Goal: Task Accomplishment & Management: Manage account settings

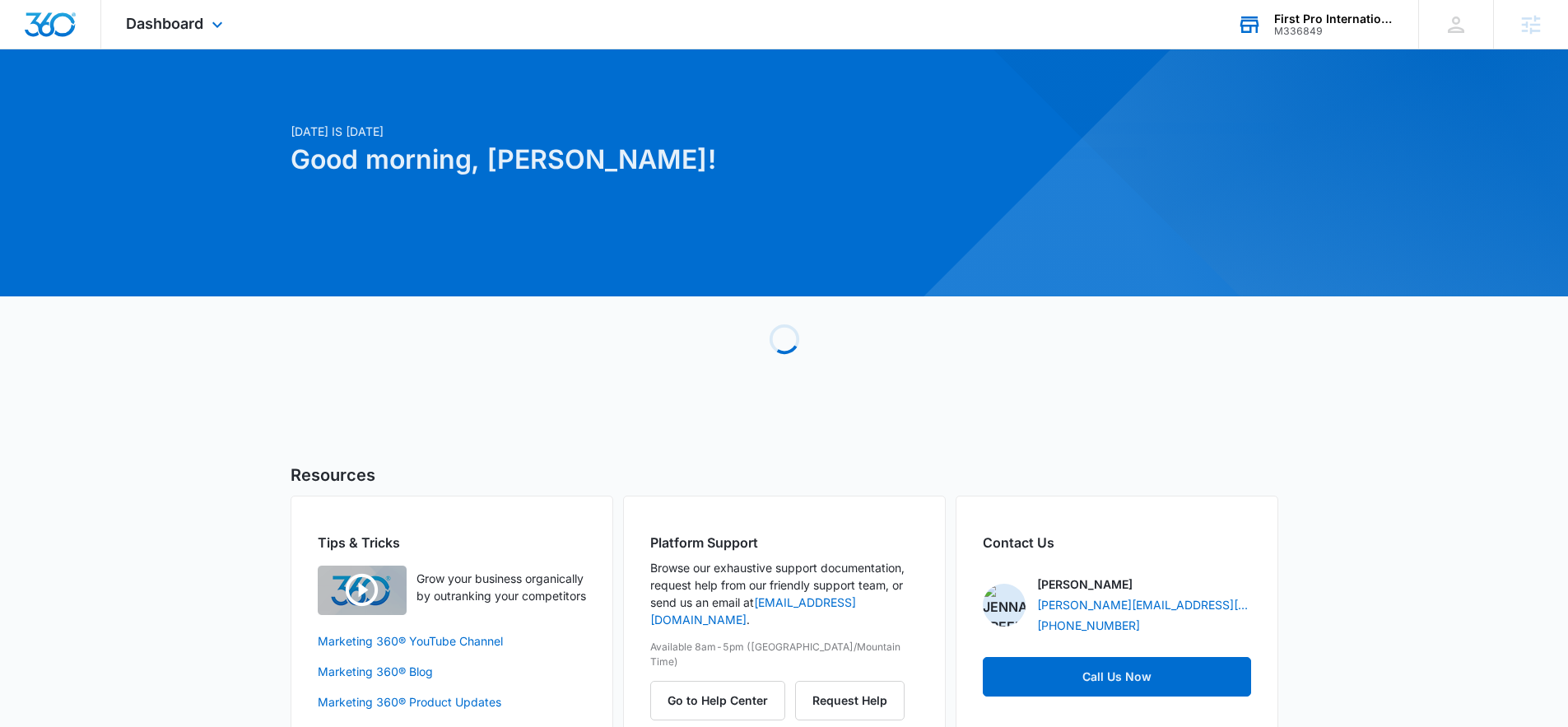
click at [1287, 36] on div "First Pro International Realty M336849 Your Accounts View All" at bounding box center [1315, 24] width 206 height 48
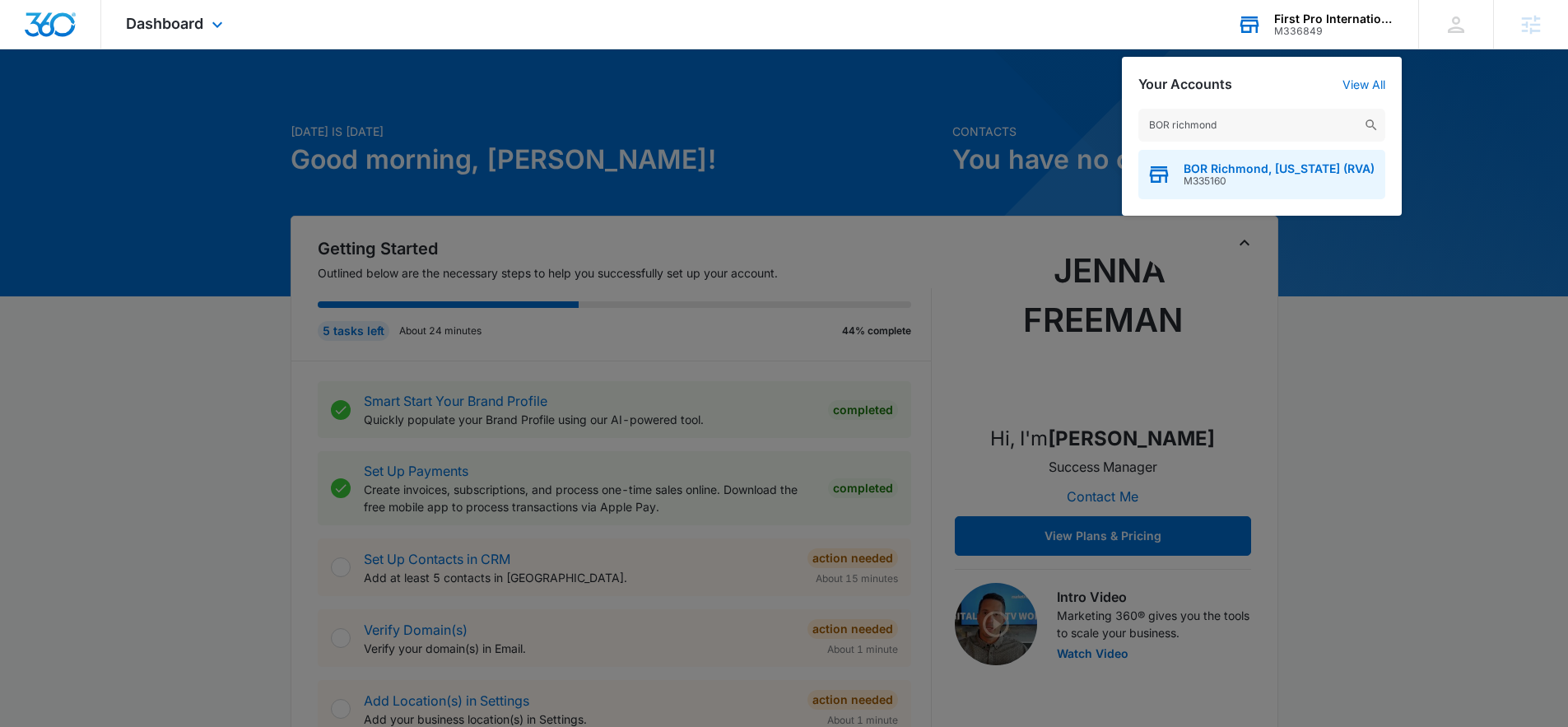
type input "BOR richmond"
click at [1295, 162] on span "BOR Richmond, [US_STATE] (RVA)" at bounding box center [1279, 169] width 191 height 13
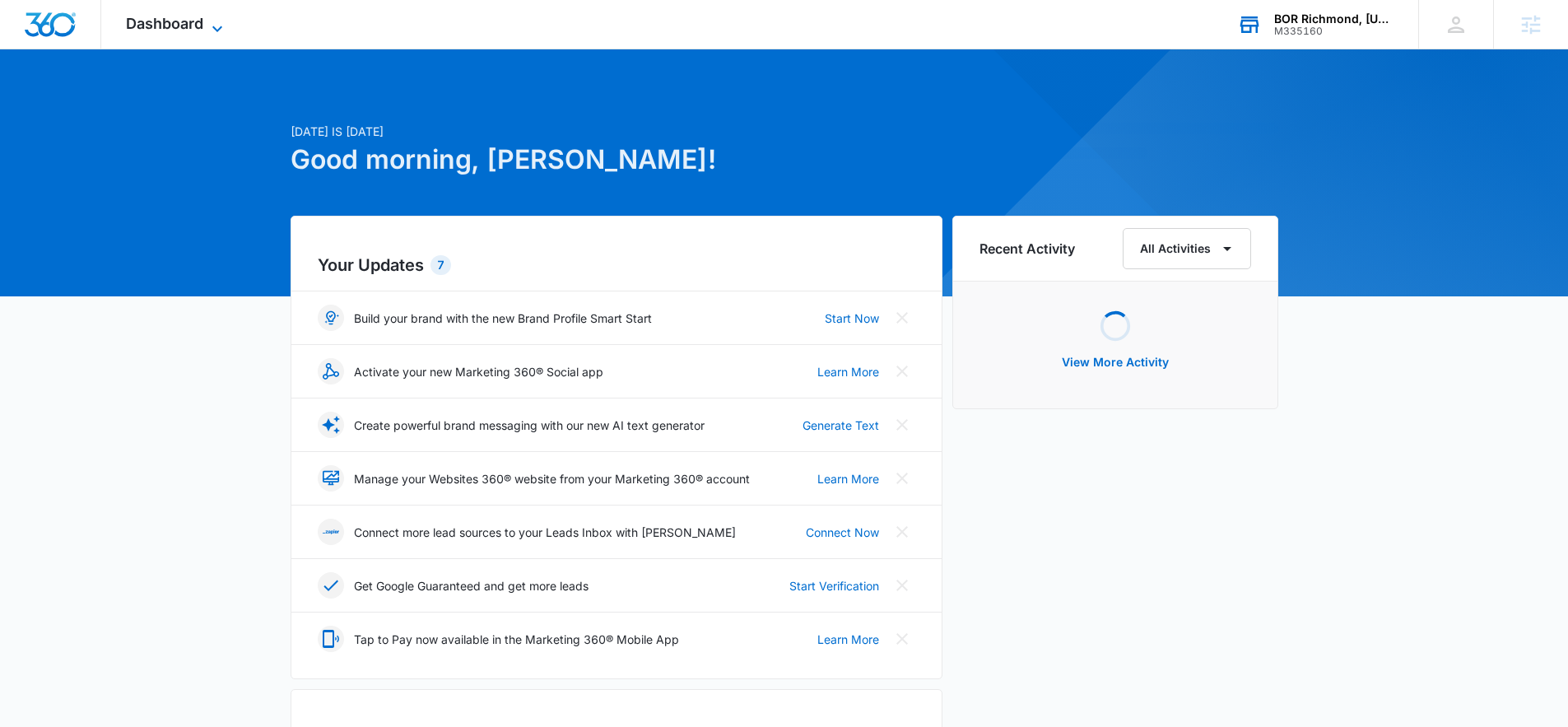
click at [207, 19] on icon at bounding box center [216, 28] width 19 height 19
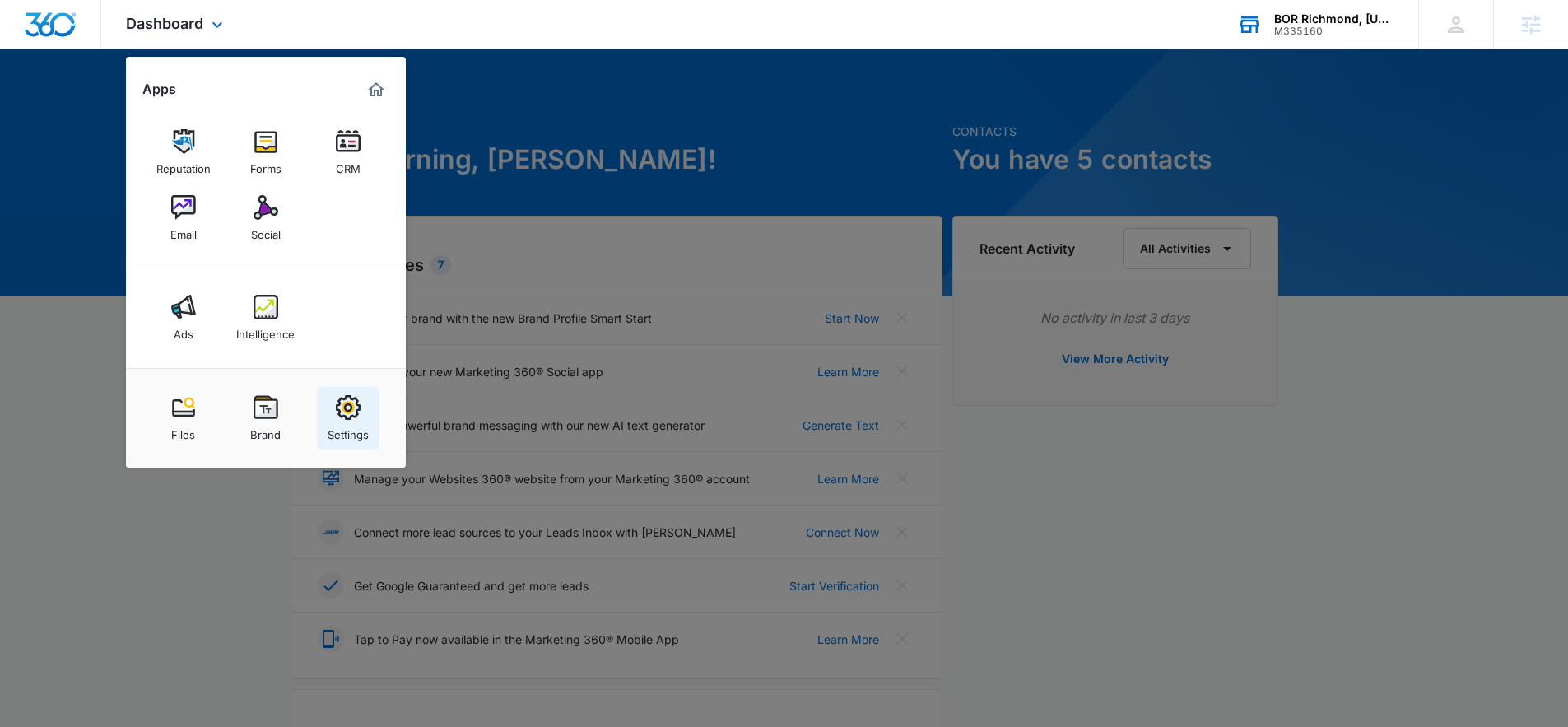
click at [349, 411] on img at bounding box center [348, 408] width 25 height 25
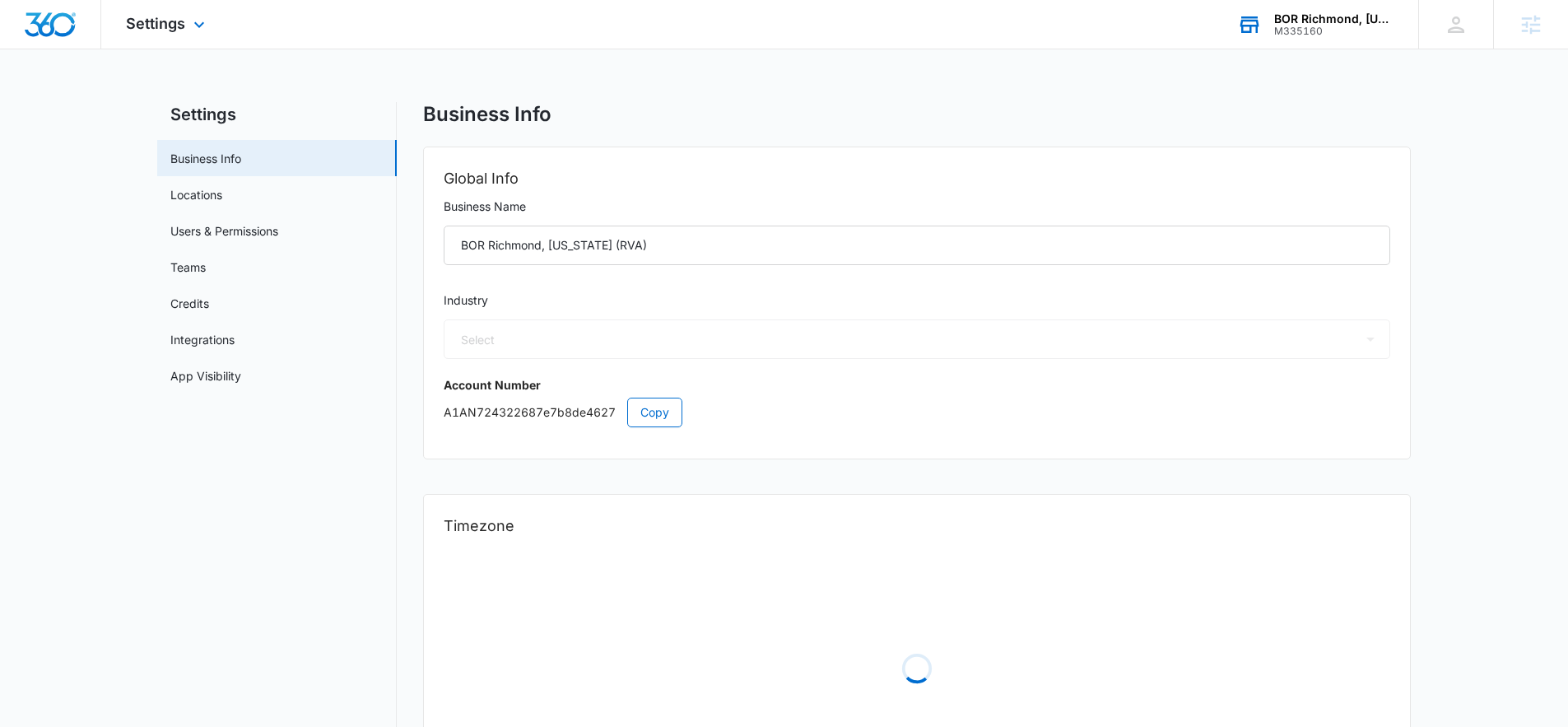
select select "4"
select select "US"
select select "America/[GEOGRAPHIC_DATA]"
click at [233, 233] on link "Users & Permissions" at bounding box center [225, 230] width 108 height 18
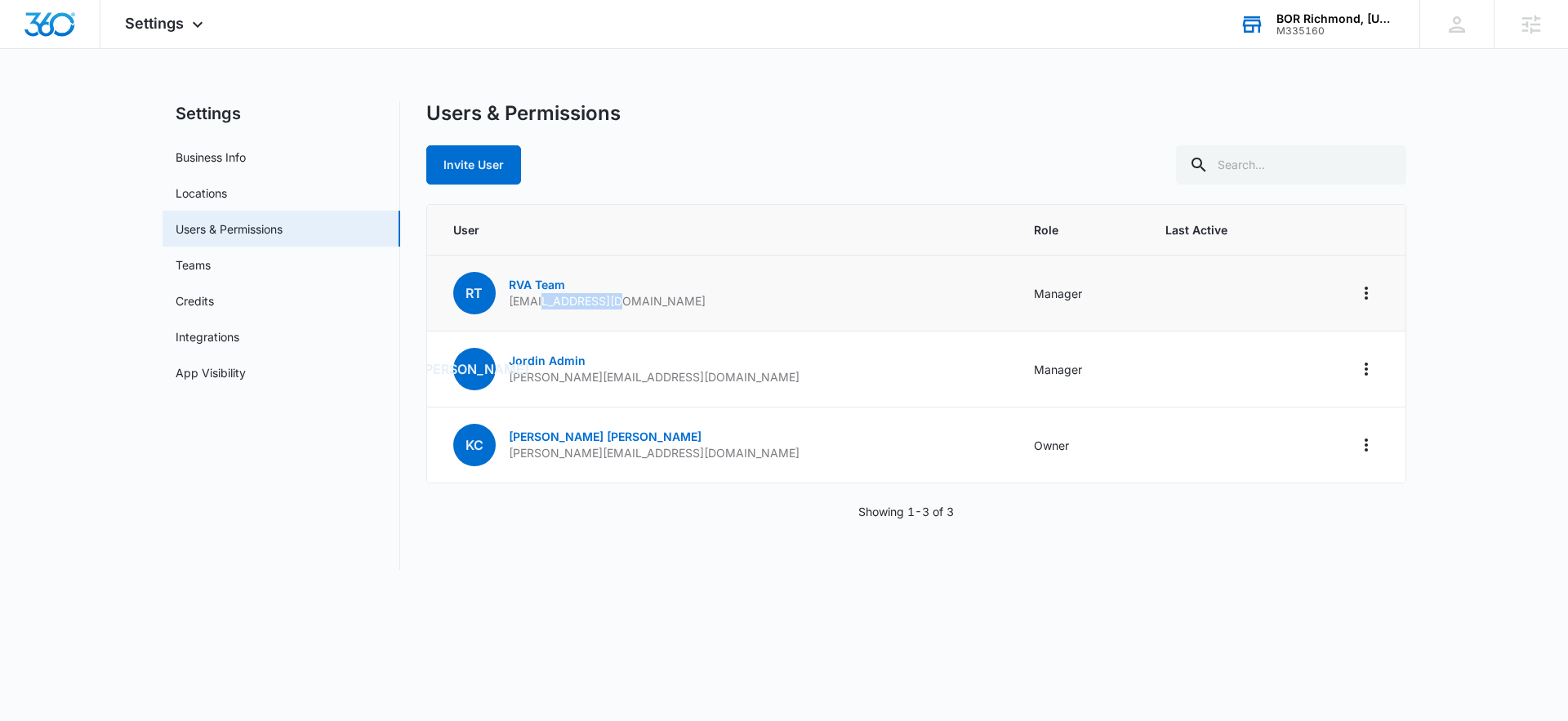
drag, startPoint x: 631, startPoint y: 298, endPoint x: 540, endPoint y: 299, distance: 91.0
click at [540, 299] on td "RT RVA Team [EMAIL_ADDRESS][DOMAIN_NAME]" at bounding box center [721, 294] width 588 height 76
copy p "[DOMAIN_NAME]"
click at [608, 291] on p "RVA Team" at bounding box center [607, 285] width 197 height 17
click at [283, 233] on link "Users & Permissions" at bounding box center [229, 228] width 107 height 17
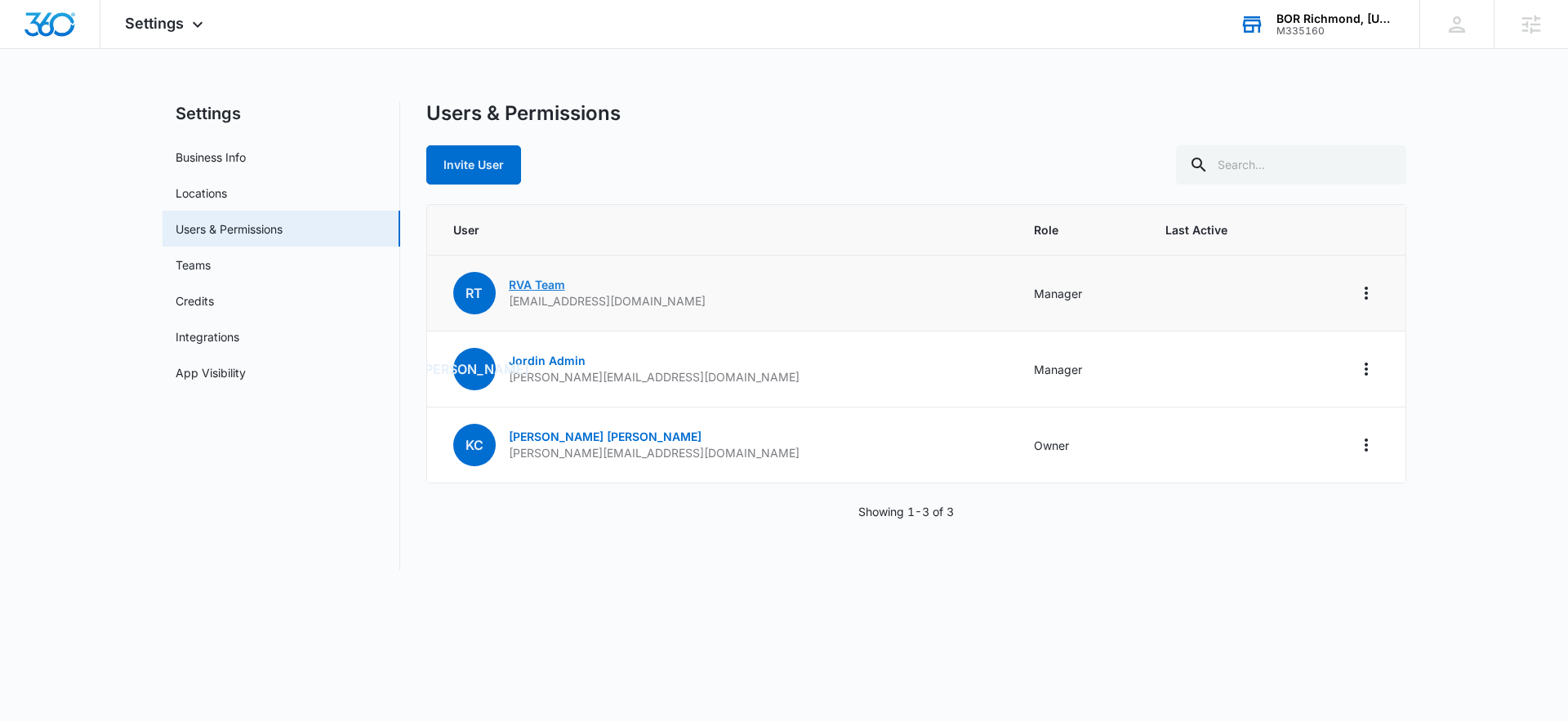
click at [559, 291] on link "RVA Team" at bounding box center [536, 285] width 56 height 14
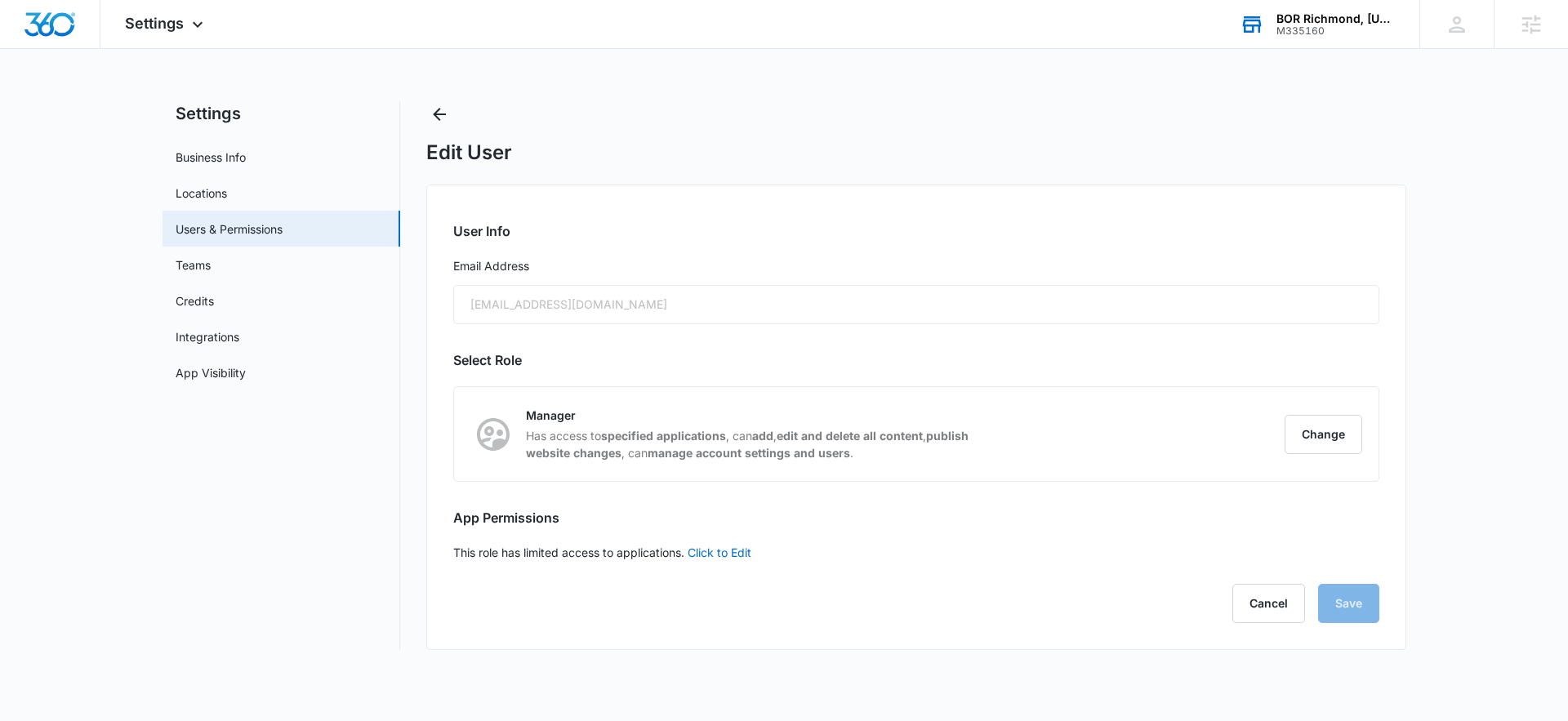
click at [557, 290] on div "[EMAIL_ADDRESS][DOMAIN_NAME]" at bounding box center [916, 305] width 926 height 40
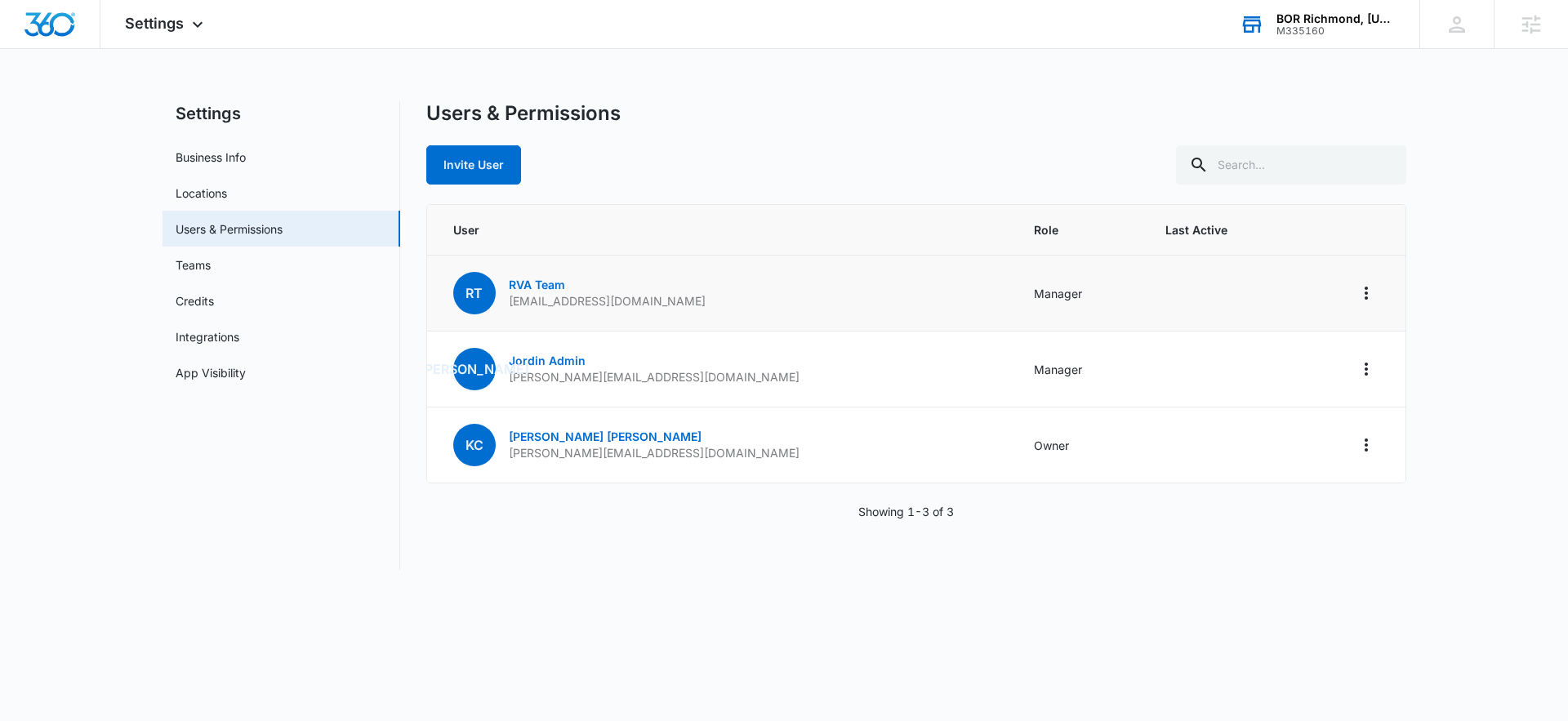
click at [528, 296] on p "[EMAIL_ADDRESS][DOMAIN_NAME]" at bounding box center [607, 301] width 197 height 17
copy p "[EMAIL_ADDRESS][DOMAIN_NAME]"
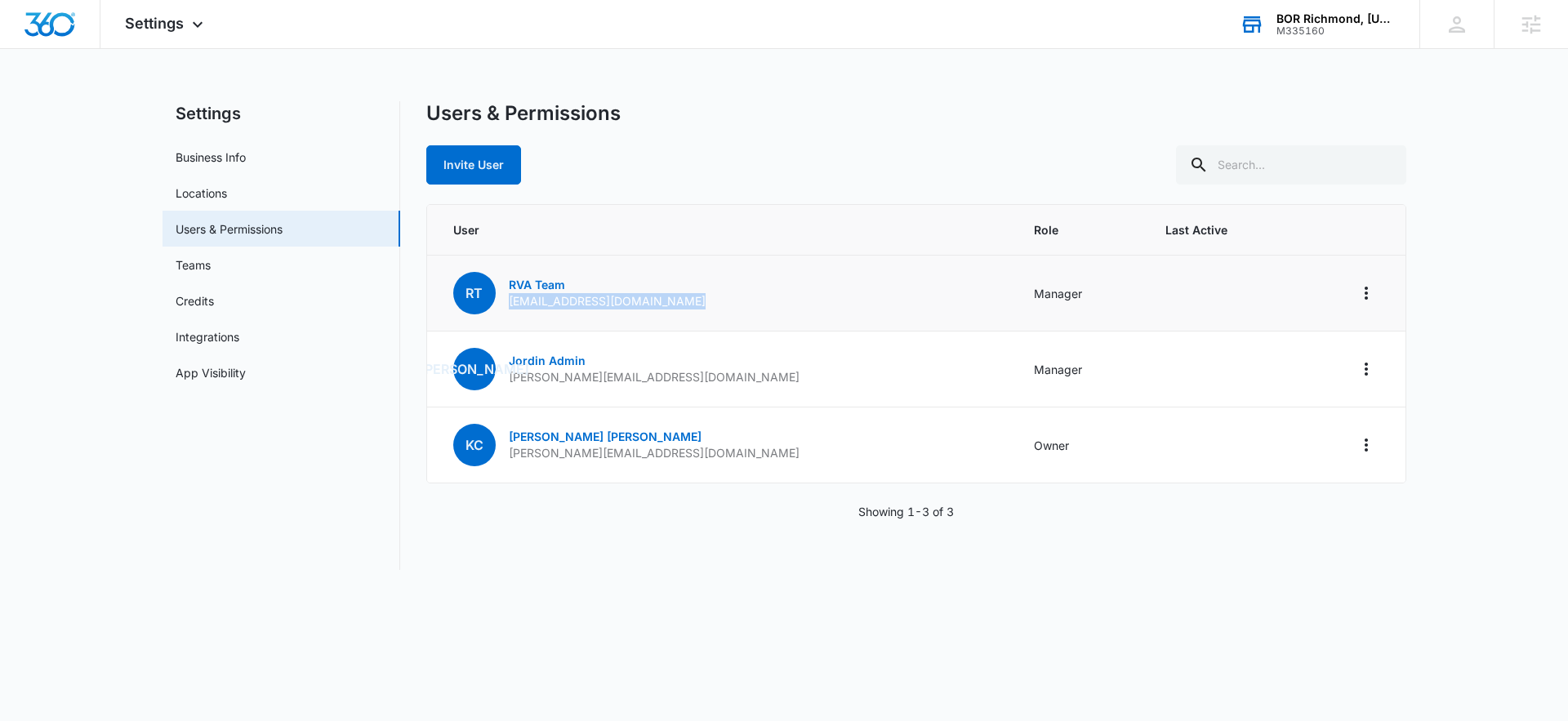
click at [571, 308] on p "[EMAIL_ADDRESS][DOMAIN_NAME]" at bounding box center [607, 301] width 197 height 17
click at [1364, 292] on icon "Actions" at bounding box center [1365, 293] width 19 height 19
click at [1251, 288] on td at bounding box center [1221, 294] width 152 height 76
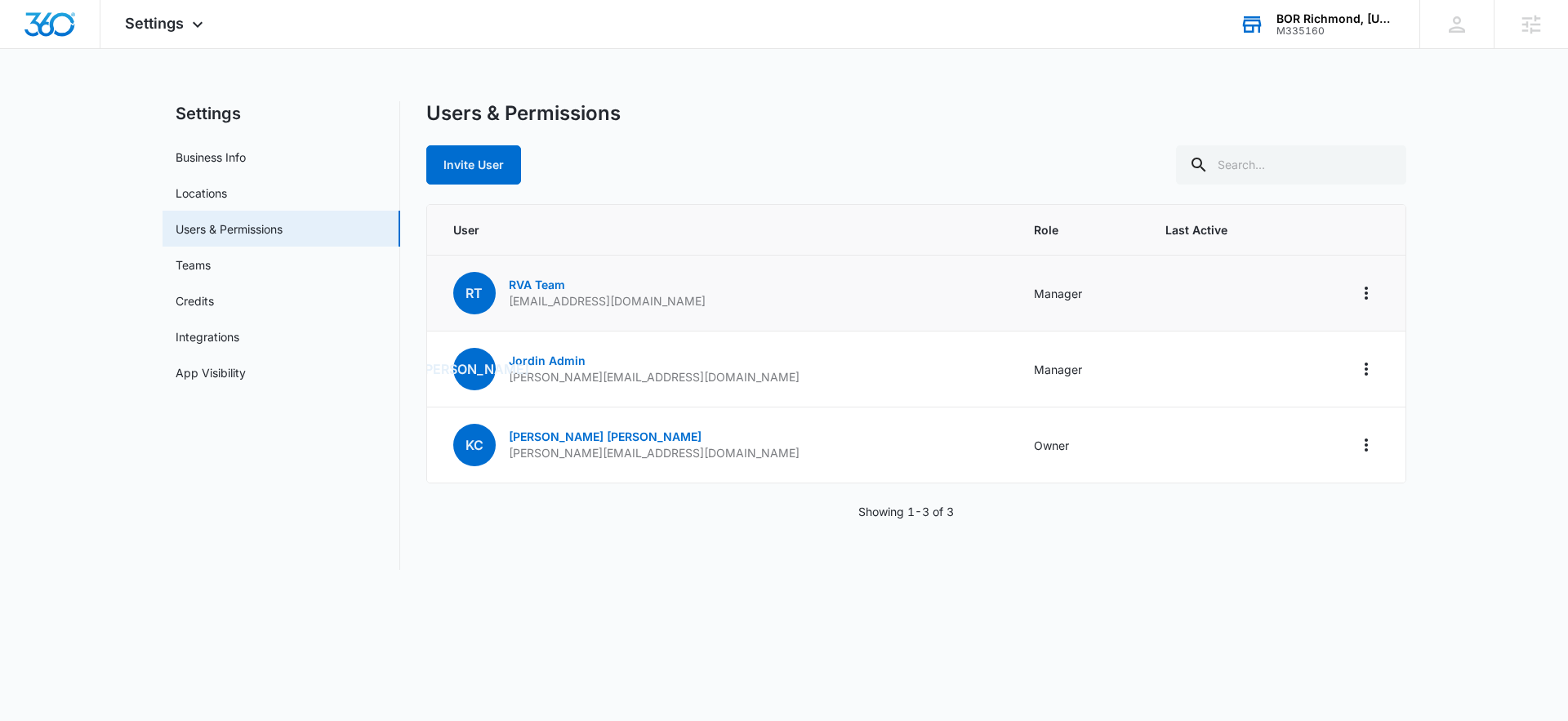
click at [573, 299] on p "[EMAIL_ADDRESS][DOMAIN_NAME]" at bounding box center [607, 301] width 197 height 17
copy p "[EMAIL_ADDRESS][DOMAIN_NAME]"
click at [181, 13] on div "Settings Apps Reputation Forms CRM Email Social Ads Intelligence Files Brand Se…" at bounding box center [166, 24] width 132 height 48
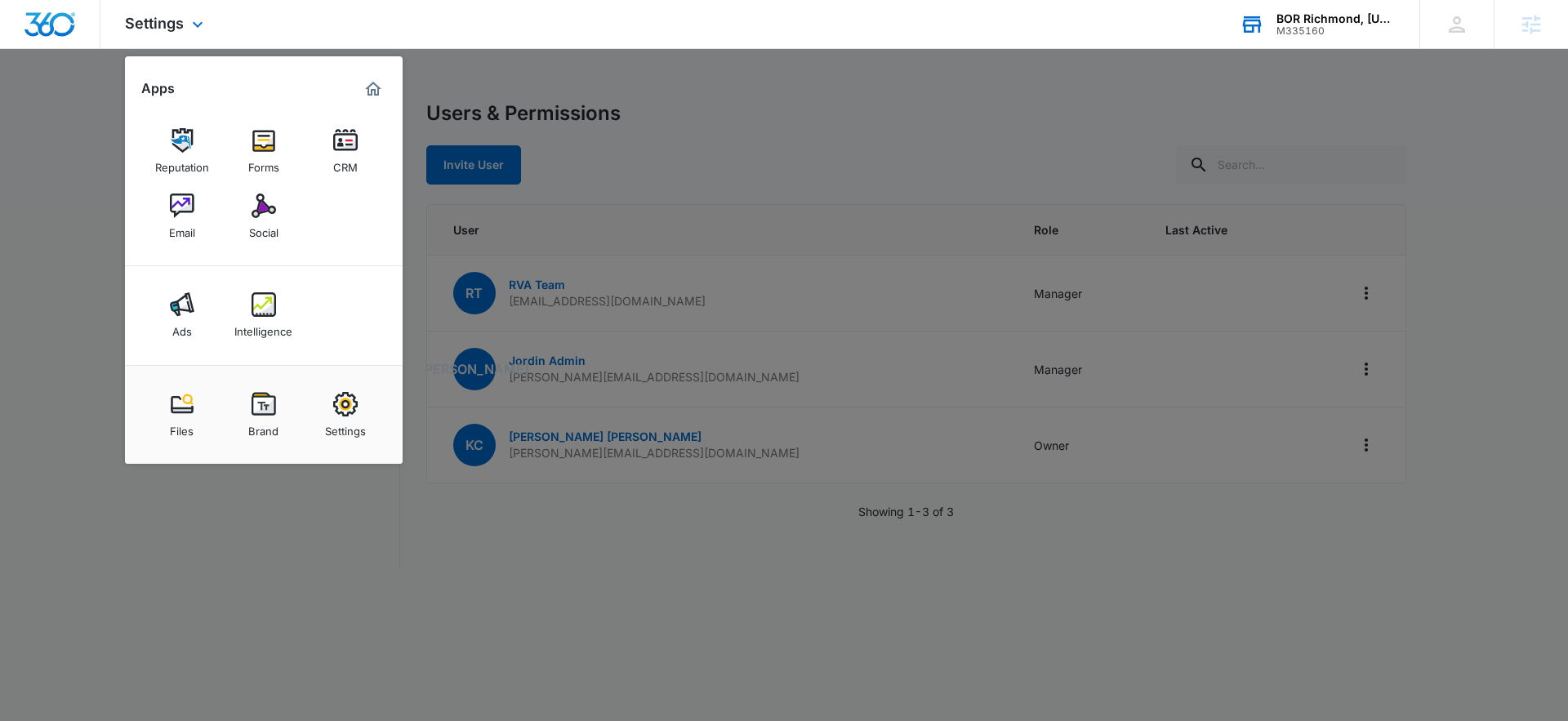
click at [366, 87] on img "Marketing 360® Dashboard" at bounding box center [373, 88] width 19 height 19
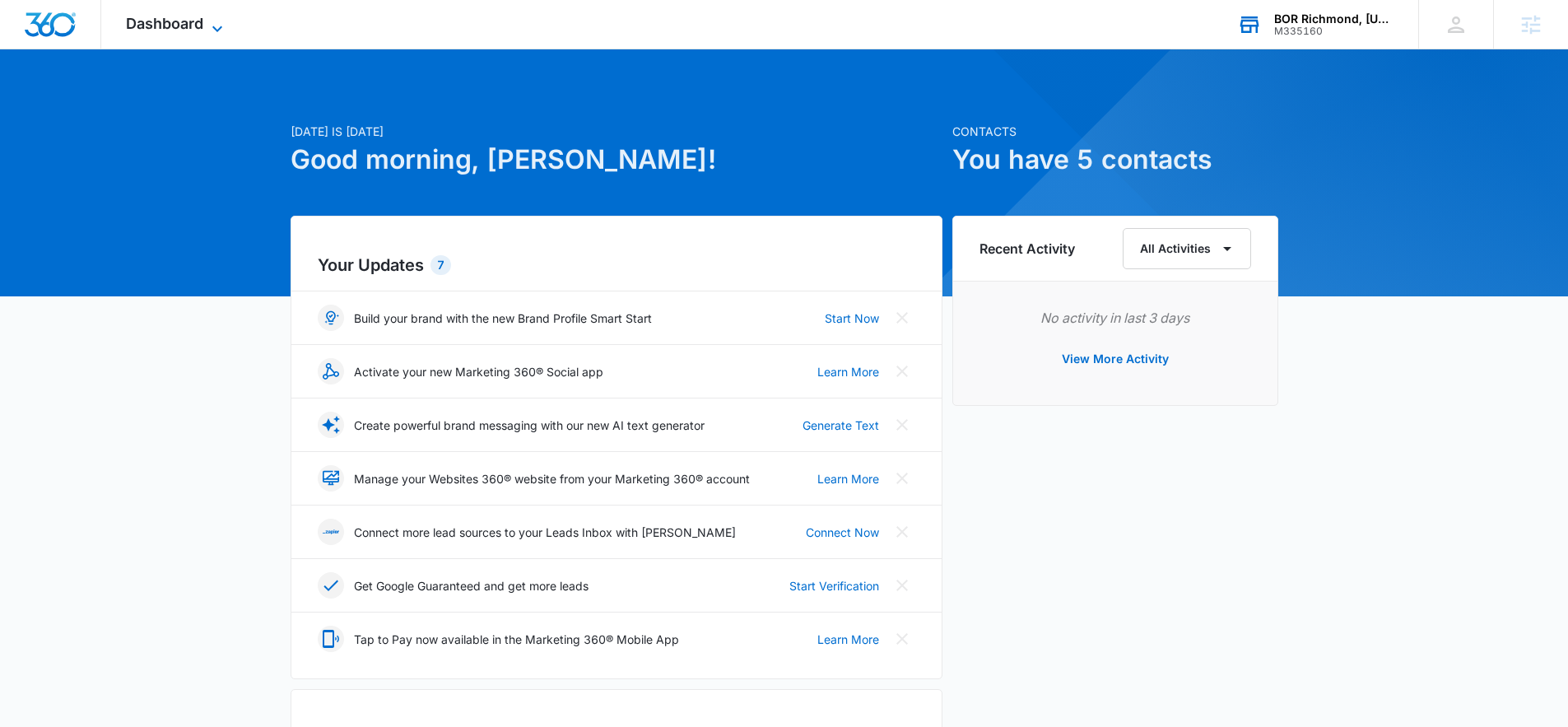
click at [165, 32] on div "Dashboard Apps Reputation Forms CRM Email Social Ads Intelligence Files Brand S…" at bounding box center [176, 24] width 150 height 48
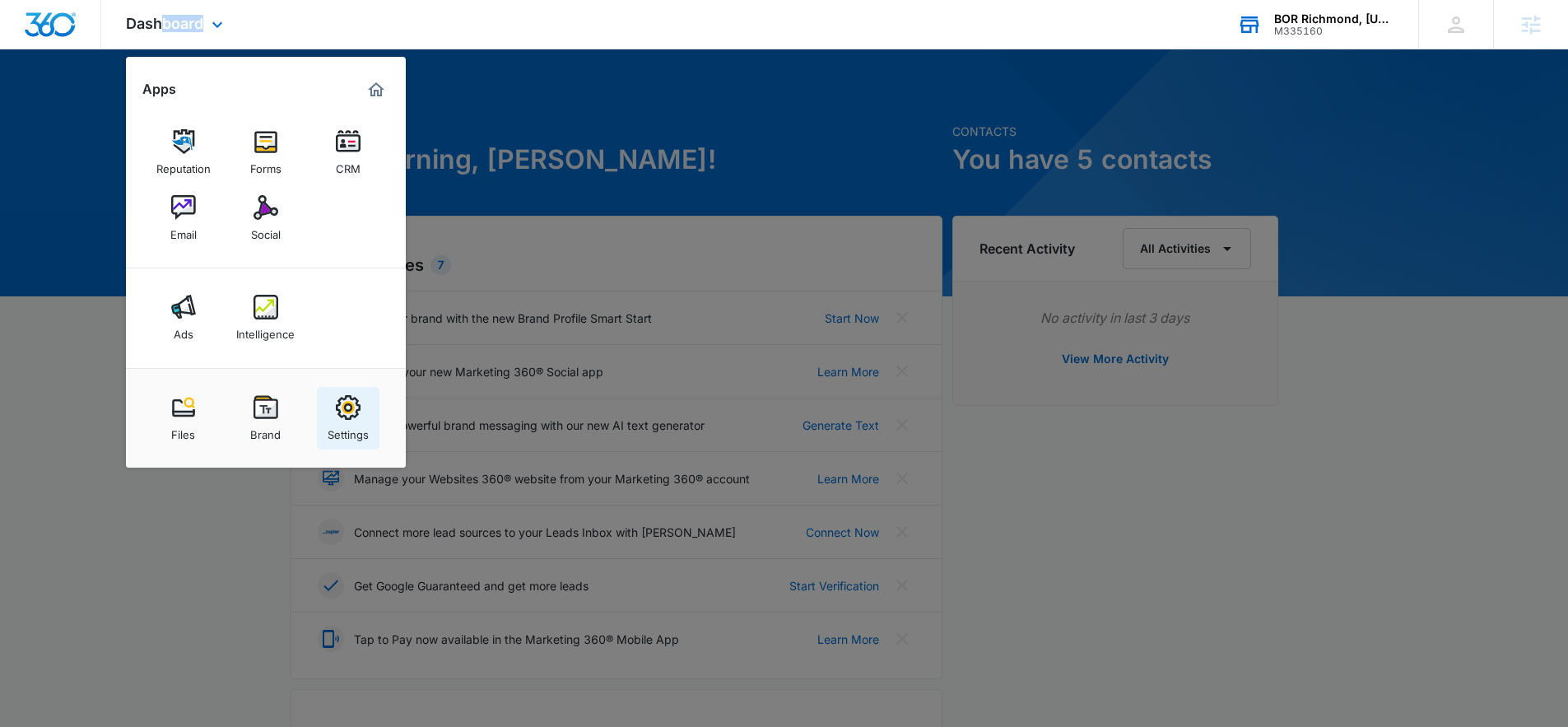
click at [351, 401] on img at bounding box center [348, 408] width 25 height 25
select select "4"
select select "US"
select select "America/[GEOGRAPHIC_DATA]"
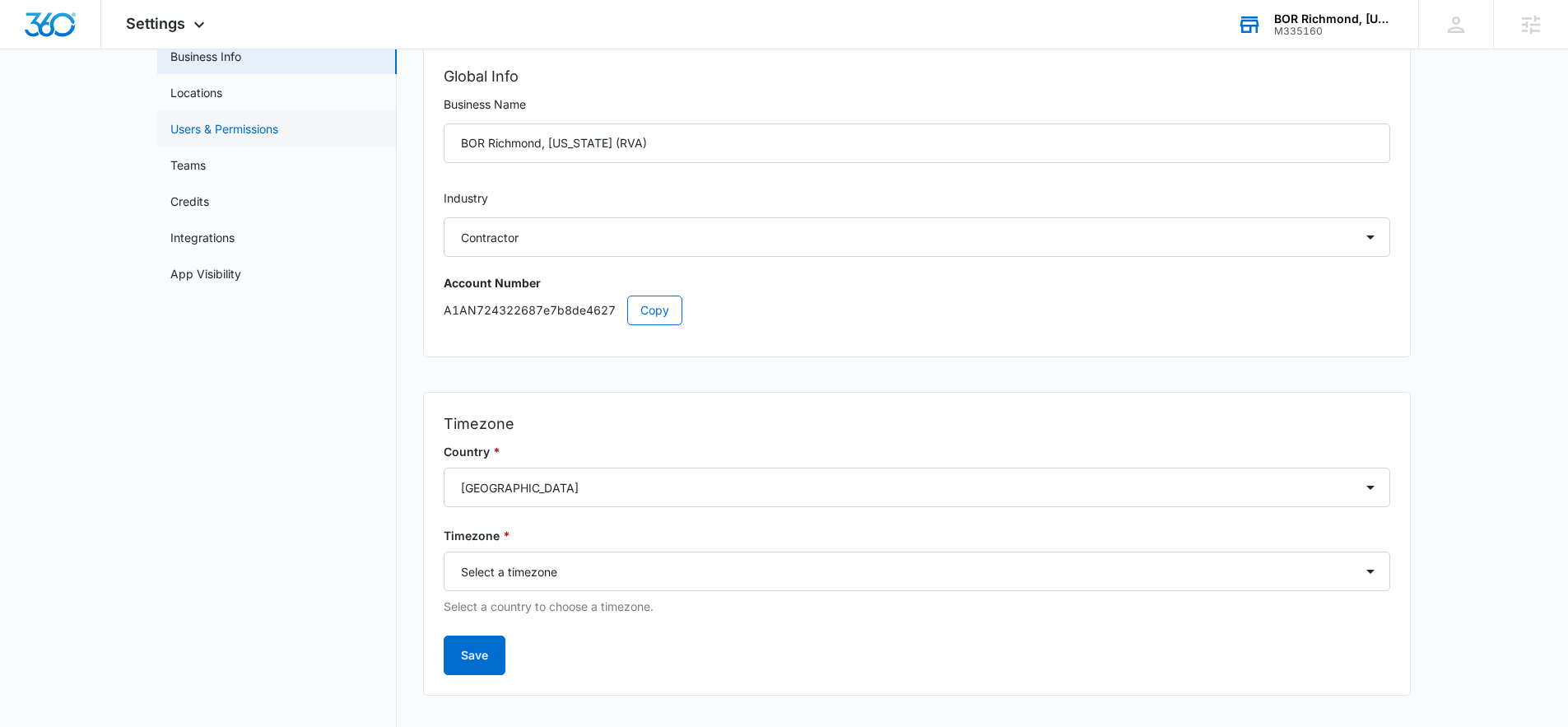
scroll to position [91, 0]
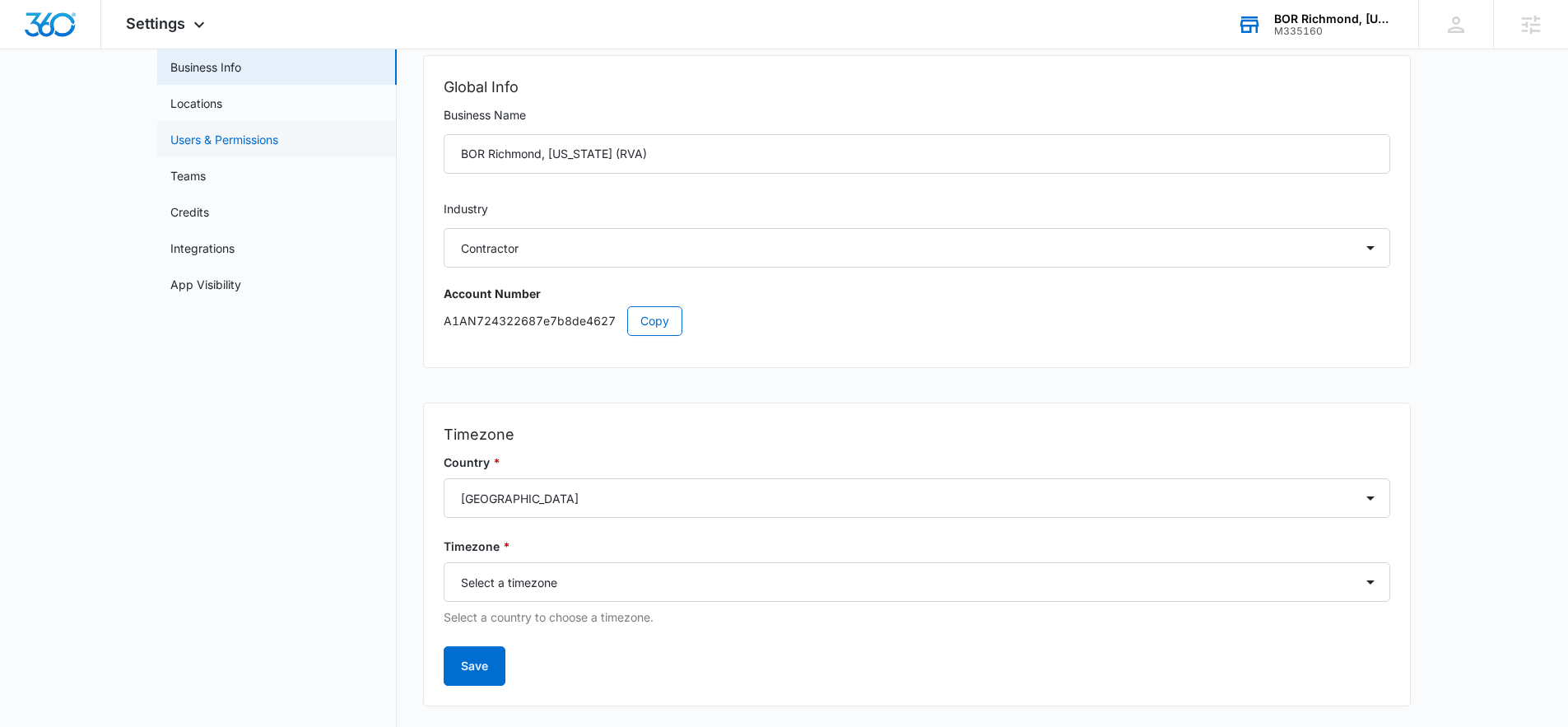
click at [214, 136] on link "Users & Permissions" at bounding box center [225, 139] width 108 height 18
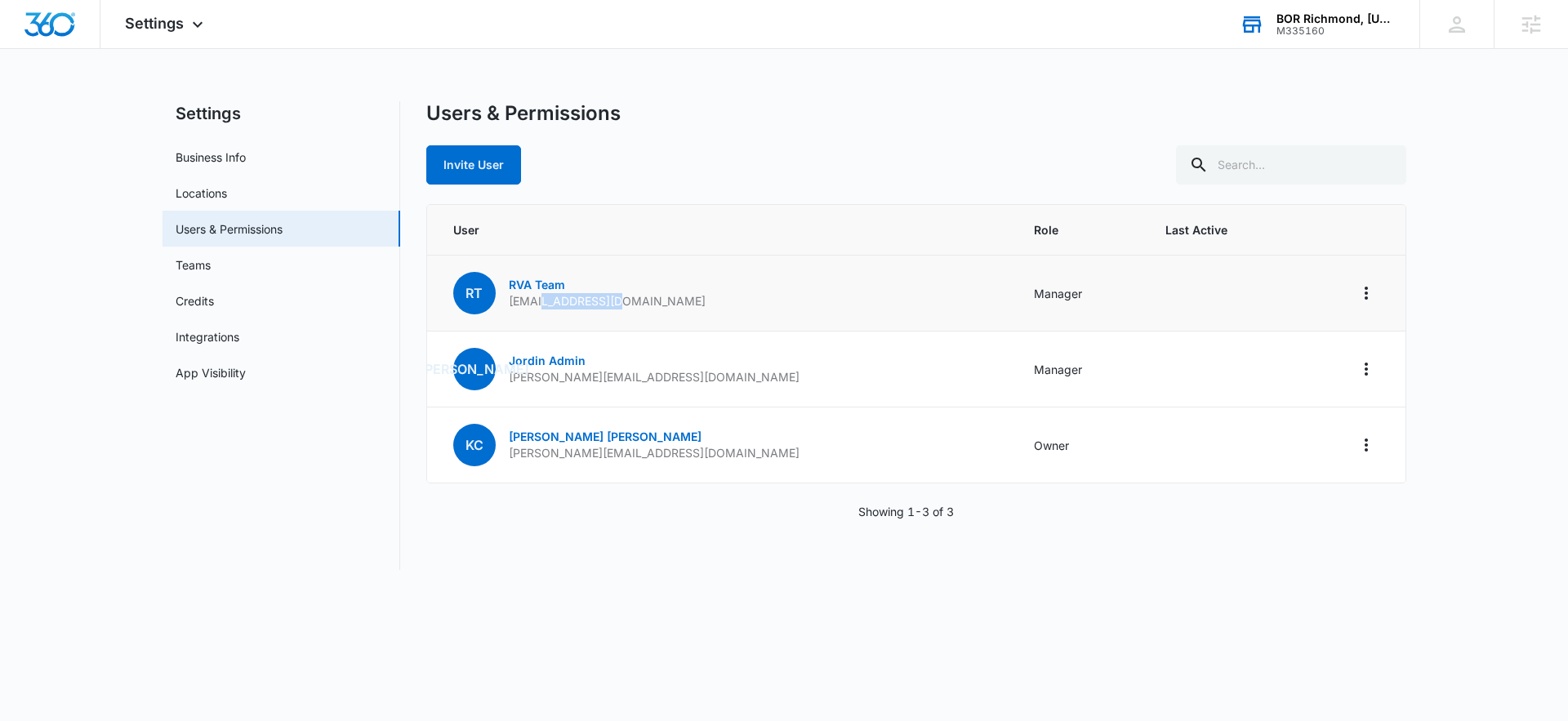
drag, startPoint x: 542, startPoint y: 301, endPoint x: 624, endPoint y: 306, distance: 82.2
click at [624, 306] on td "RT RVA Team [EMAIL_ADDRESS][DOMAIN_NAME]" at bounding box center [721, 294] width 588 height 76
click at [500, 149] on button "Invite User" at bounding box center [473, 165] width 95 height 40
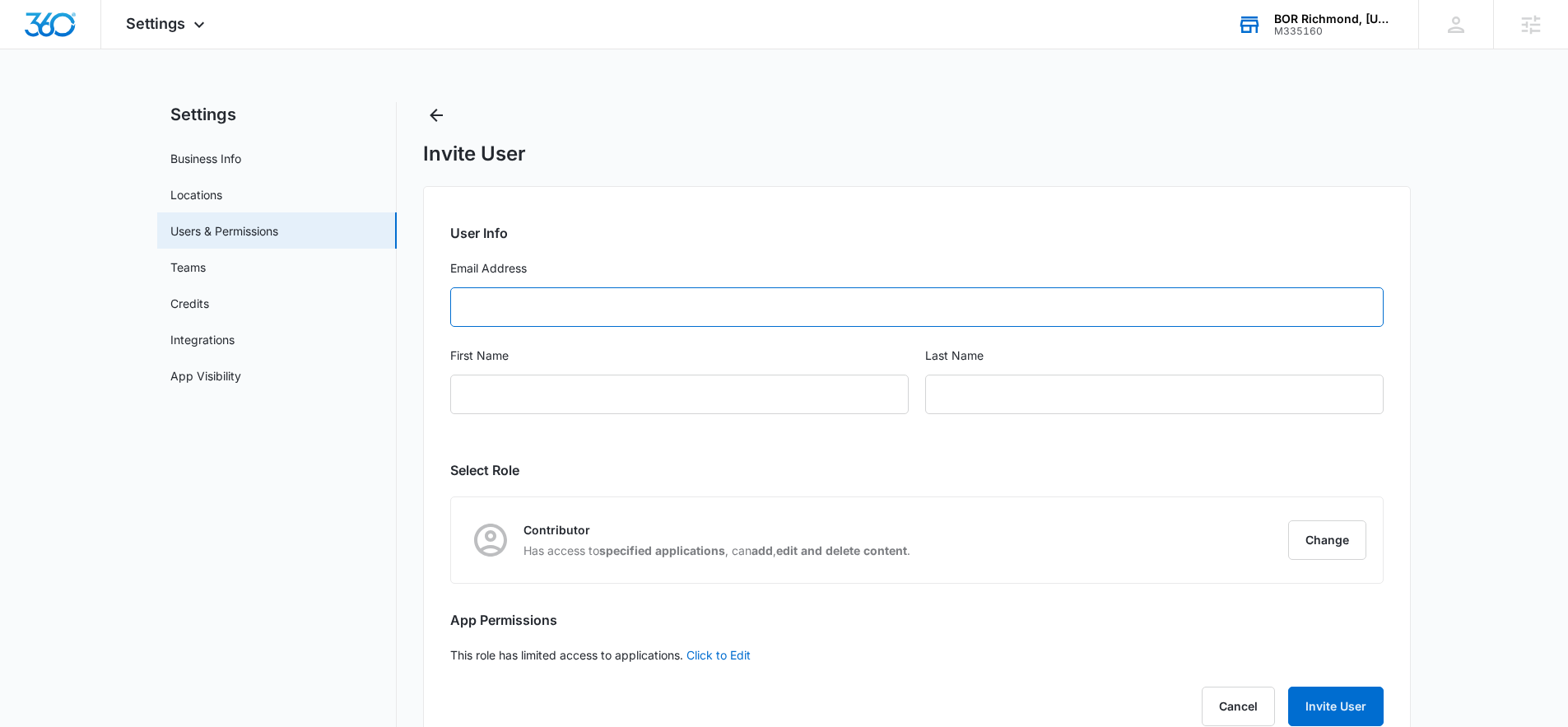
click at [546, 306] on input "Email Address" at bounding box center [917, 307] width 934 height 40
paste input "[PERSON_NAME][EMAIL_ADDRESS][DOMAIN_NAME]"
type input "[PERSON_NAME][EMAIL_ADDRESS][DOMAIN_NAME]"
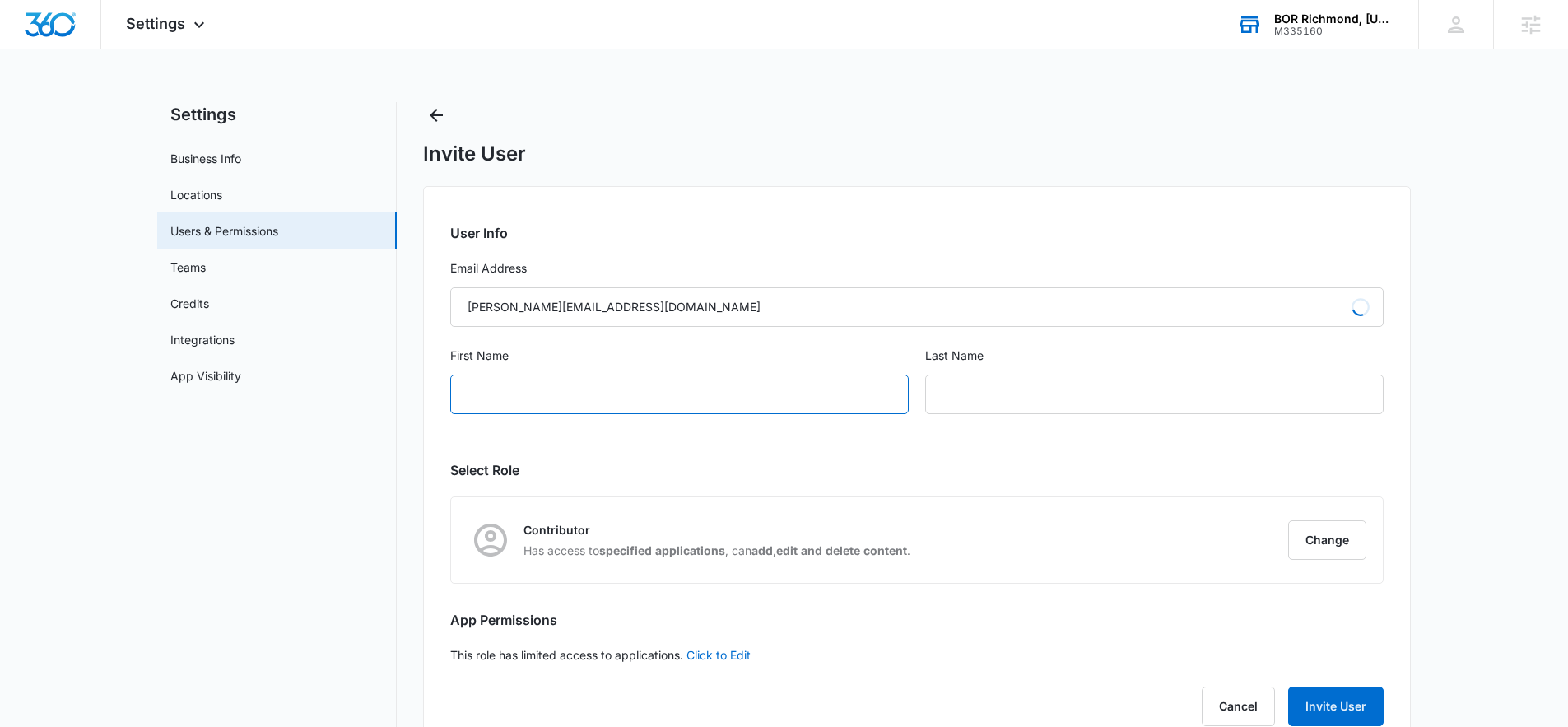
click at [505, 379] on input "First Name" at bounding box center [680, 395] width 459 height 40
type input "[PERSON_NAME]"
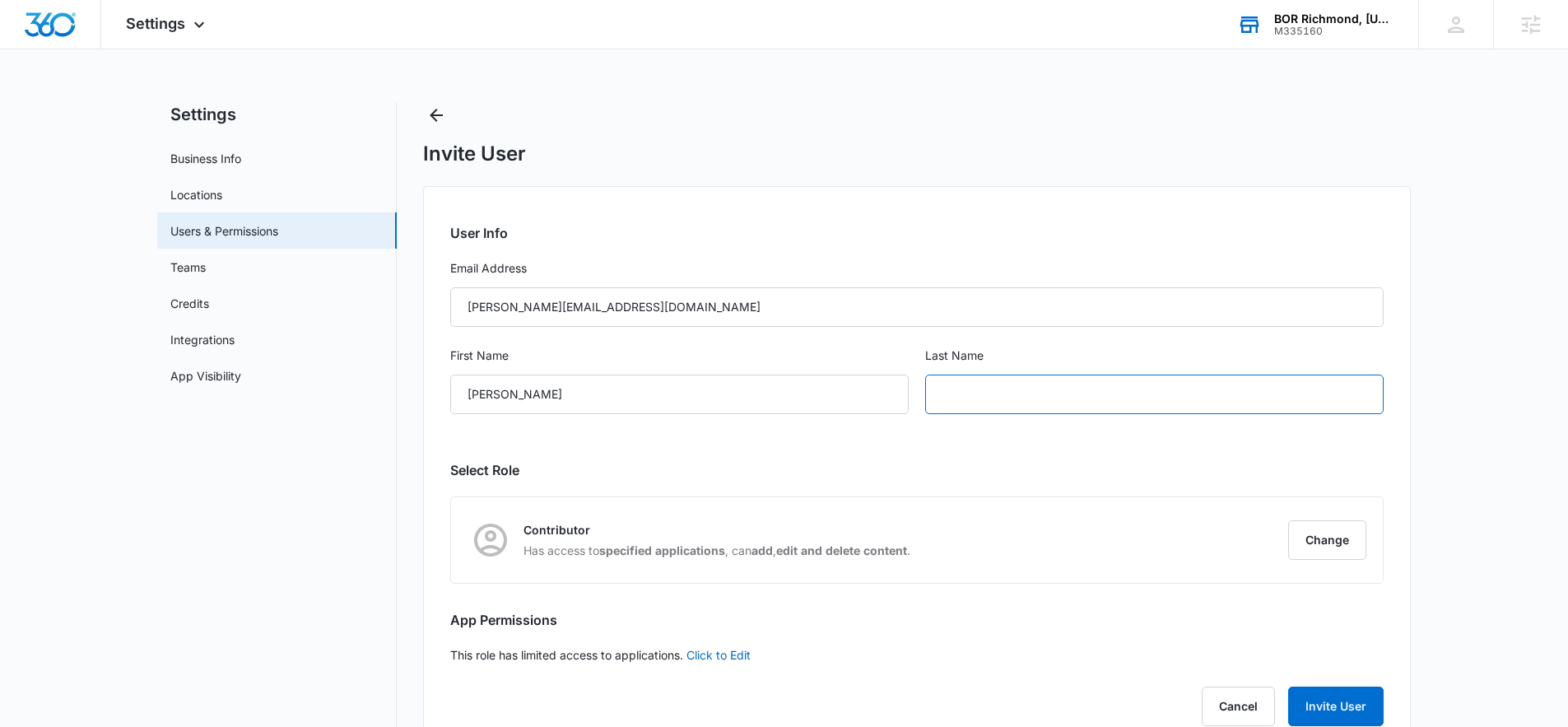
click at [1039, 385] on input "text" at bounding box center [1155, 395] width 459 height 40
type input "[PERSON_NAME]"
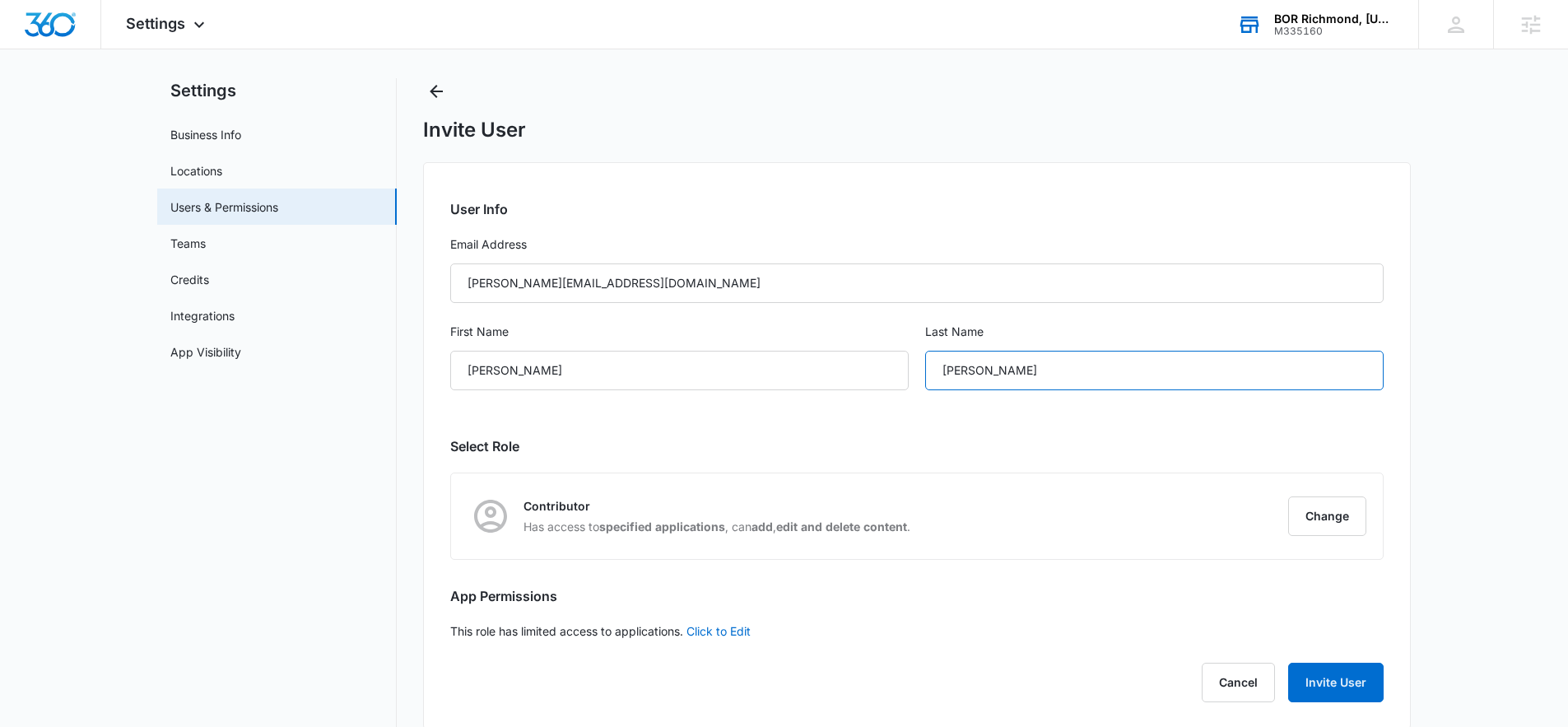
scroll to position [46, 0]
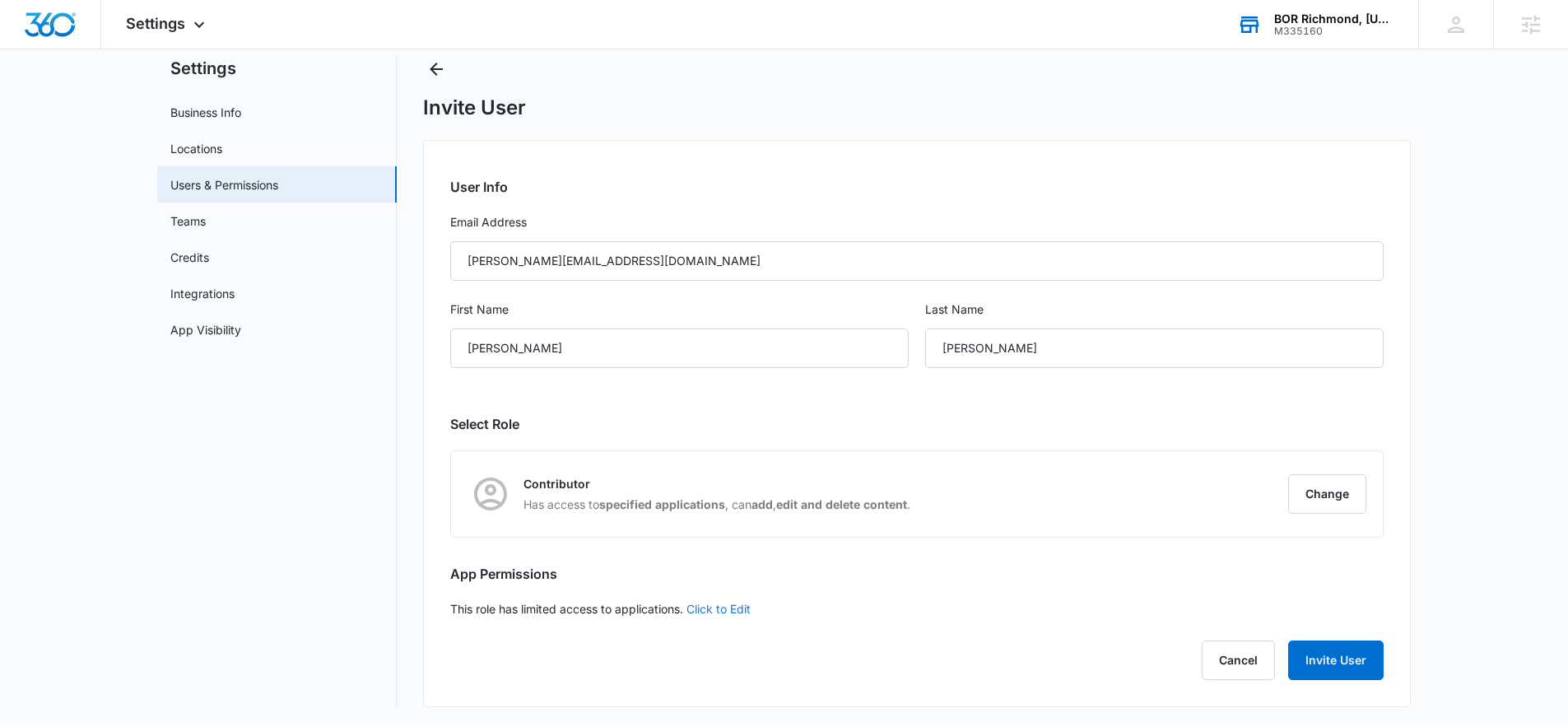
click at [739, 606] on link "Click to Edit" at bounding box center [719, 608] width 64 height 14
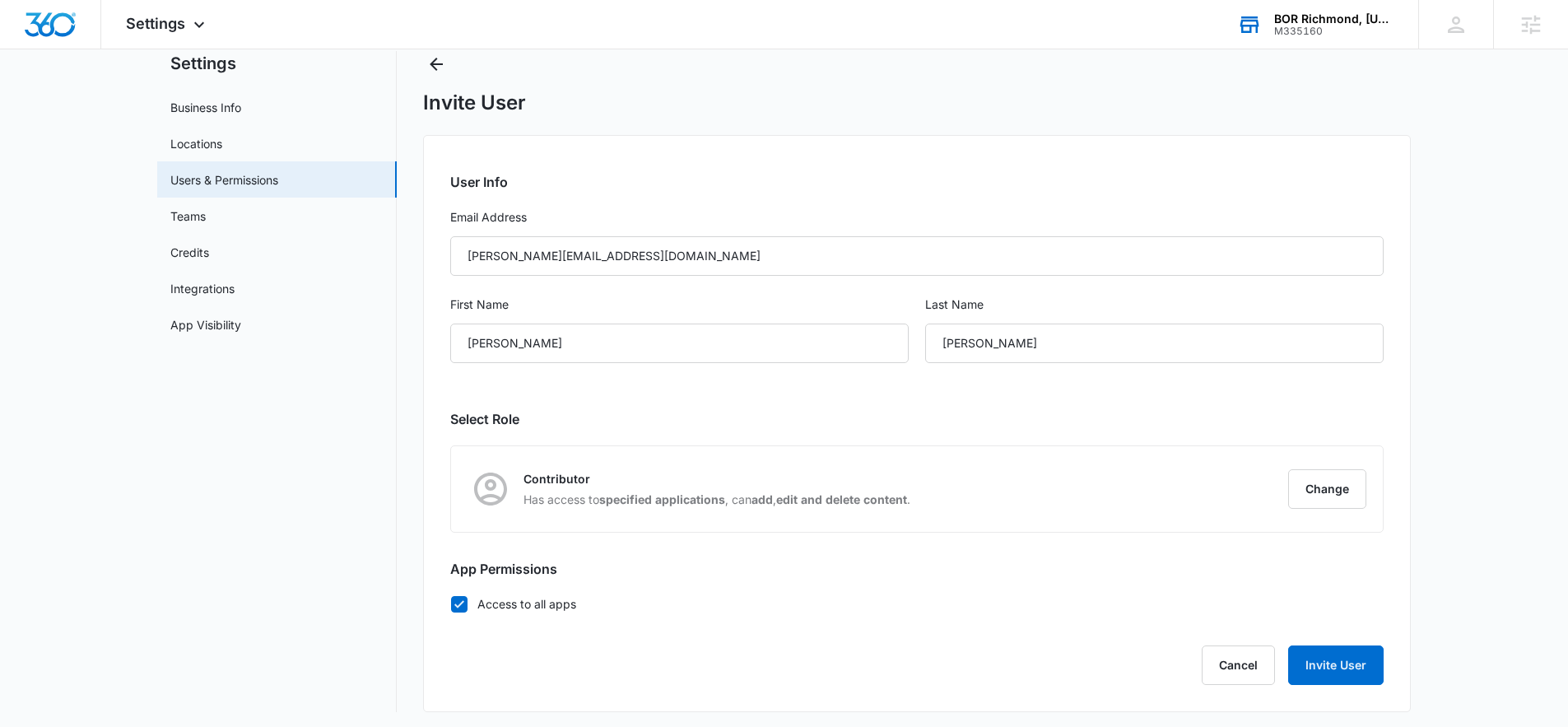
scroll to position [56, 0]
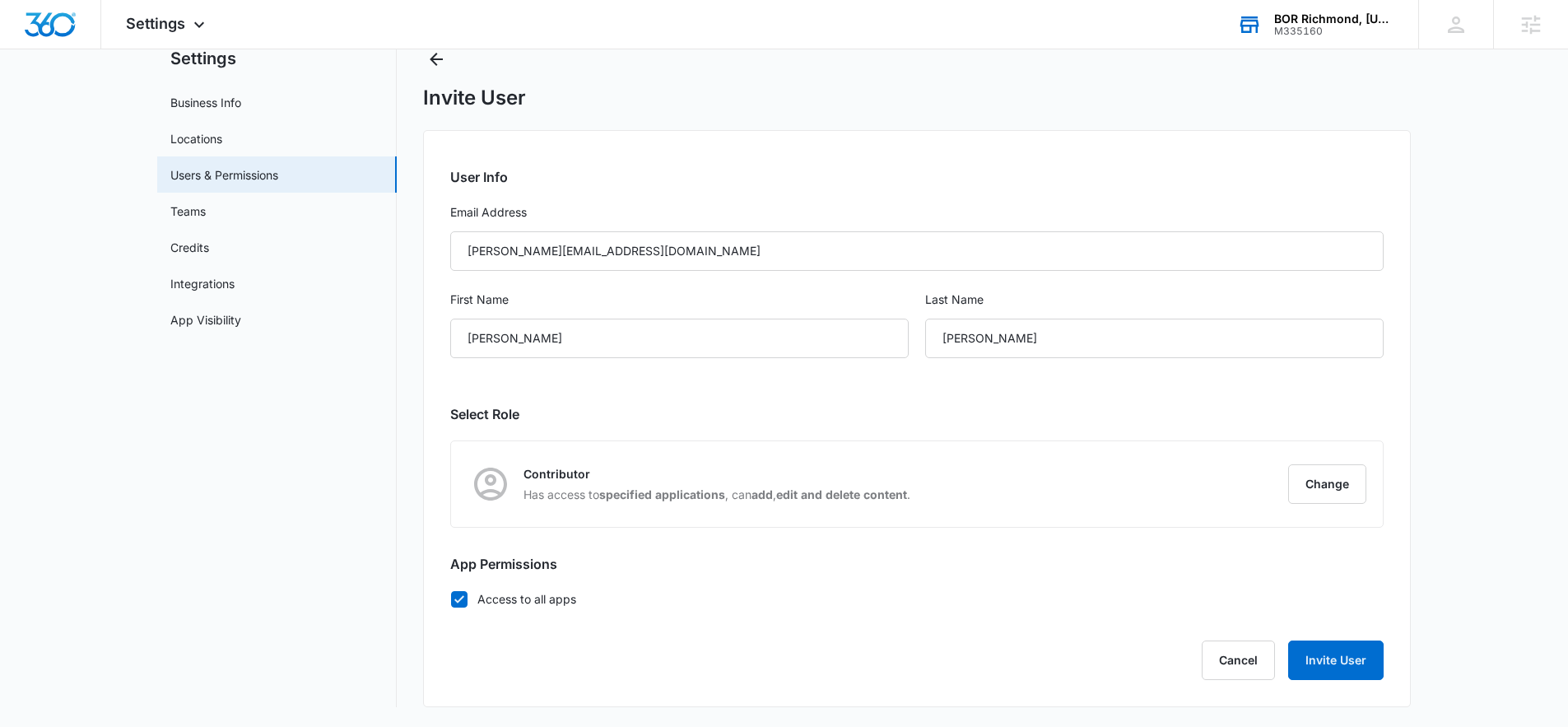
click at [463, 592] on icon at bounding box center [460, 600] width 15 height 15
click at [451, 599] on input "Access to all apps" at bounding box center [450, 599] width 1 height 1
checkbox input "false"
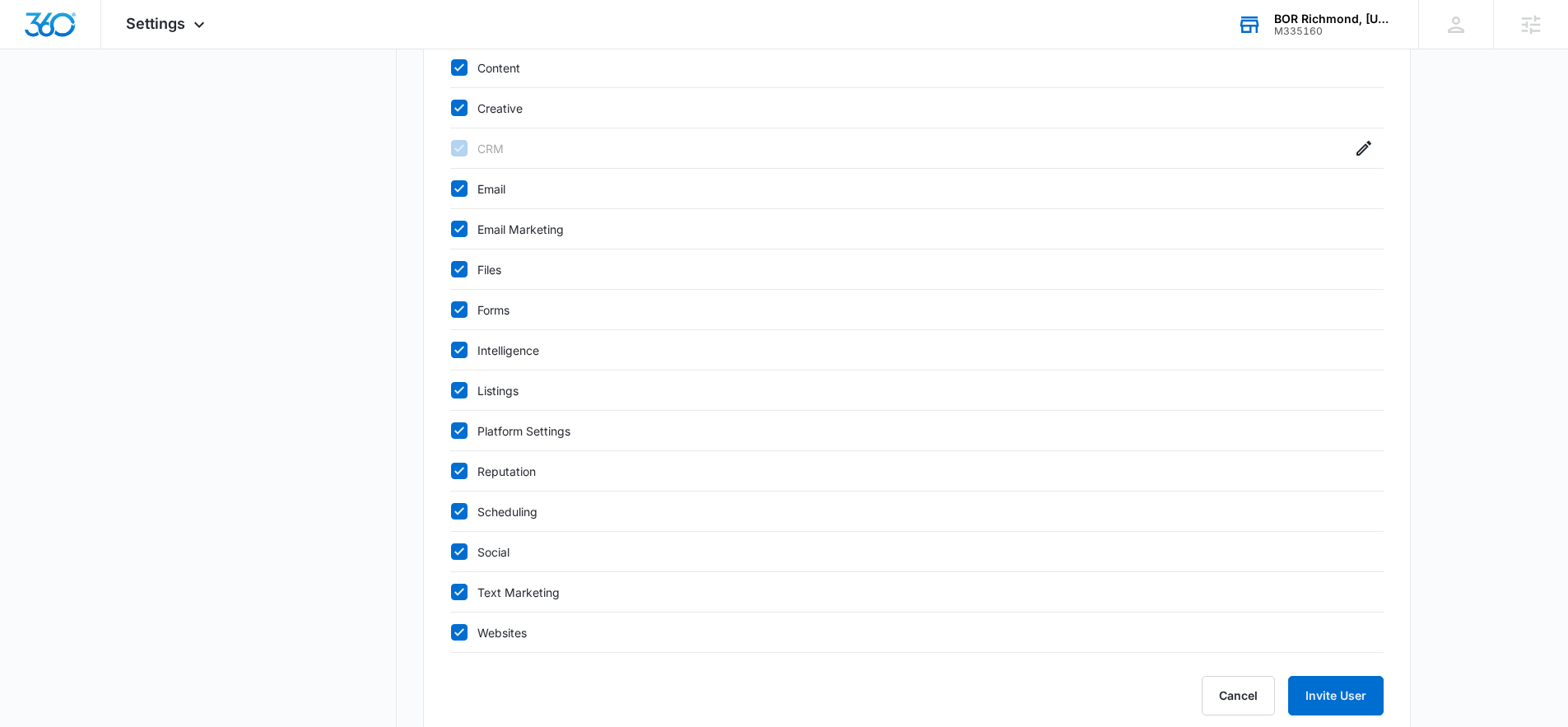
scroll to position [702, 0]
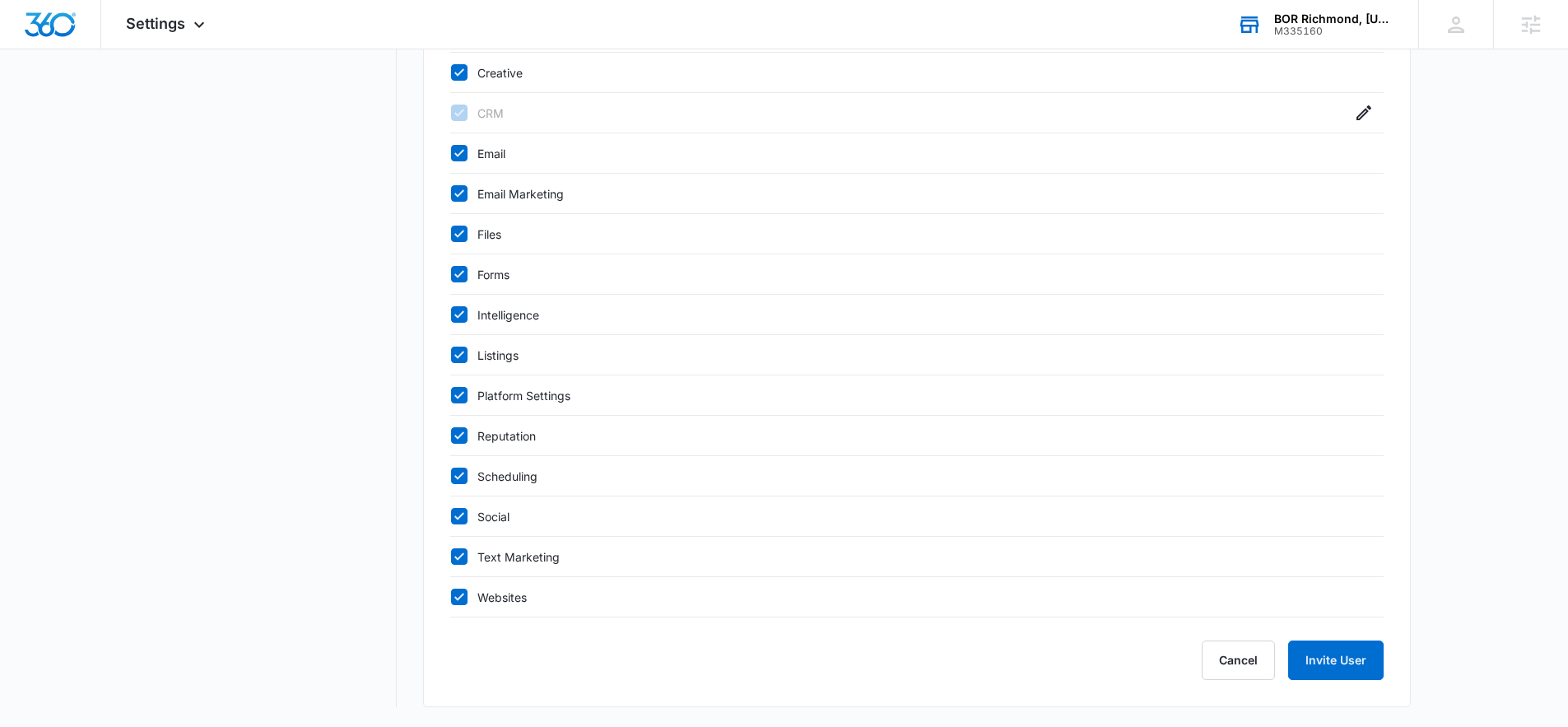
click at [456, 598] on icon at bounding box center [460, 597] width 10 height 7
click at [451, 598] on input "Websites" at bounding box center [450, 597] width 1 height 1
checkbox input "false"
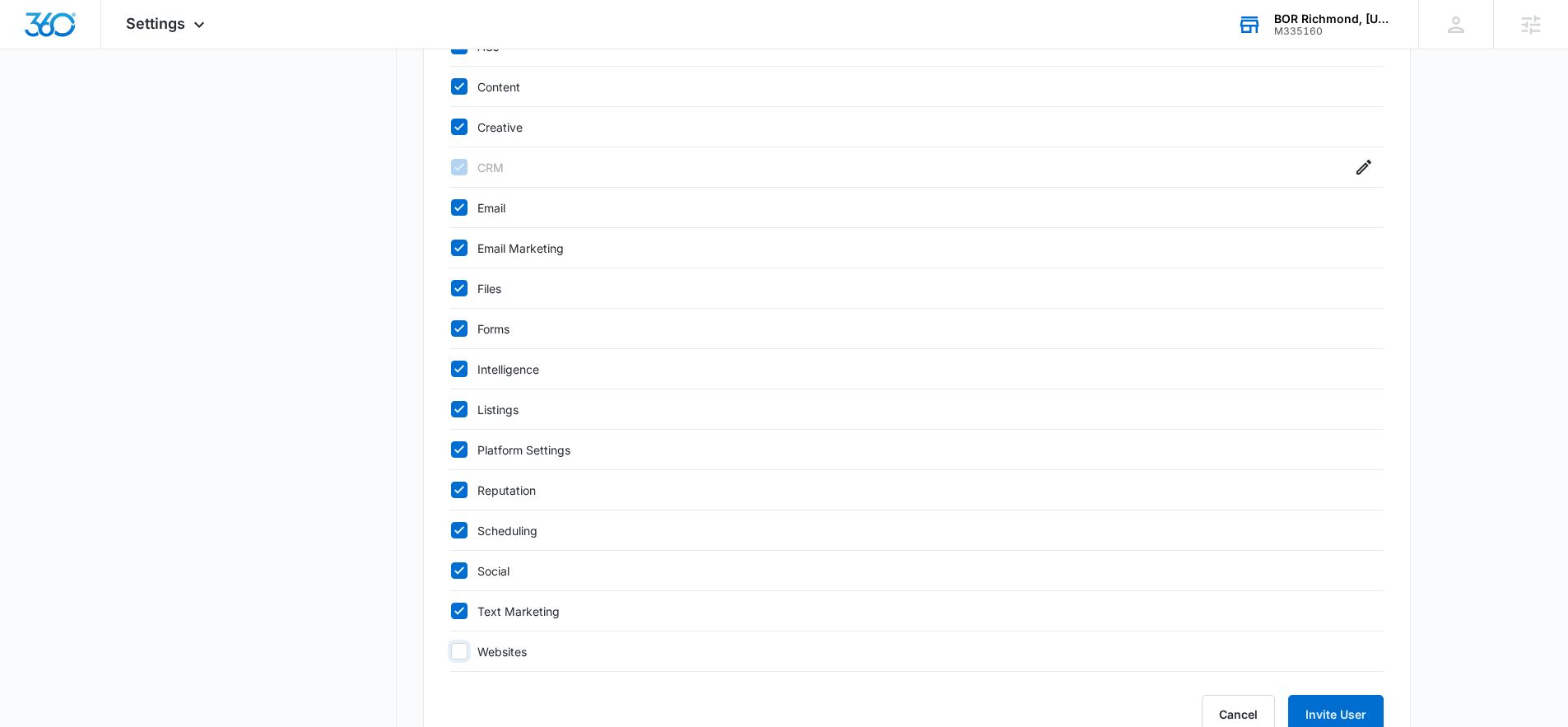
scroll to position [635, 0]
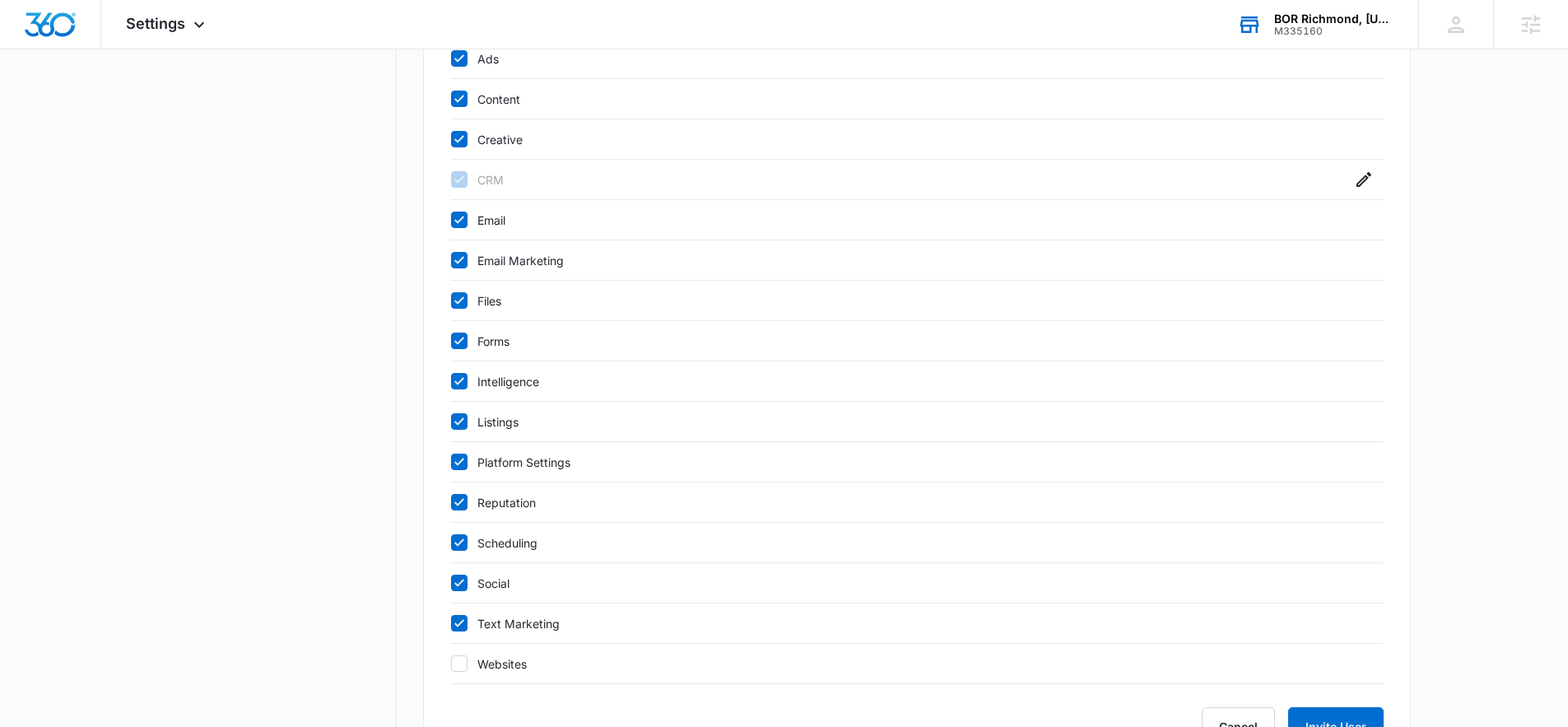
click at [447, 383] on div "User Info Email Address [PERSON_NAME][EMAIL_ADDRESS][DOMAIN_NAME] First Name [P…" at bounding box center [917, 162] width 988 height 1223
click at [455, 384] on icon at bounding box center [460, 382] width 15 height 15
click at [451, 382] on input "Intelligence" at bounding box center [450, 382] width 1 height 1
checkbox input "false"
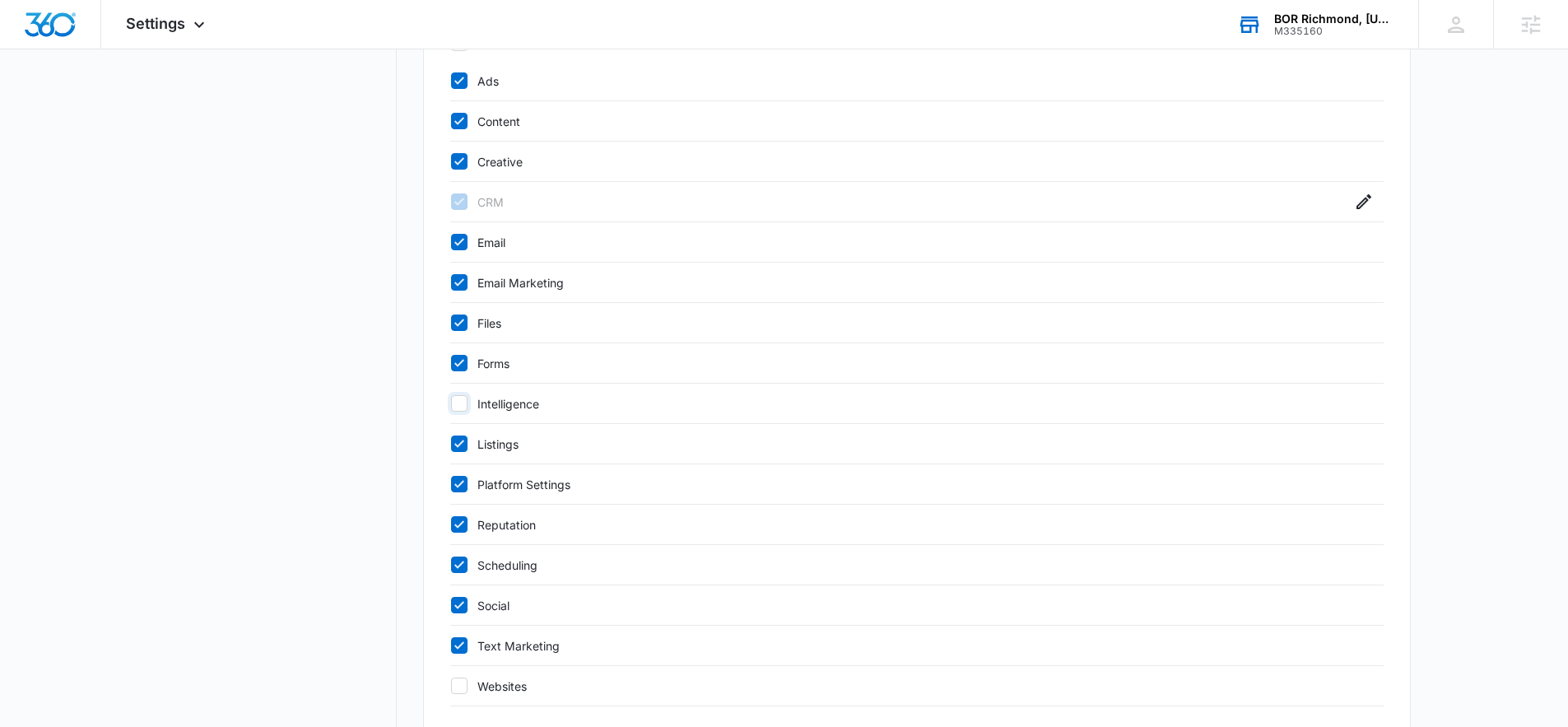
scroll to position [612, 0]
click at [456, 84] on icon at bounding box center [460, 82] width 15 height 15
click at [451, 83] on input "Ads" at bounding box center [450, 82] width 1 height 1
checkbox input "false"
click at [457, 123] on icon at bounding box center [460, 122] width 10 height 7
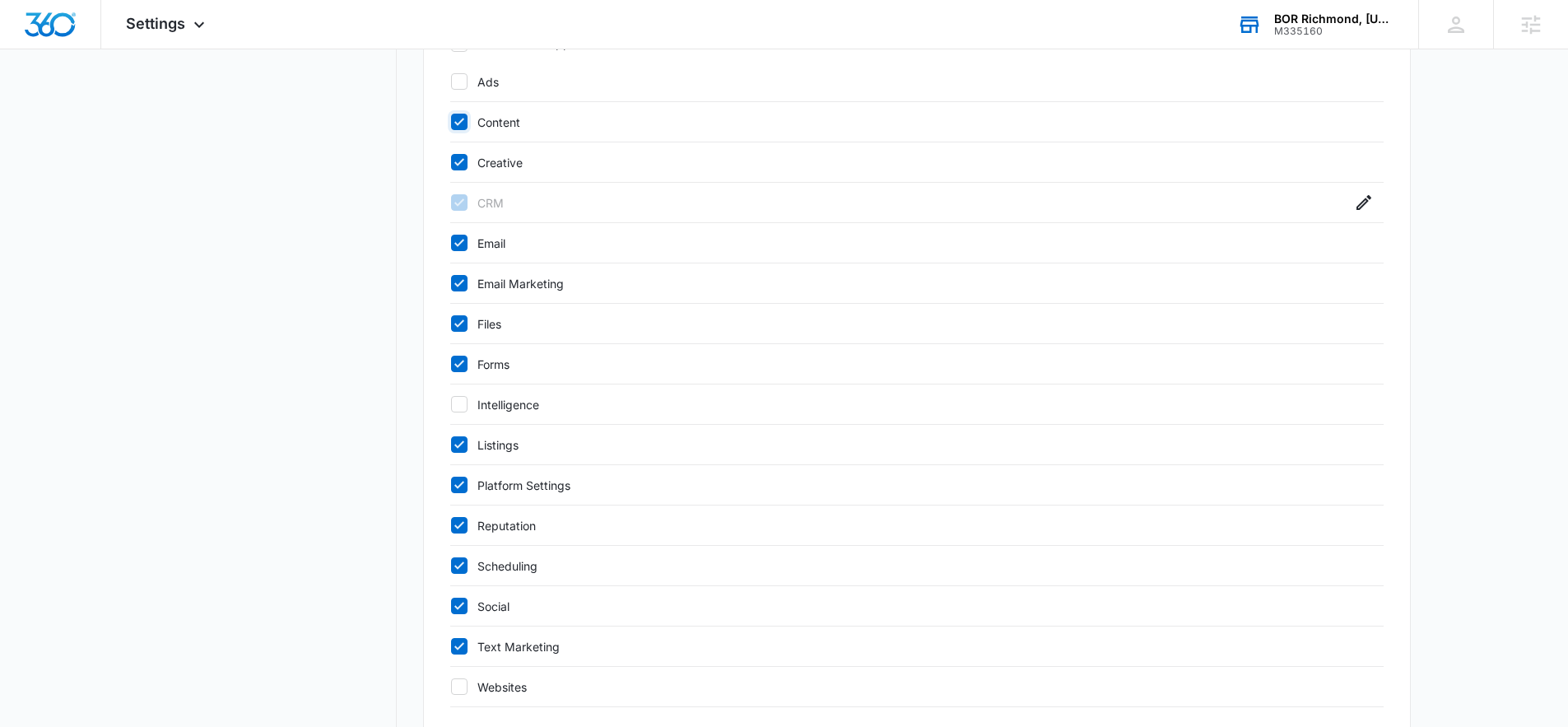
click at [451, 123] on input "Content" at bounding box center [450, 122] width 1 height 1
checkbox input "false"
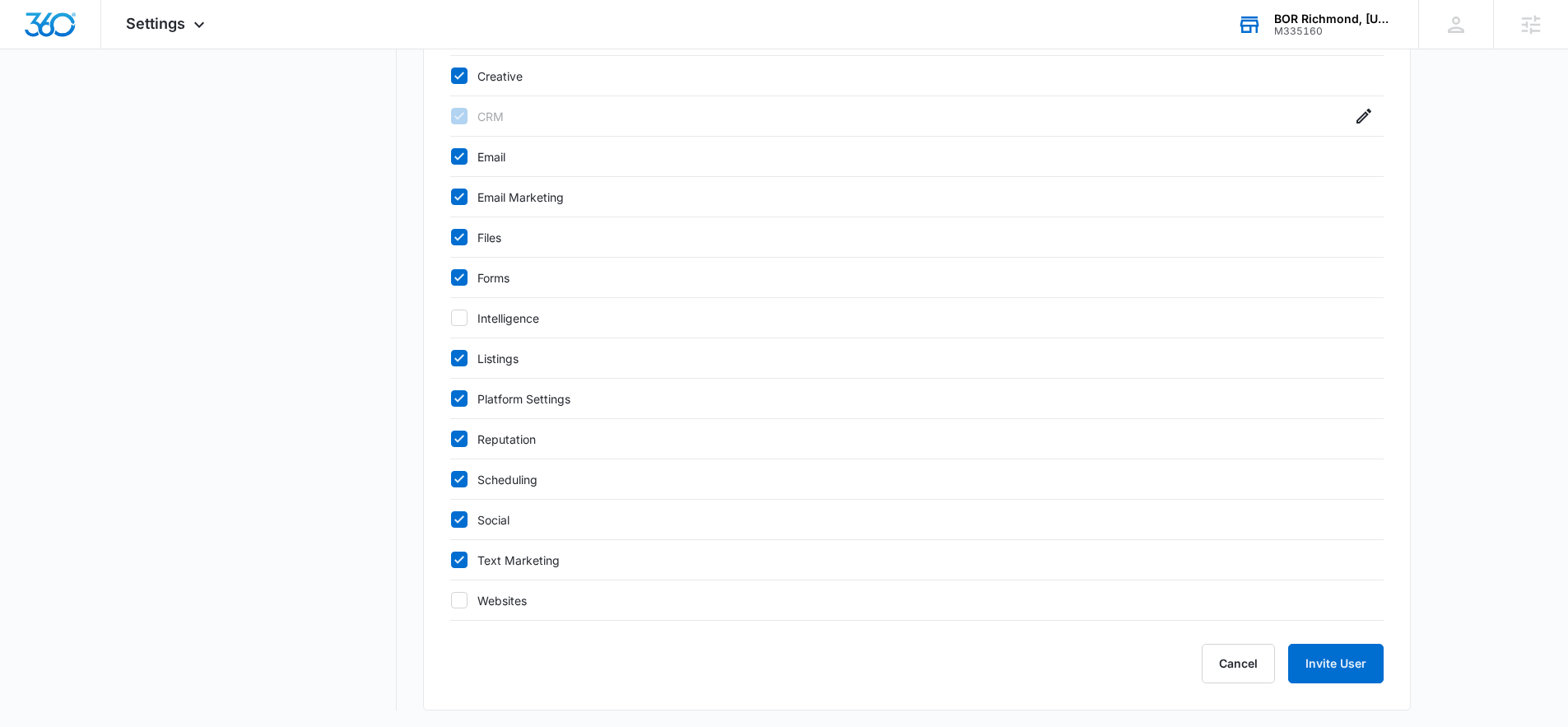
scroll to position [702, 0]
click at [1346, 666] on button "Invite User" at bounding box center [1336, 660] width 96 height 40
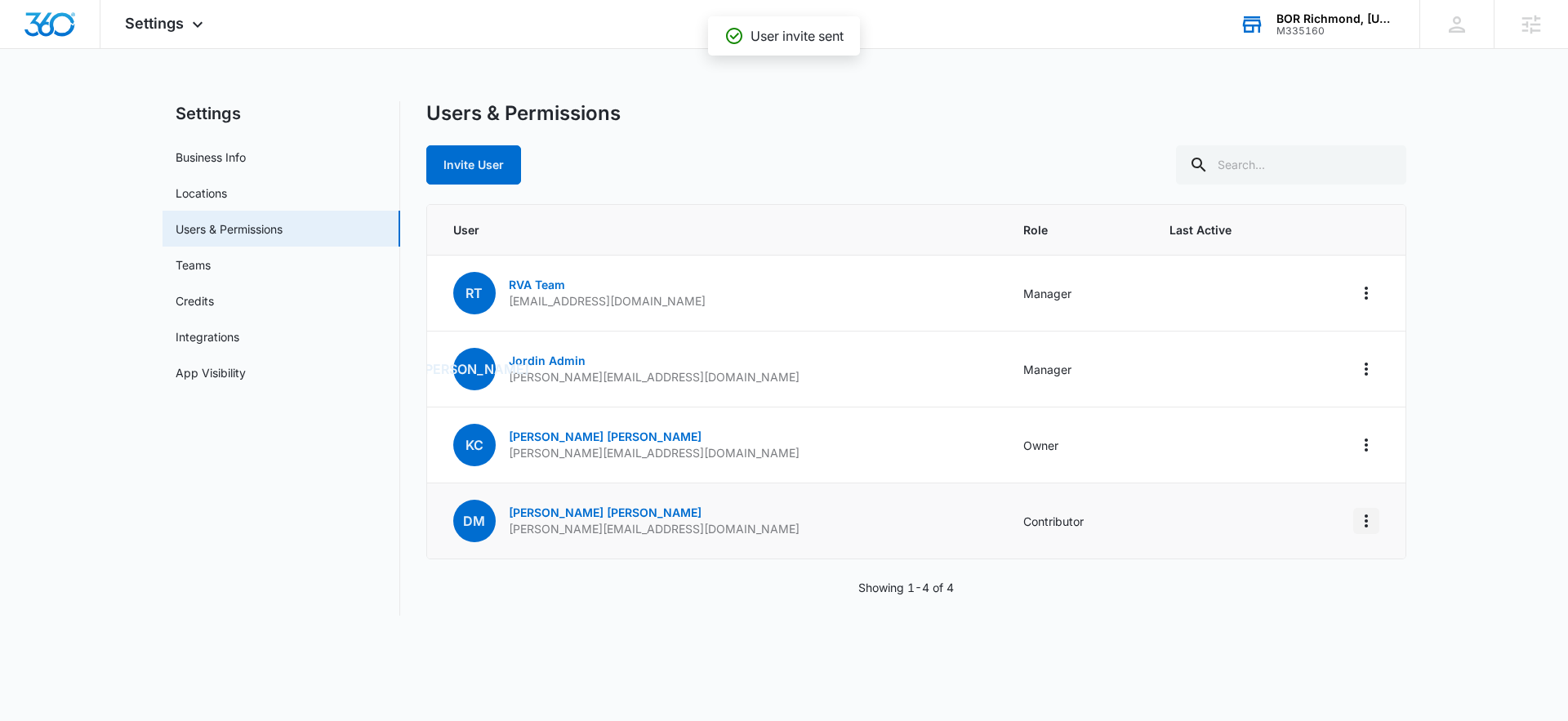
click at [1362, 516] on icon "Actions" at bounding box center [1365, 520] width 19 height 19
click at [1004, 523] on td "Contributor" at bounding box center [1077, 521] width 147 height 76
click at [1356, 525] on icon "Actions" at bounding box center [1365, 520] width 19 height 19
click at [1240, 586] on div "Remove User" at bounding box center [1284, 591] width 110 height 11
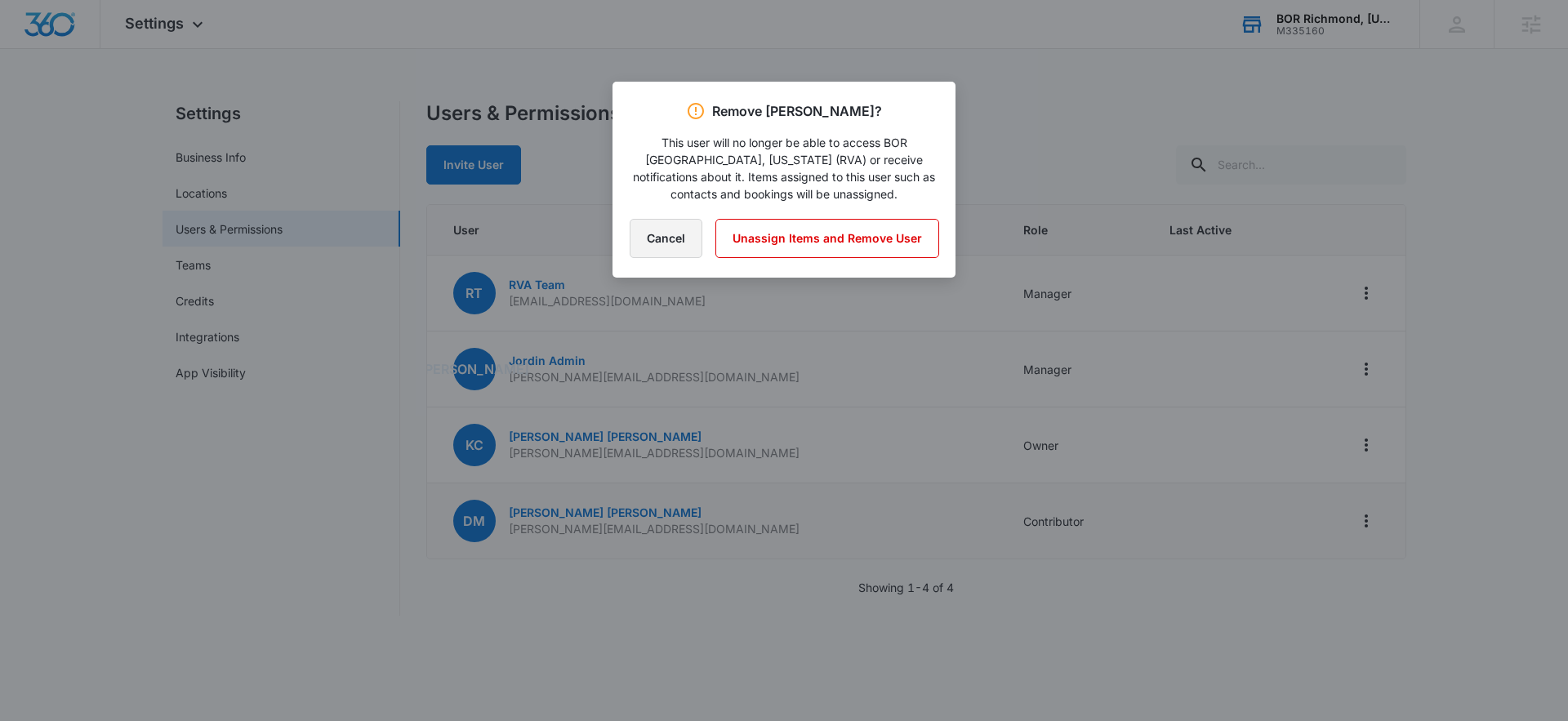
click at [659, 247] on button "Cancel" at bounding box center [666, 238] width 73 height 40
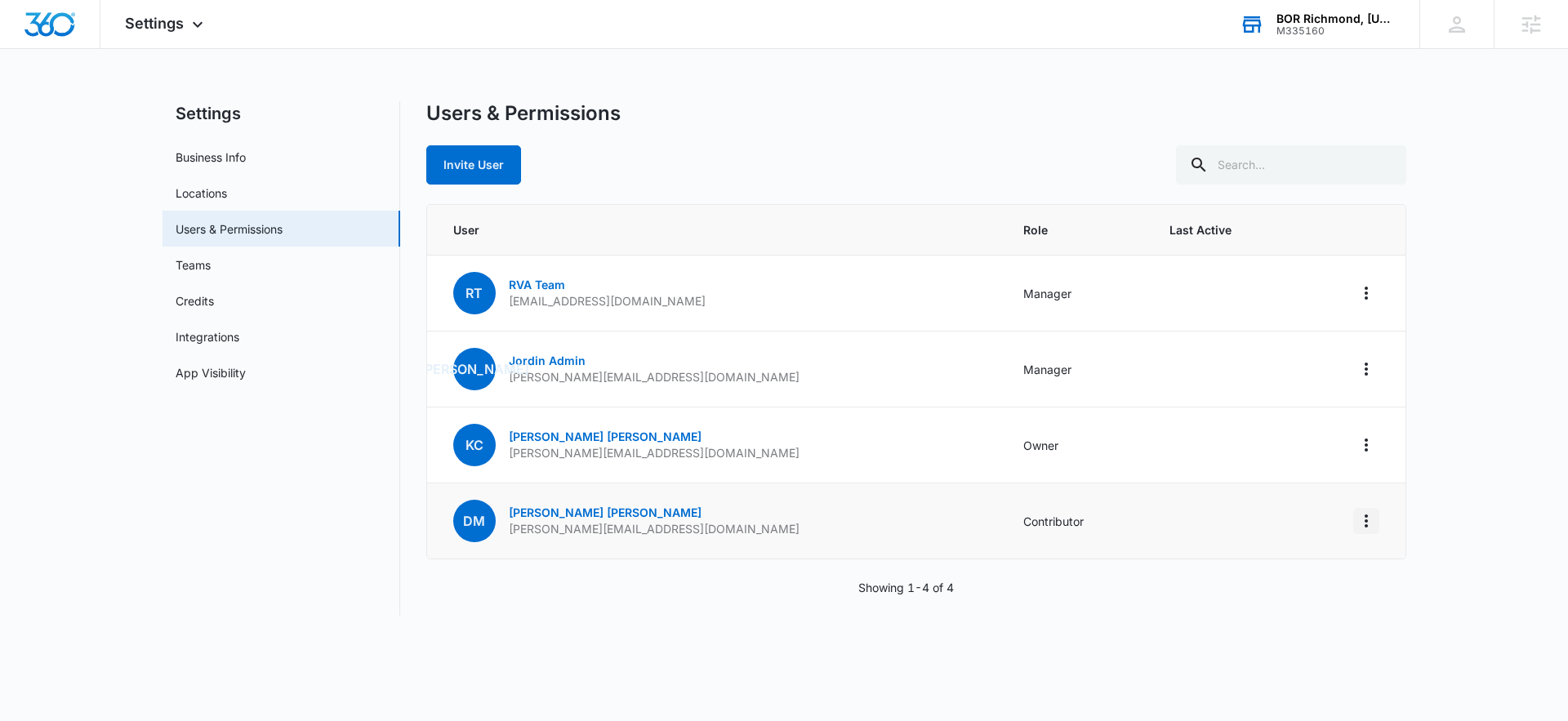
click at [1371, 525] on icon "Actions" at bounding box center [1365, 520] width 19 height 19
click at [1283, 588] on div "Remove User" at bounding box center [1284, 591] width 110 height 11
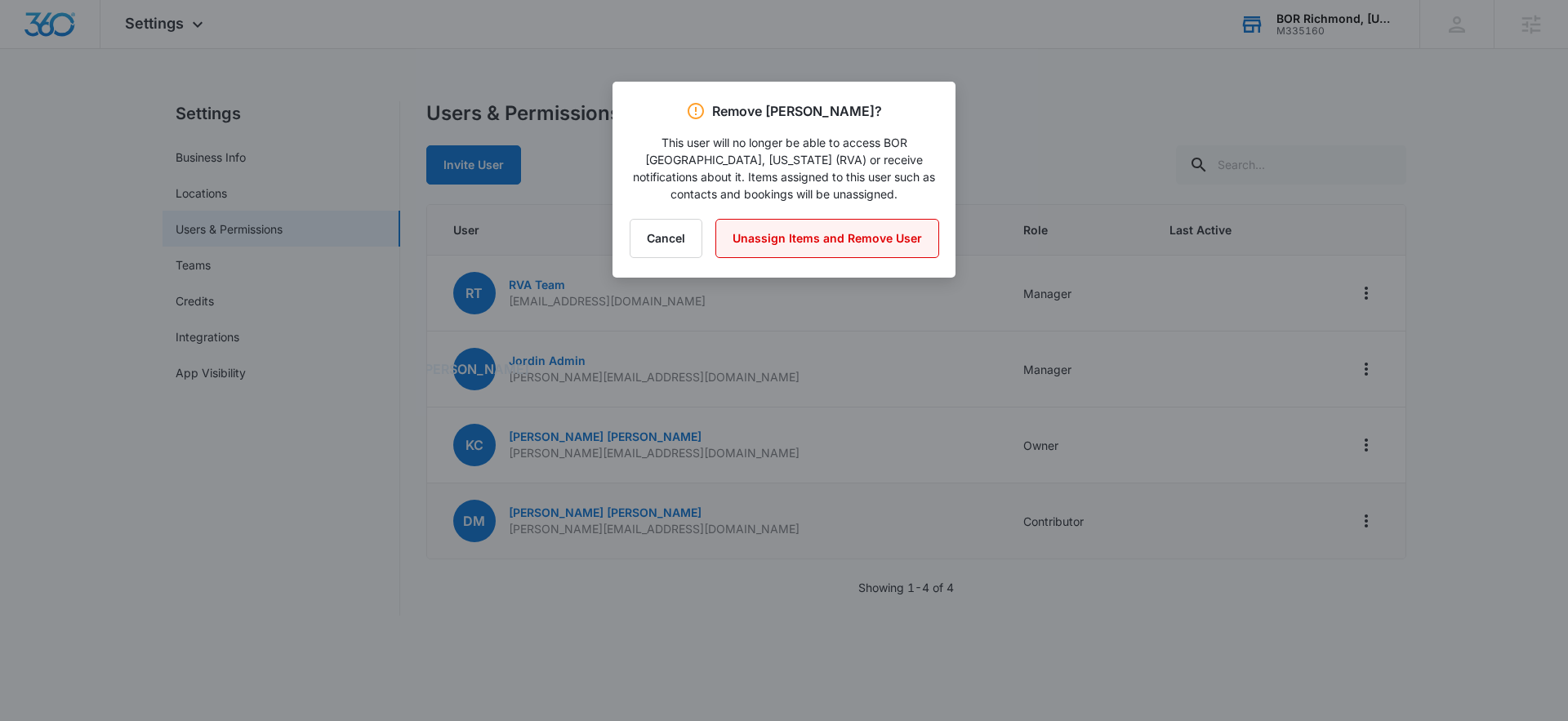
click at [807, 252] on button "Unassign Items and Remove User" at bounding box center [827, 238] width 224 height 40
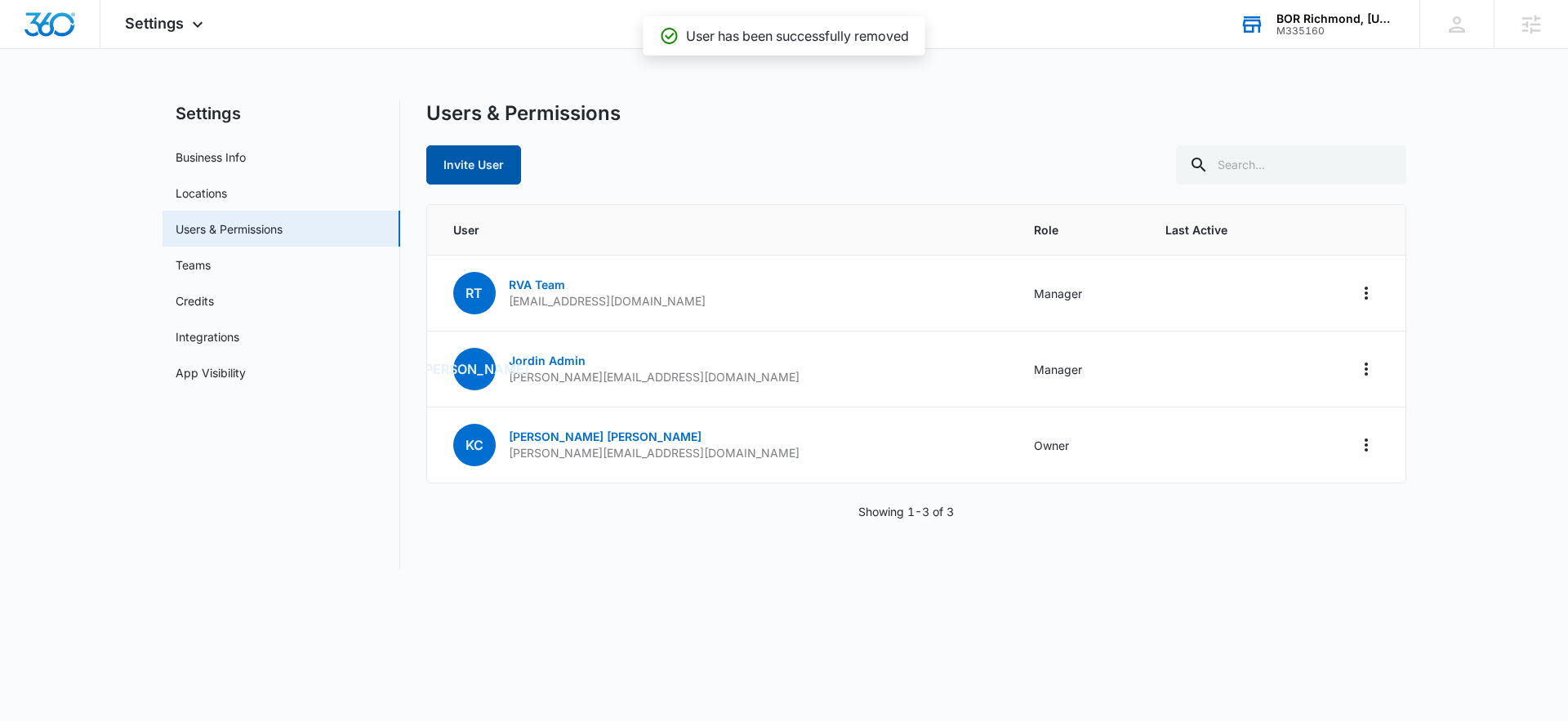
click at [487, 154] on button "Invite User" at bounding box center [473, 165] width 95 height 40
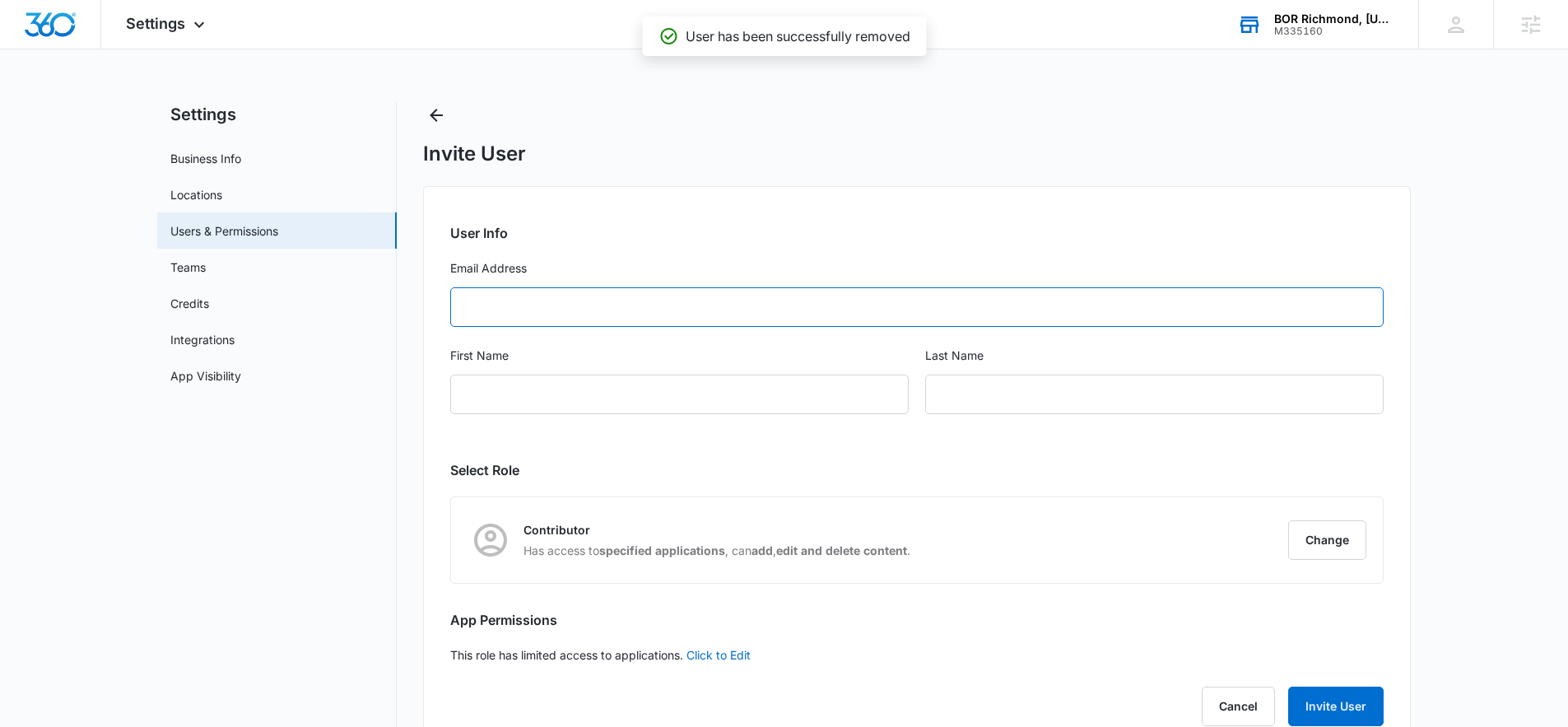
click at [538, 314] on input "Email Address" at bounding box center [917, 307] width 934 height 40
paste input "[PERSON_NAME][EMAIL_ADDRESS][DOMAIN_NAME]"
type input "[PERSON_NAME][EMAIL_ADDRESS][DOMAIN_NAME]"
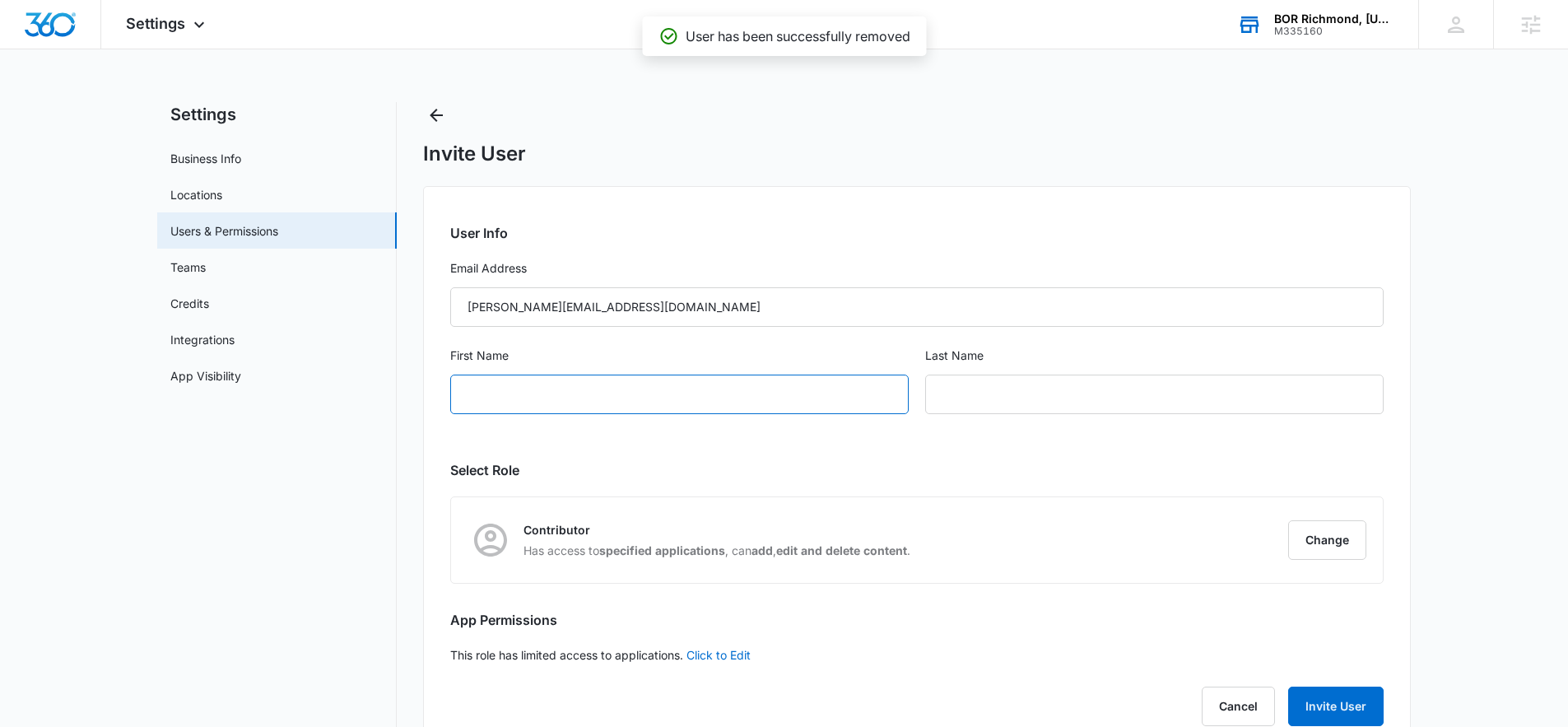
click at [521, 387] on input "First Name" at bounding box center [680, 395] width 459 height 40
type input "[PERSON_NAME]"
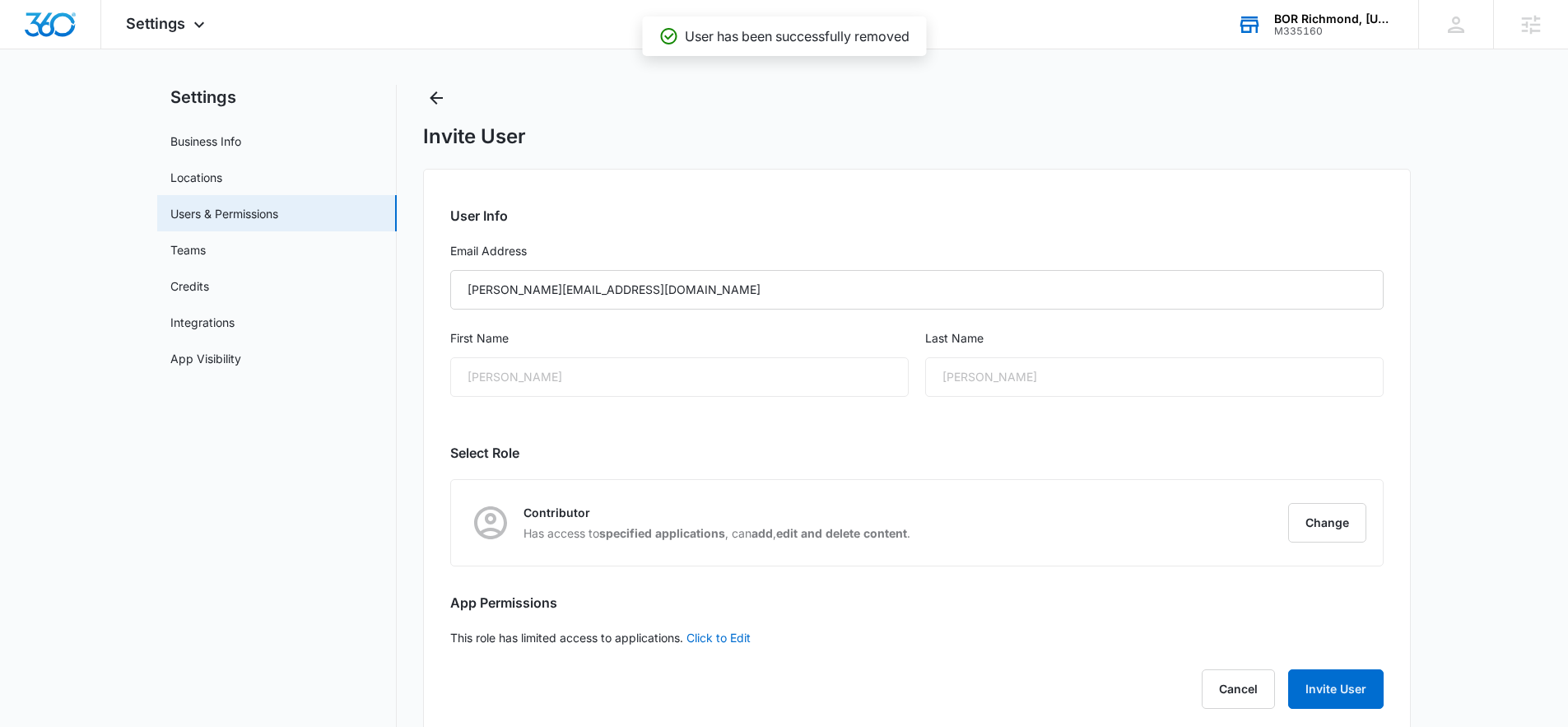
scroll to position [46, 0]
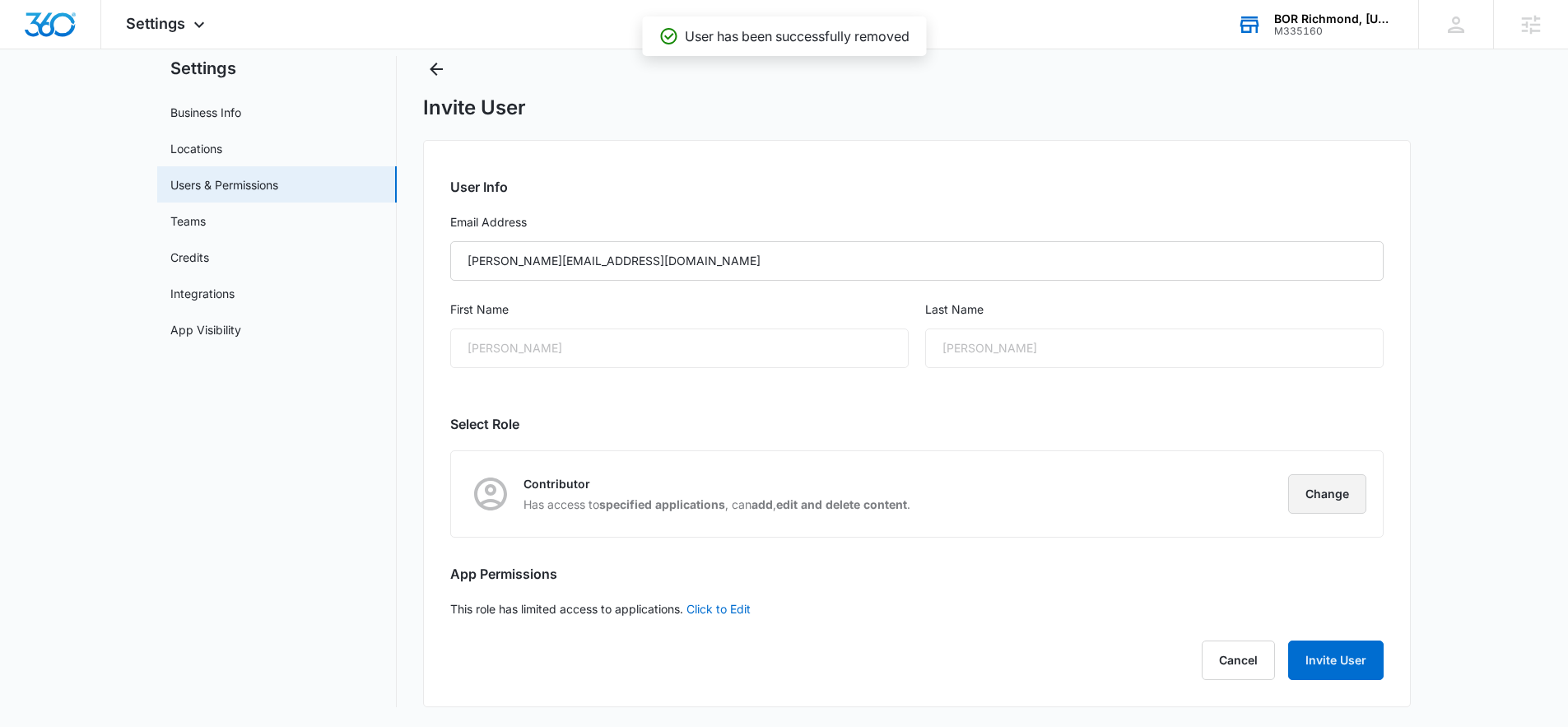
click at [1311, 506] on button "Change" at bounding box center [1328, 494] width 78 height 40
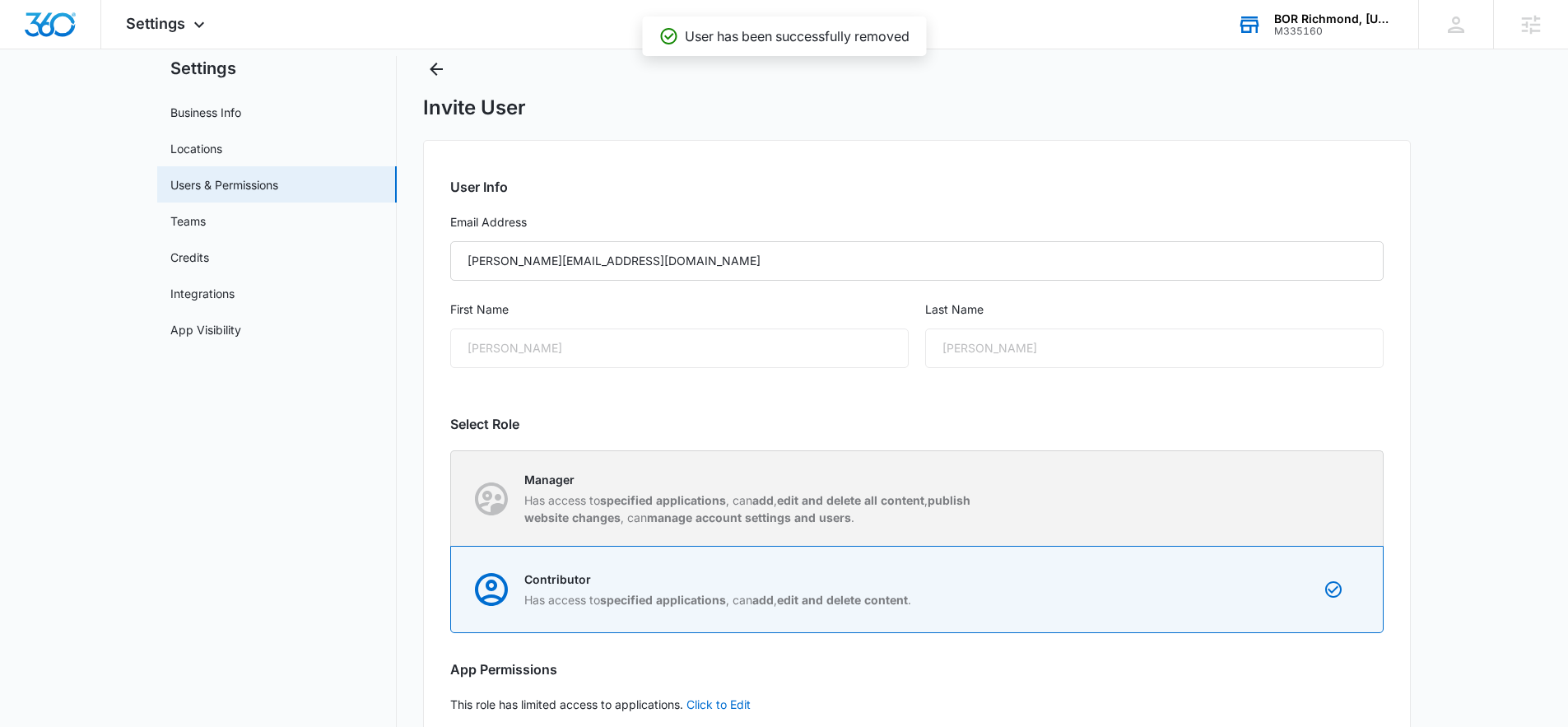
click at [803, 478] on p "Manager" at bounding box center [756, 479] width 462 height 18
click at [452, 499] on input "Manager Has access to specified applications , can add , edit and delete all co…" at bounding box center [451, 499] width 1 height 1
radio input "true"
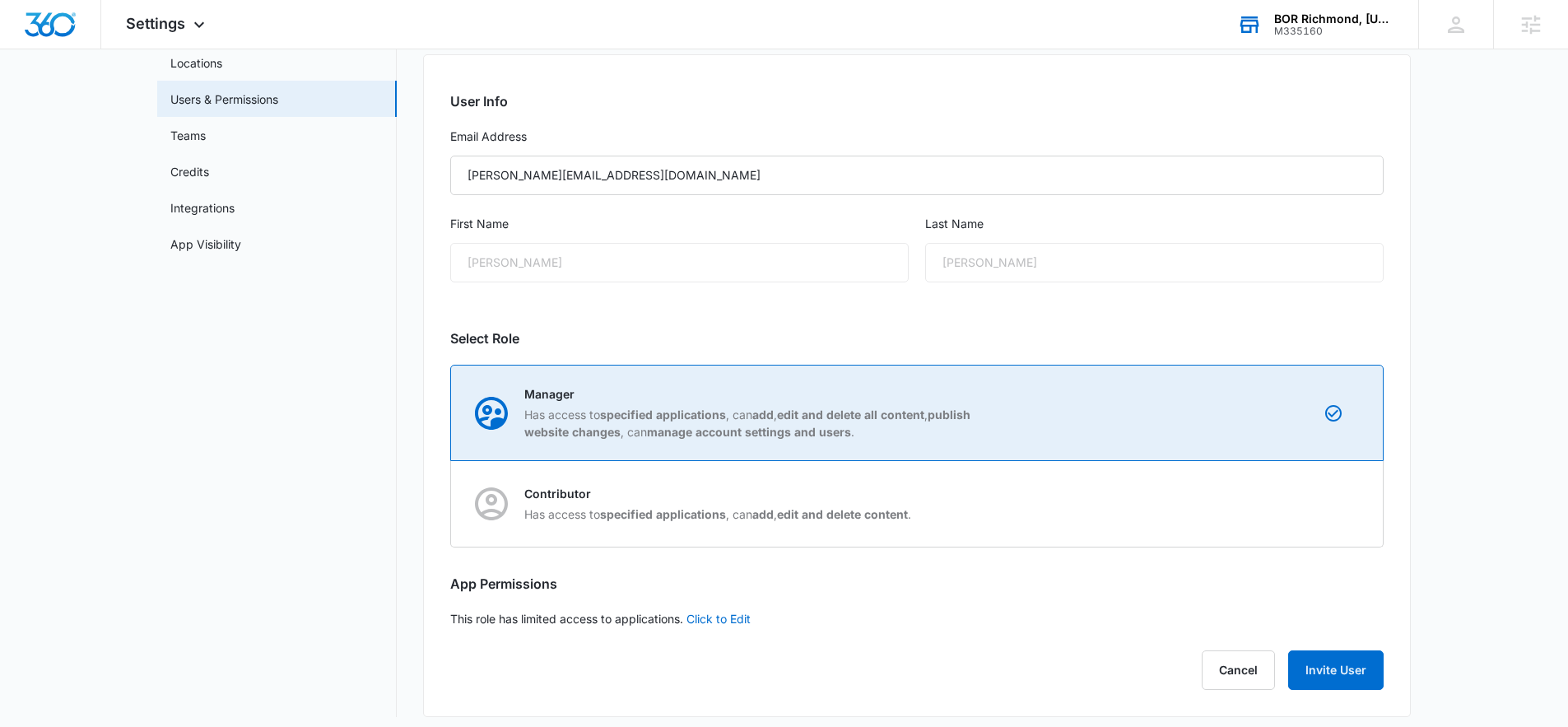
scroll to position [142, 0]
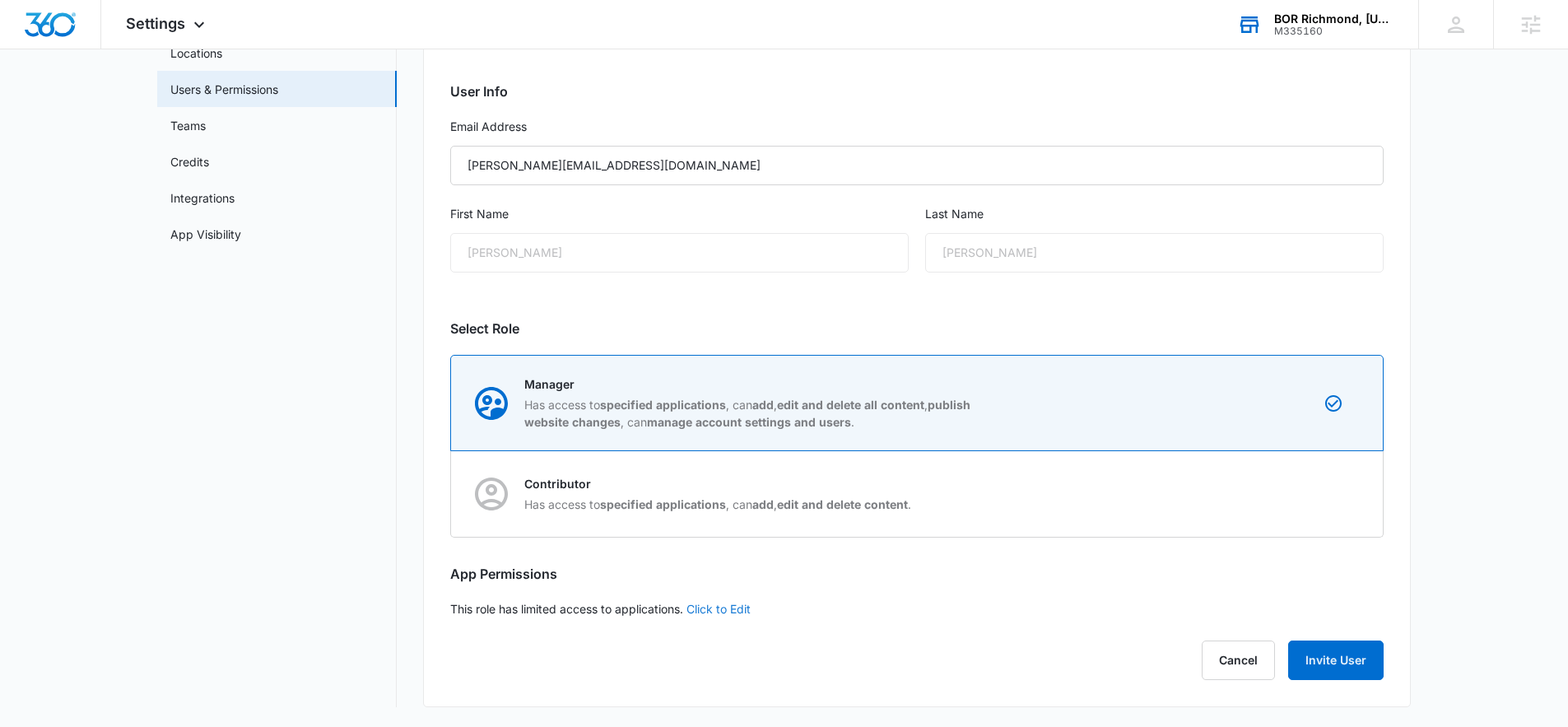
click at [721, 609] on link "Click to Edit" at bounding box center [719, 608] width 64 height 14
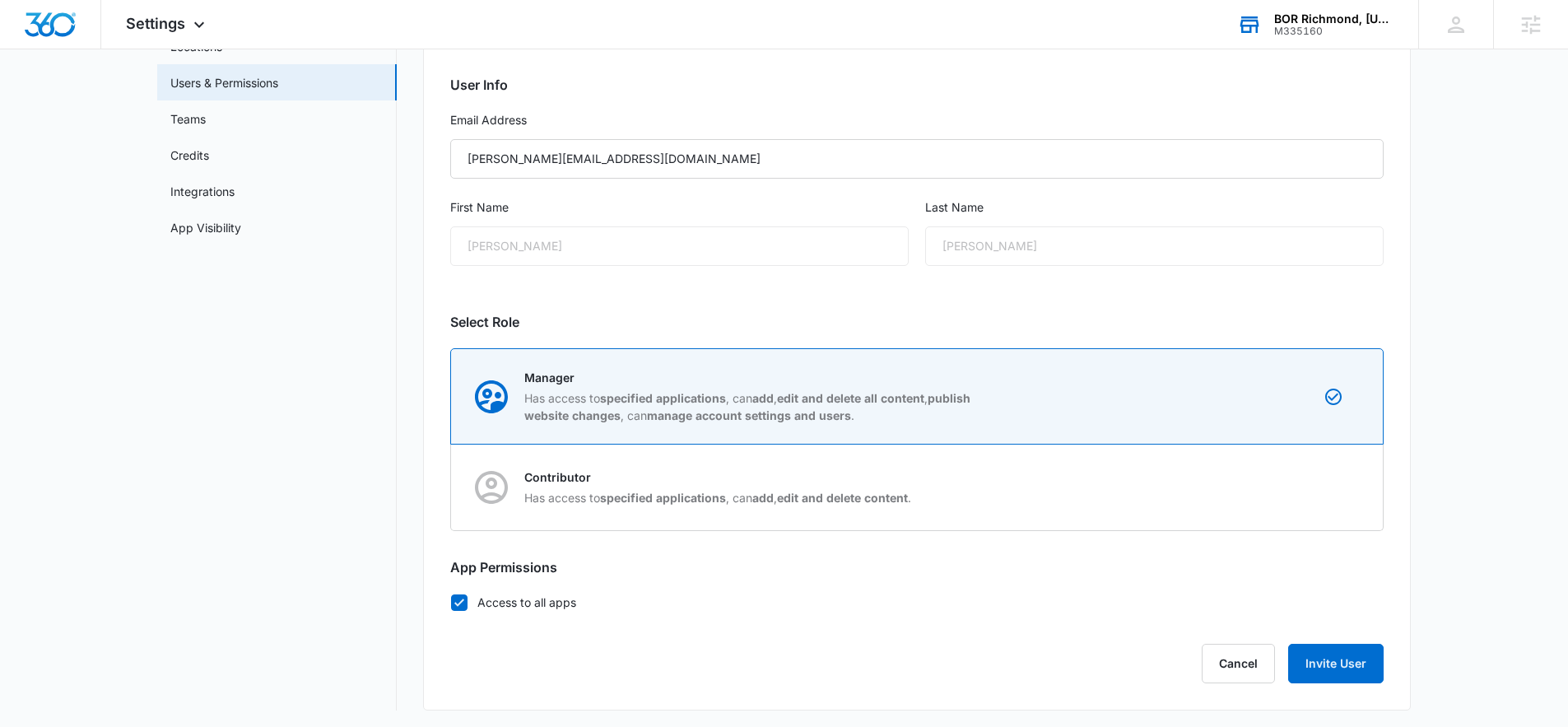
scroll to position [151, 0]
drag, startPoint x: 460, startPoint y: 593, endPoint x: 469, endPoint y: 588, distance: 10.3
click at [460, 594] on icon at bounding box center [460, 600] width 15 height 15
click at [451, 599] on input "Access to all apps" at bounding box center [450, 599] width 1 height 1
checkbox input "false"
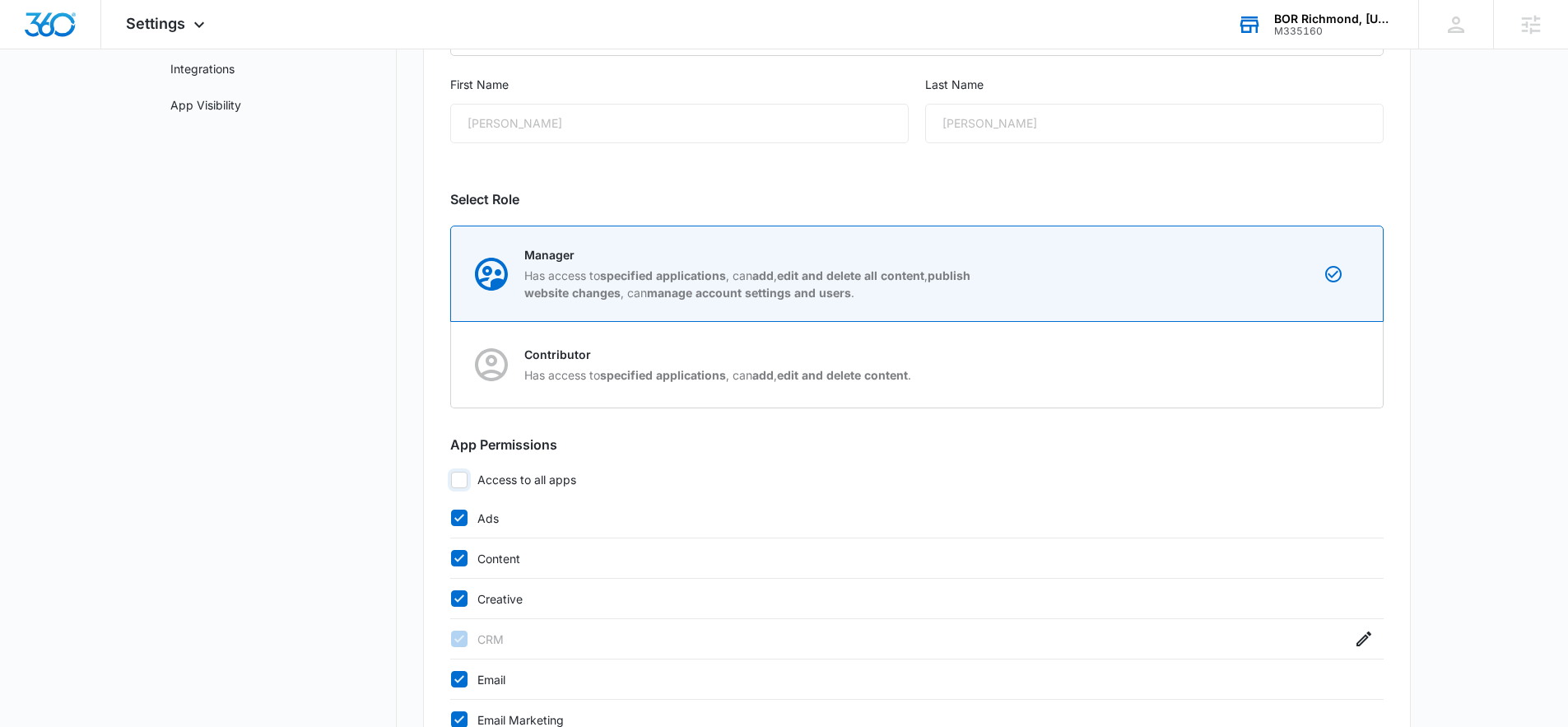
scroll to position [693, 0]
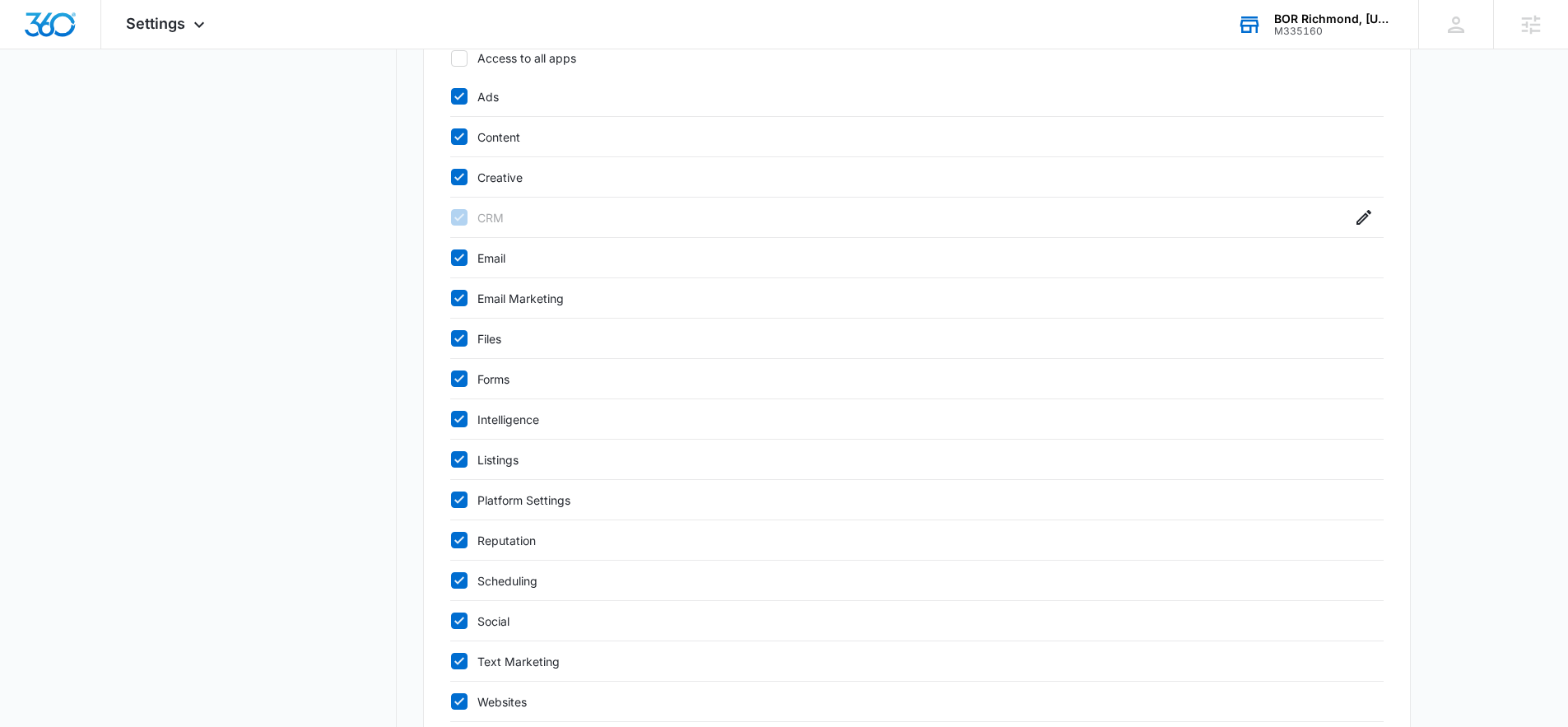
click at [467, 131] on div at bounding box center [460, 136] width 17 height 17
click at [451, 136] on input "Content" at bounding box center [450, 136] width 1 height 1
checkbox input "false"
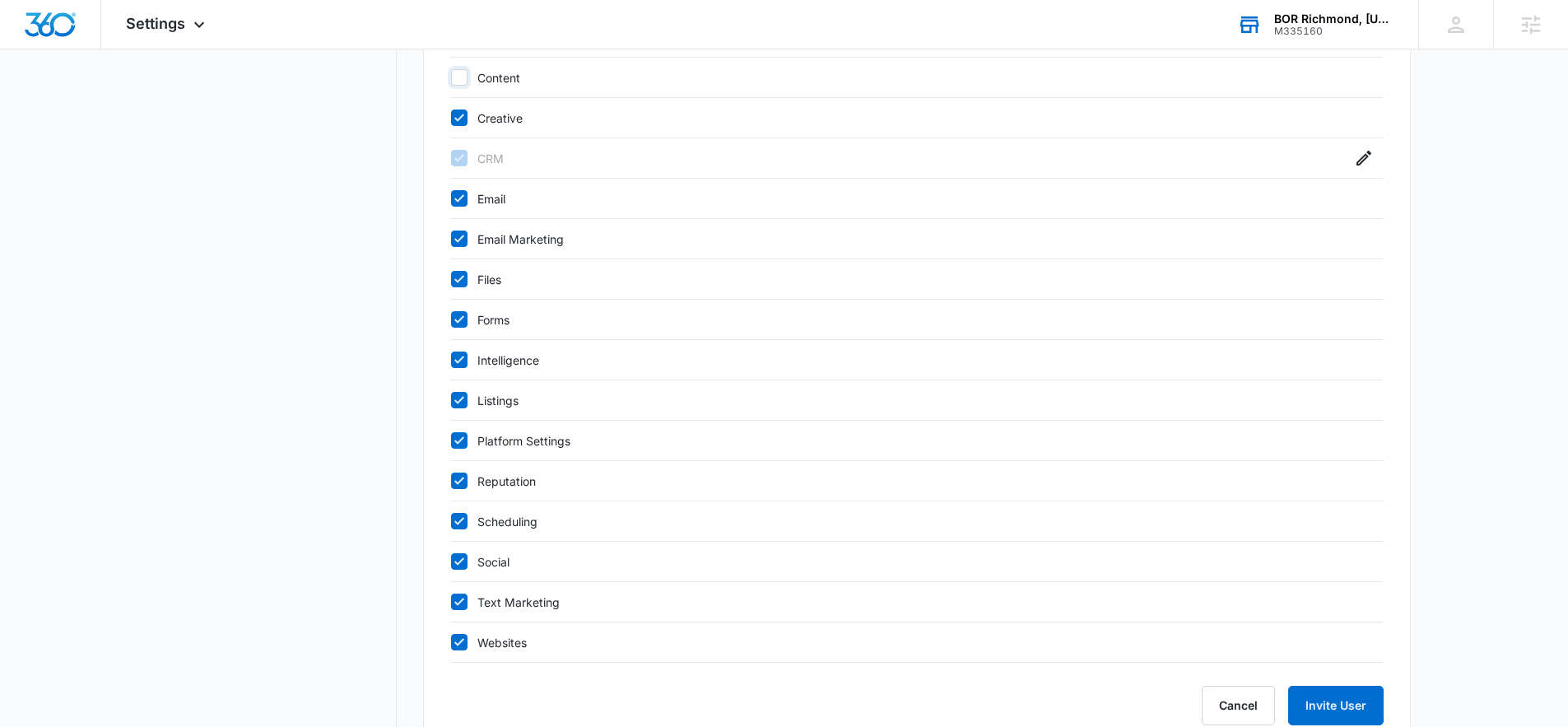
scroll to position [797, 0]
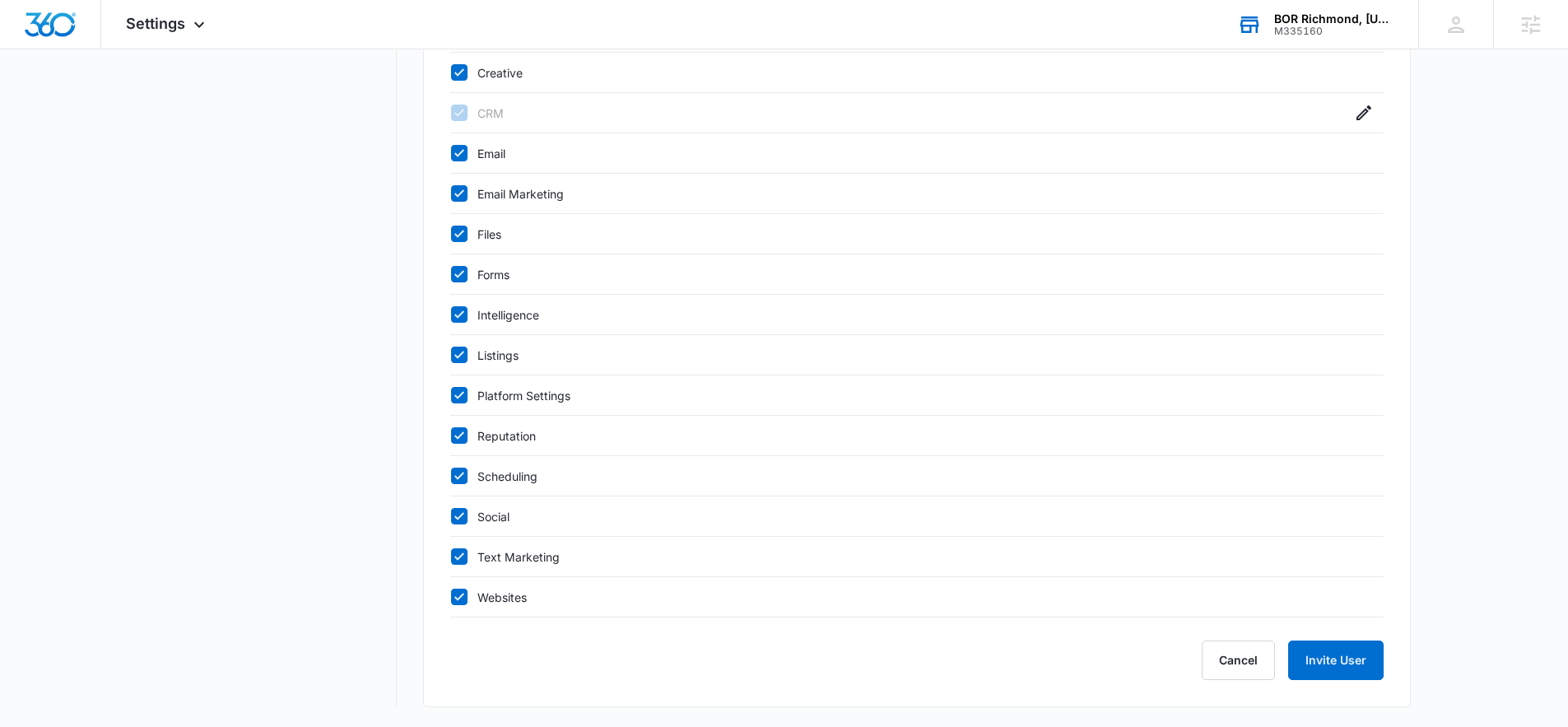
click at [459, 593] on icon at bounding box center [460, 597] width 15 height 15
click at [451, 597] on input "Websites" at bounding box center [450, 597] width 1 height 1
checkbox input "false"
click at [460, 326] on div "Intelligence" at bounding box center [917, 314] width 934 height 40
click at [461, 305] on div "Intelligence" at bounding box center [917, 314] width 934 height 40
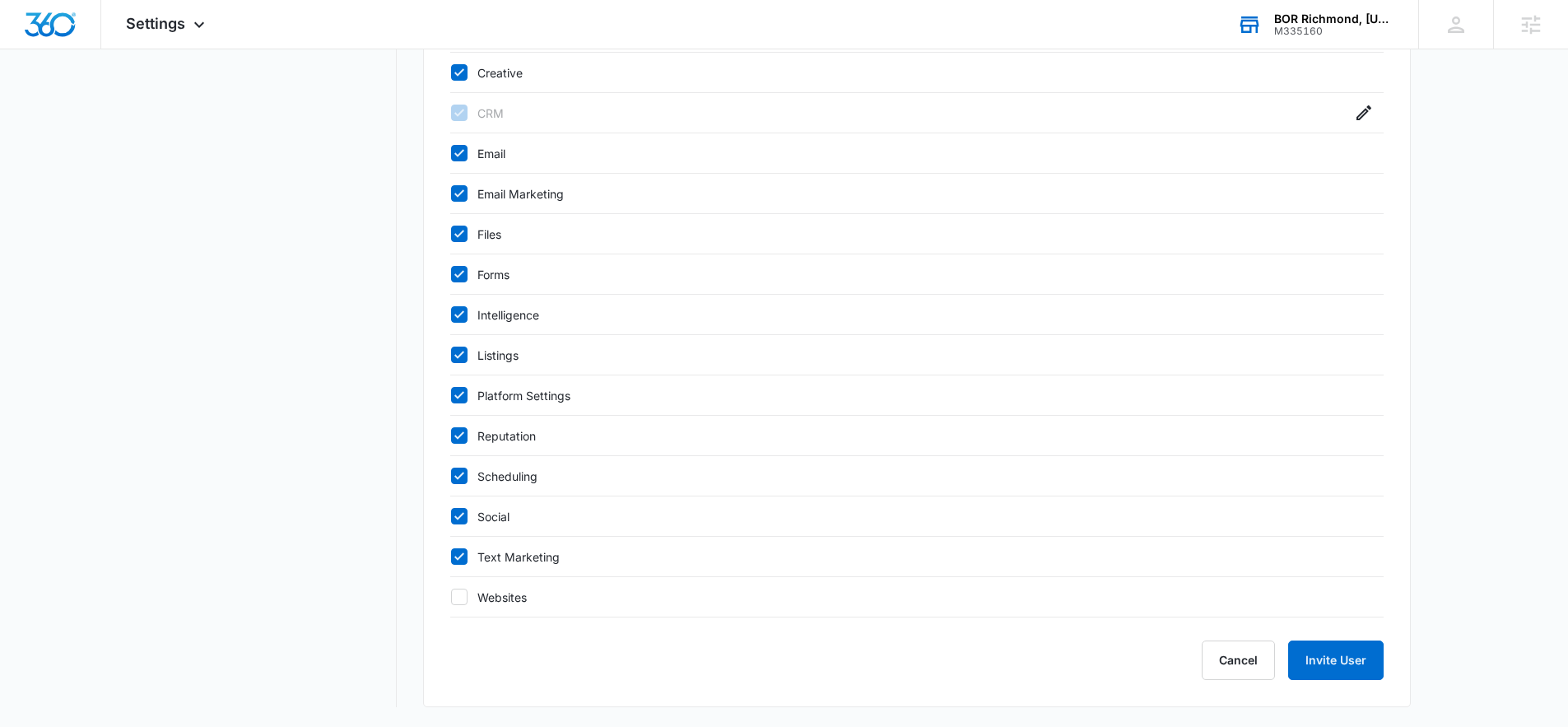
click at [462, 316] on icon at bounding box center [460, 315] width 15 height 15
click at [451, 316] on input "Intelligence" at bounding box center [450, 315] width 1 height 1
checkbox input "false"
click at [1334, 658] on button "Invite User" at bounding box center [1336, 660] width 96 height 40
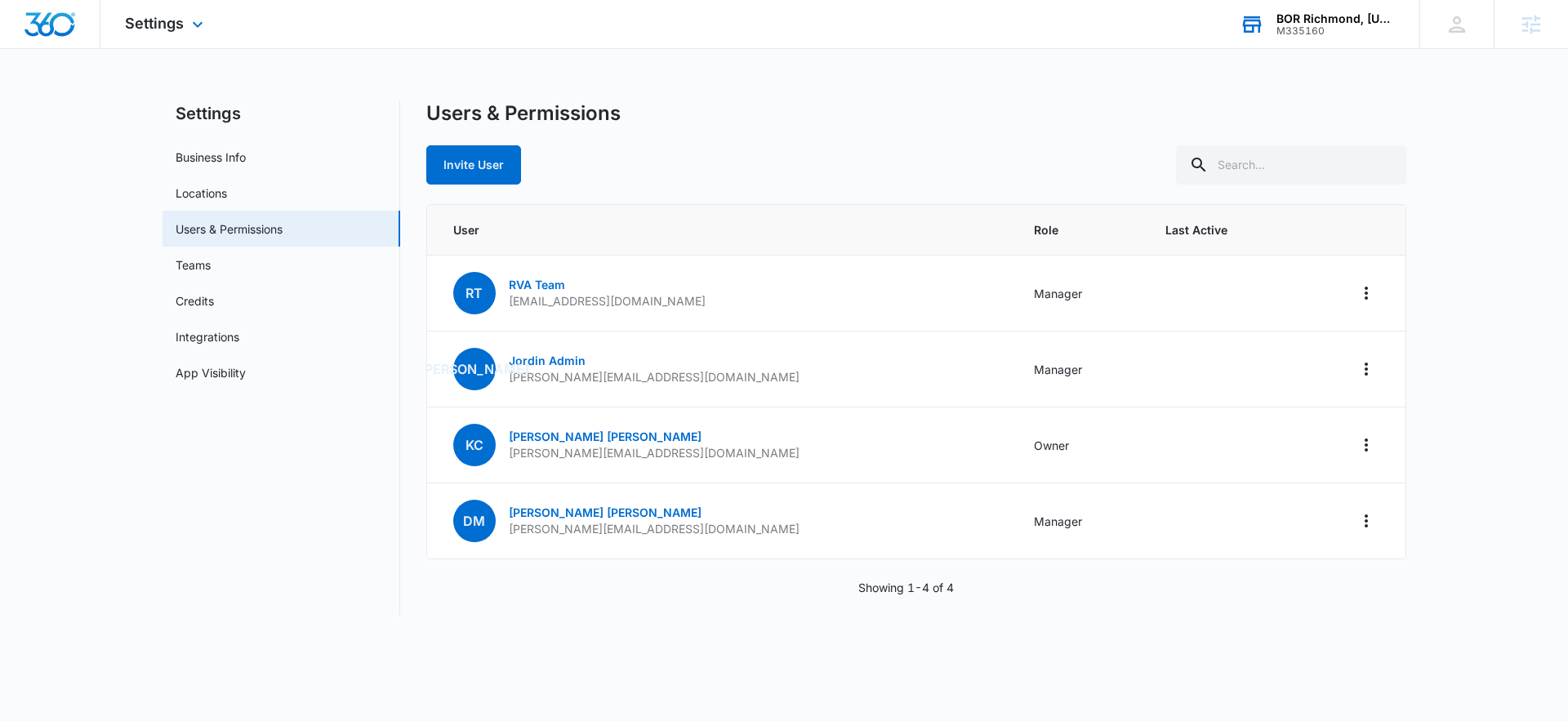
click at [170, 38] on div "Settings Apps Reputation Forms CRM Email Social Ads Intelligence Files Brand Se…" at bounding box center [166, 24] width 132 height 48
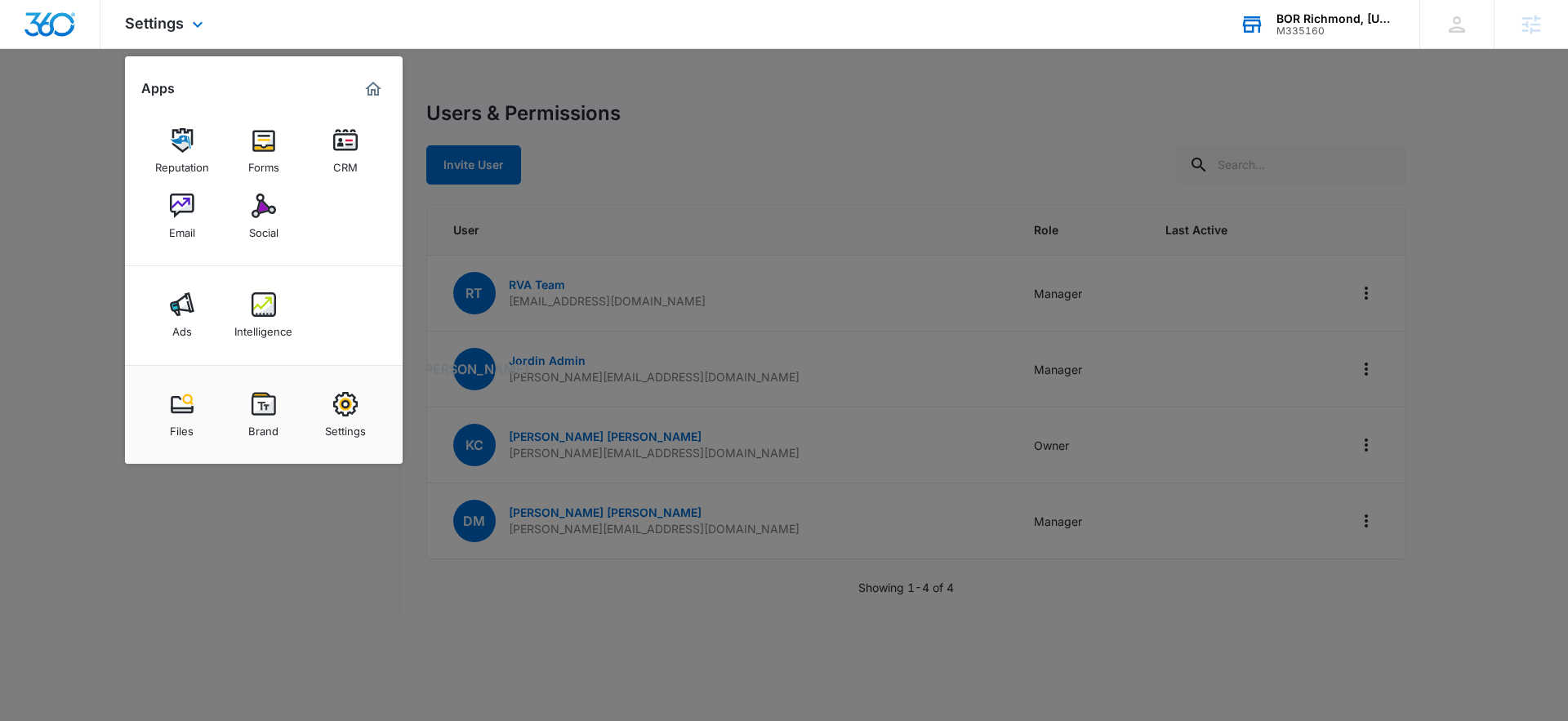
click at [372, 93] on img "Marketing 360® Dashboard" at bounding box center [373, 88] width 19 height 19
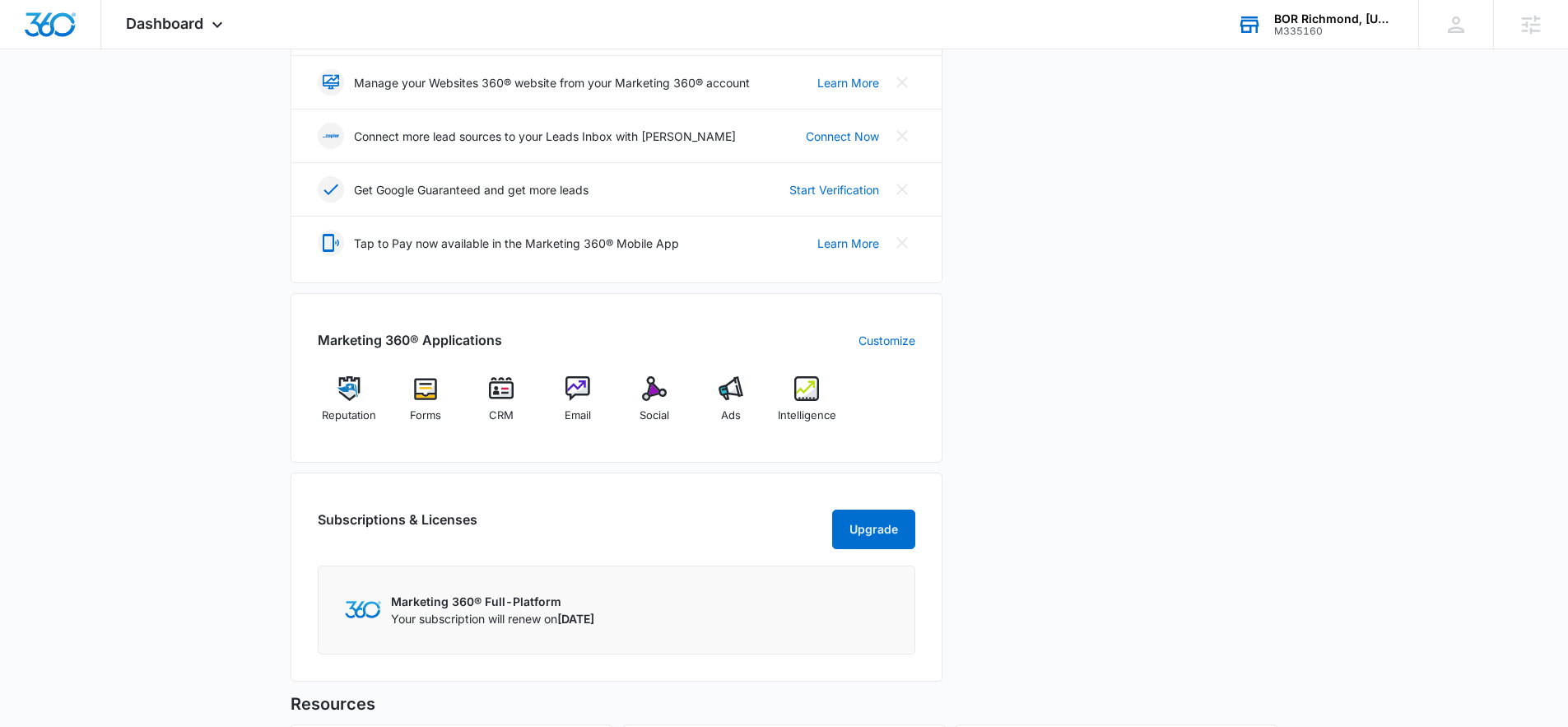
scroll to position [568, 0]
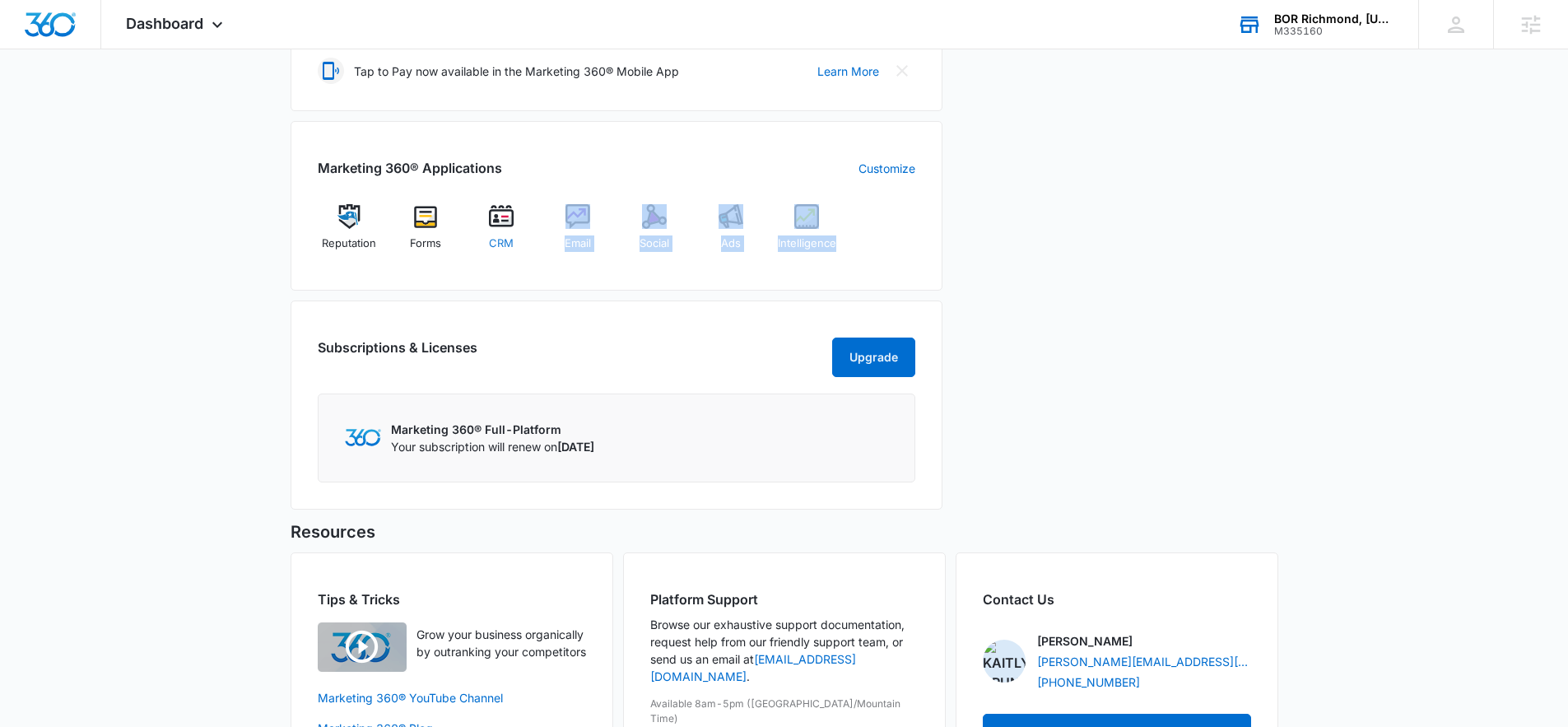
drag, startPoint x: 899, startPoint y: 254, endPoint x: 519, endPoint y: 243, distance: 380.2
click at [519, 243] on div "Reputation Forms CRM Email Social Ads Intelligence" at bounding box center [616, 234] width 598 height 59
click at [430, 162] on h2 "Marketing 360® Applications" at bounding box center [409, 167] width 185 height 19
drag, startPoint x: 927, startPoint y: 275, endPoint x: 302, endPoint y: 192, distance: 630.5
click at [302, 192] on div "Marketing 360® Applications Customize Reputation Forms CRM Email Social Ads Int…" at bounding box center [616, 205] width 652 height 170
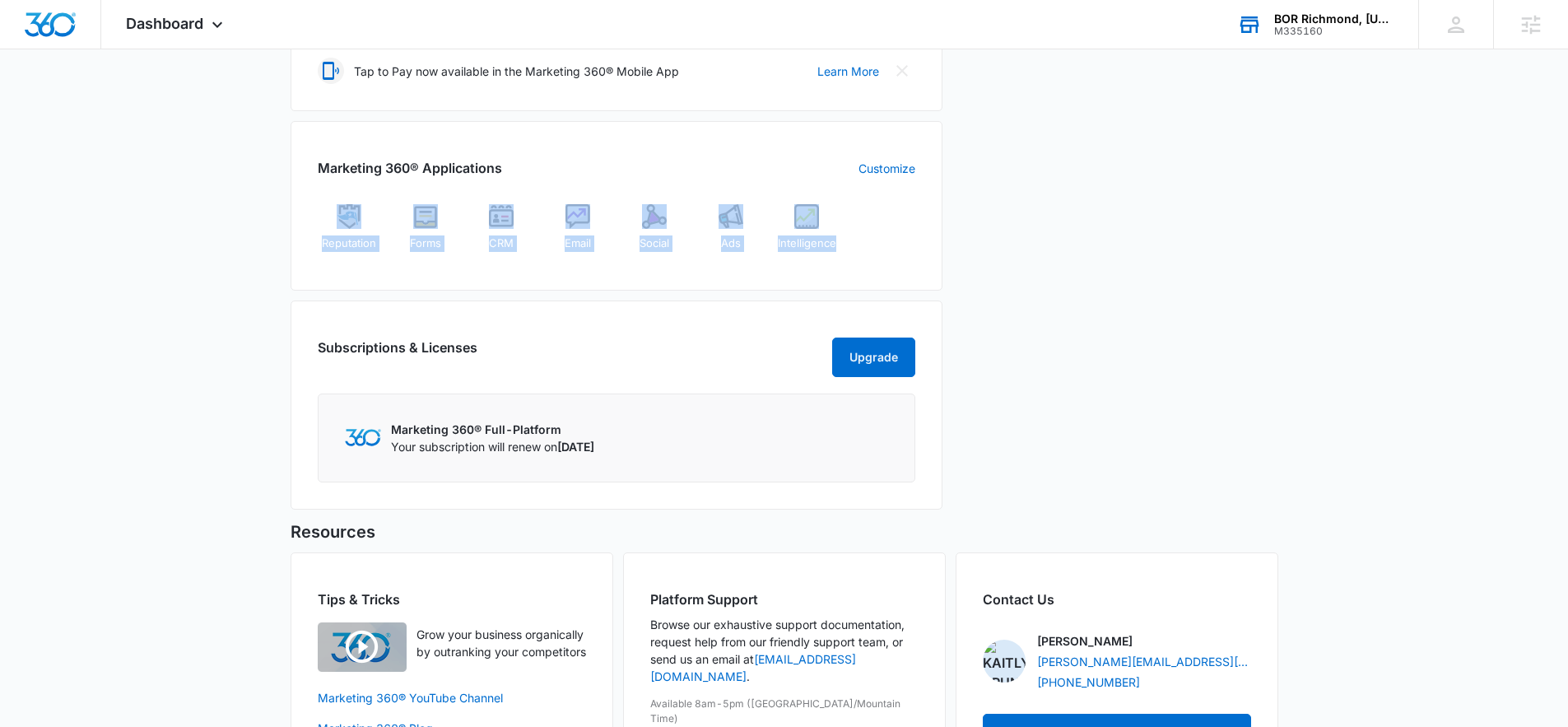
click at [296, 190] on div "Marketing 360® Applications Customize Reputation Forms CRM Email Social Ads Int…" at bounding box center [616, 205] width 652 height 170
drag, startPoint x: 345, startPoint y: 196, endPoint x: 921, endPoint y: 267, distance: 580.4
click at [921, 267] on div "Marketing 360® Applications Customize Reputation Forms CRM Email Social Ads Int…" at bounding box center [616, 205] width 652 height 170
drag, startPoint x: 921, startPoint y: 267, endPoint x: 286, endPoint y: 203, distance: 638.2
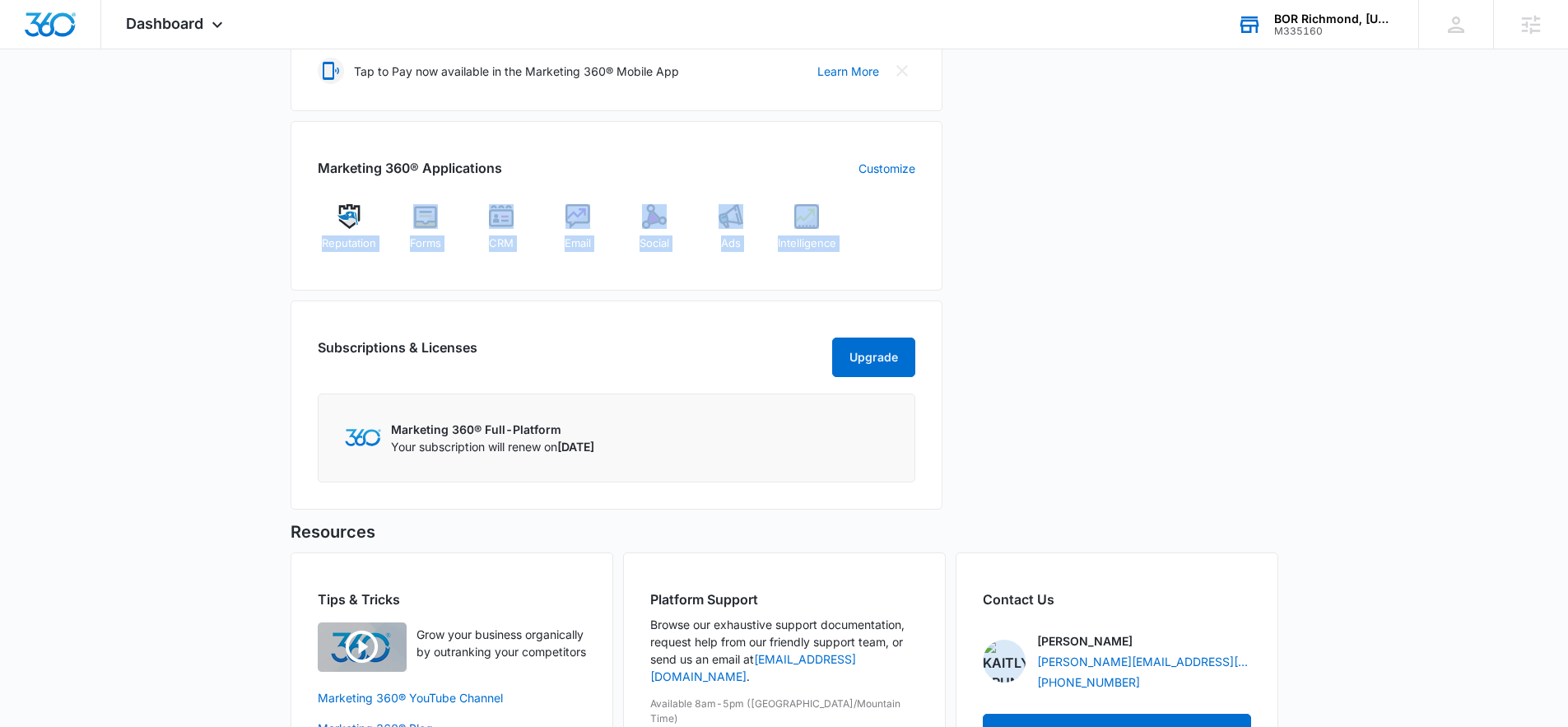
click at [286, 203] on div "[DATE] is [DATE] Good morning, [PERSON_NAME]! Contacts You have 5 contacts Your…" at bounding box center [784, 162] width 1568 height 1322
click at [280, 186] on div "[DATE] is [DATE] Good morning, [PERSON_NAME]! Contacts You have 5 contacts Your…" at bounding box center [784, 162] width 1568 height 1322
drag, startPoint x: 354, startPoint y: 195, endPoint x: 884, endPoint y: 285, distance: 537.6
click at [884, 285] on div "Marketing 360® Applications Customize Reputation Forms CRM Email Social Ads Int…" at bounding box center [616, 205] width 652 height 170
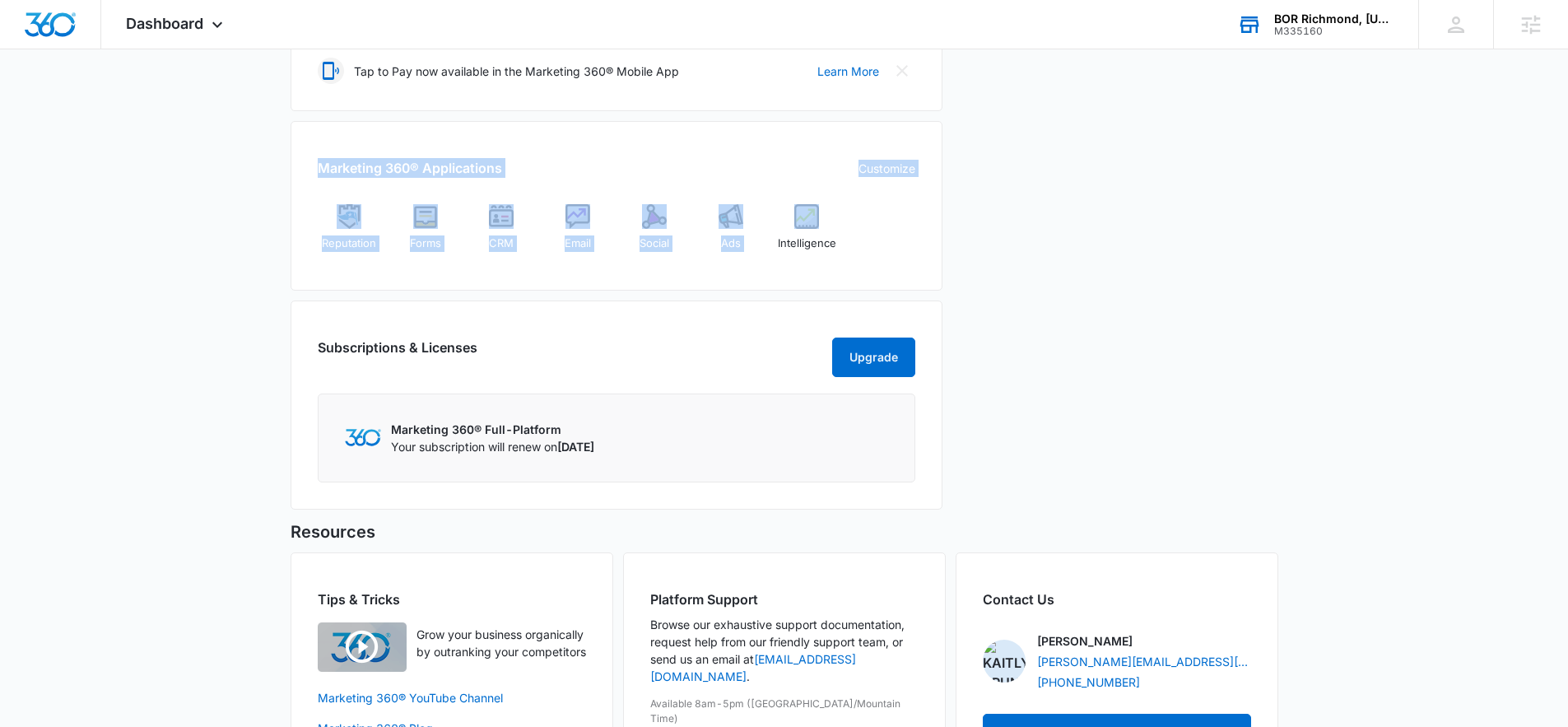
drag, startPoint x: 309, startPoint y: 156, endPoint x: 922, endPoint y: 229, distance: 617.3
click at [922, 229] on div "Marketing 360® Applications Customize Reputation Forms CRM Email Social Ads Int…" at bounding box center [616, 205] width 652 height 170
drag, startPoint x: 840, startPoint y: 251, endPoint x: 266, endPoint y: 156, distance: 581.8
click at [266, 156] on div "[DATE] is [DATE] Good morning, [PERSON_NAME]! Contacts You have 5 contacts Your…" at bounding box center [784, 162] width 1568 height 1322
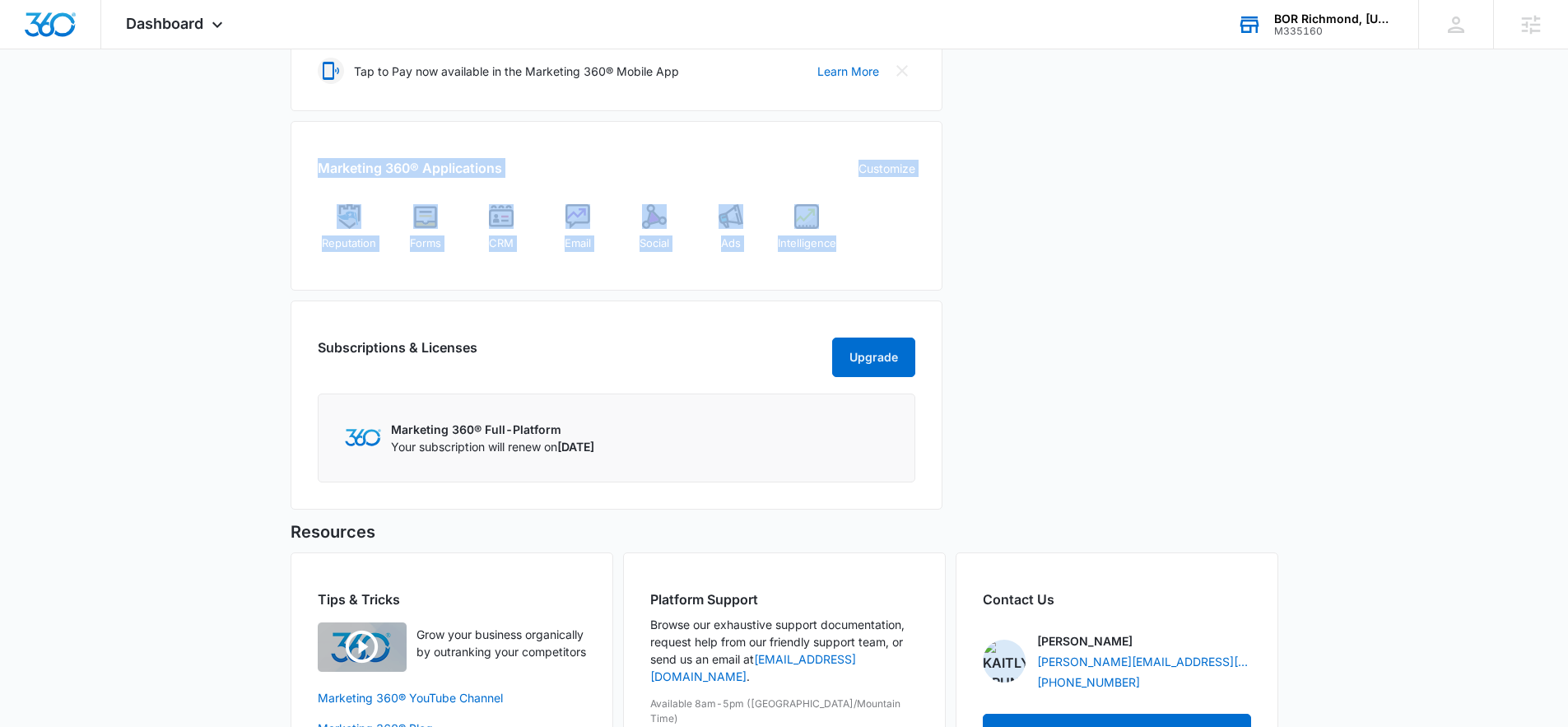
click at [266, 156] on div "[DATE] is [DATE] Good morning, [PERSON_NAME]! Contacts You have 5 contacts Your…" at bounding box center [784, 162] width 1568 height 1322
drag, startPoint x: 282, startPoint y: 159, endPoint x: 865, endPoint y: 259, distance: 591.5
click at [865, 259] on div "[DATE] is [DATE] Good morning, [PERSON_NAME]! Contacts You have 5 contacts Your…" at bounding box center [784, 162] width 1568 height 1322
click at [865, 259] on div "Reputation Forms CRM Email Social Ads Intelligence" at bounding box center [616, 234] width 598 height 59
drag, startPoint x: 884, startPoint y: 261, endPoint x: 290, endPoint y: 156, distance: 603.2
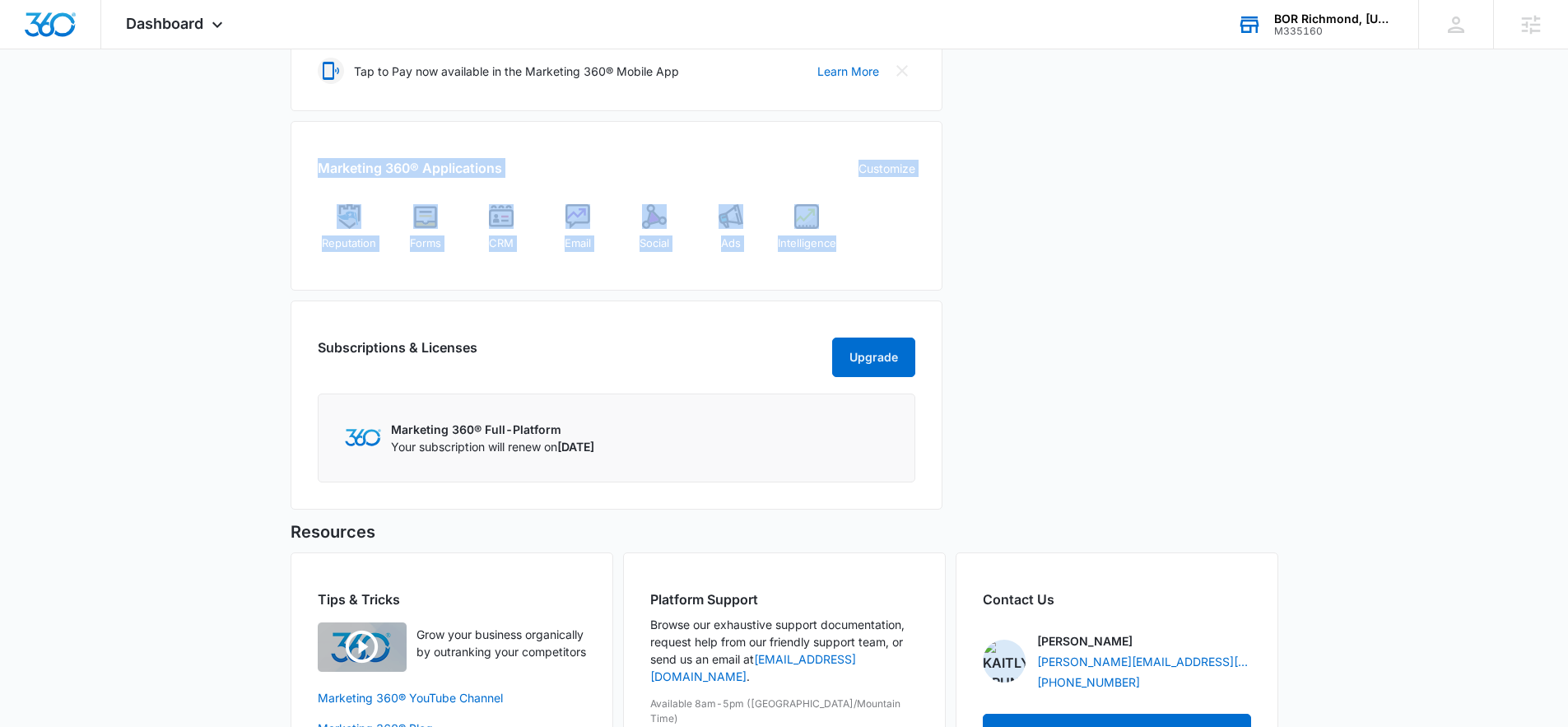
click at [291, 156] on div "Marketing 360® Applications Customize Reputation Forms CRM Email Social Ads Int…" at bounding box center [616, 205] width 652 height 170
click at [305, 162] on div "Marketing 360® Applications Customize Reputation Forms CRM Email Social Ads Int…" at bounding box center [616, 205] width 652 height 170
drag, startPoint x: 305, startPoint y: 162, endPoint x: 905, endPoint y: 266, distance: 608.9
click at [905, 266] on div "Marketing 360® Applications Customize Reputation Forms CRM Email Social Ads Int…" at bounding box center [616, 205] width 652 height 170
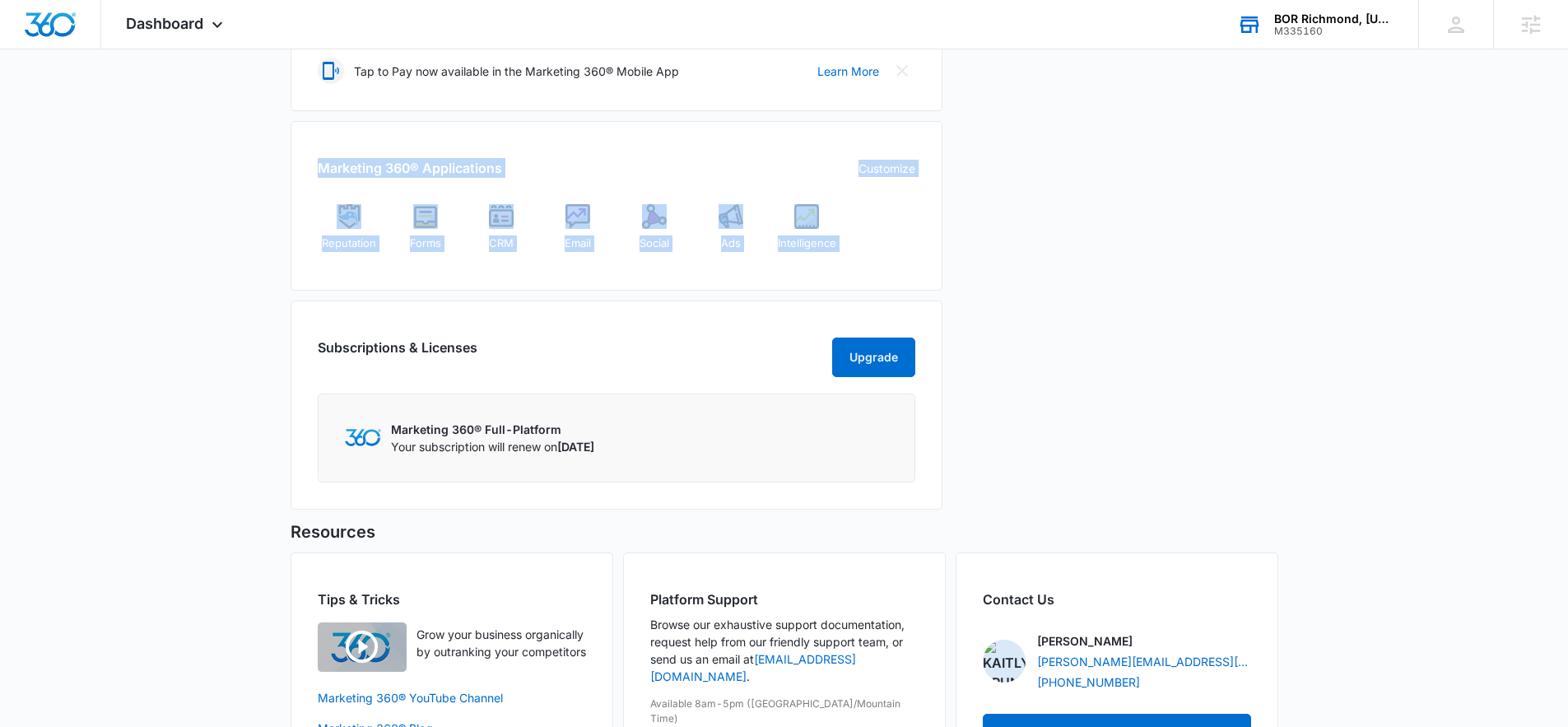
drag, startPoint x: 905, startPoint y: 266, endPoint x: 317, endPoint y: 141, distance: 601.1
click at [317, 141] on div "Marketing 360® Applications Customize Reputation Forms CRM Email Social Ads Int…" at bounding box center [616, 205] width 652 height 170
drag, startPoint x: 317, startPoint y: 141, endPoint x: 884, endPoint y: 264, distance: 580.2
click at [884, 264] on div "Marketing 360® Applications Customize Reputation Forms CRM Email Social Ads Int…" at bounding box center [616, 205] width 652 height 170
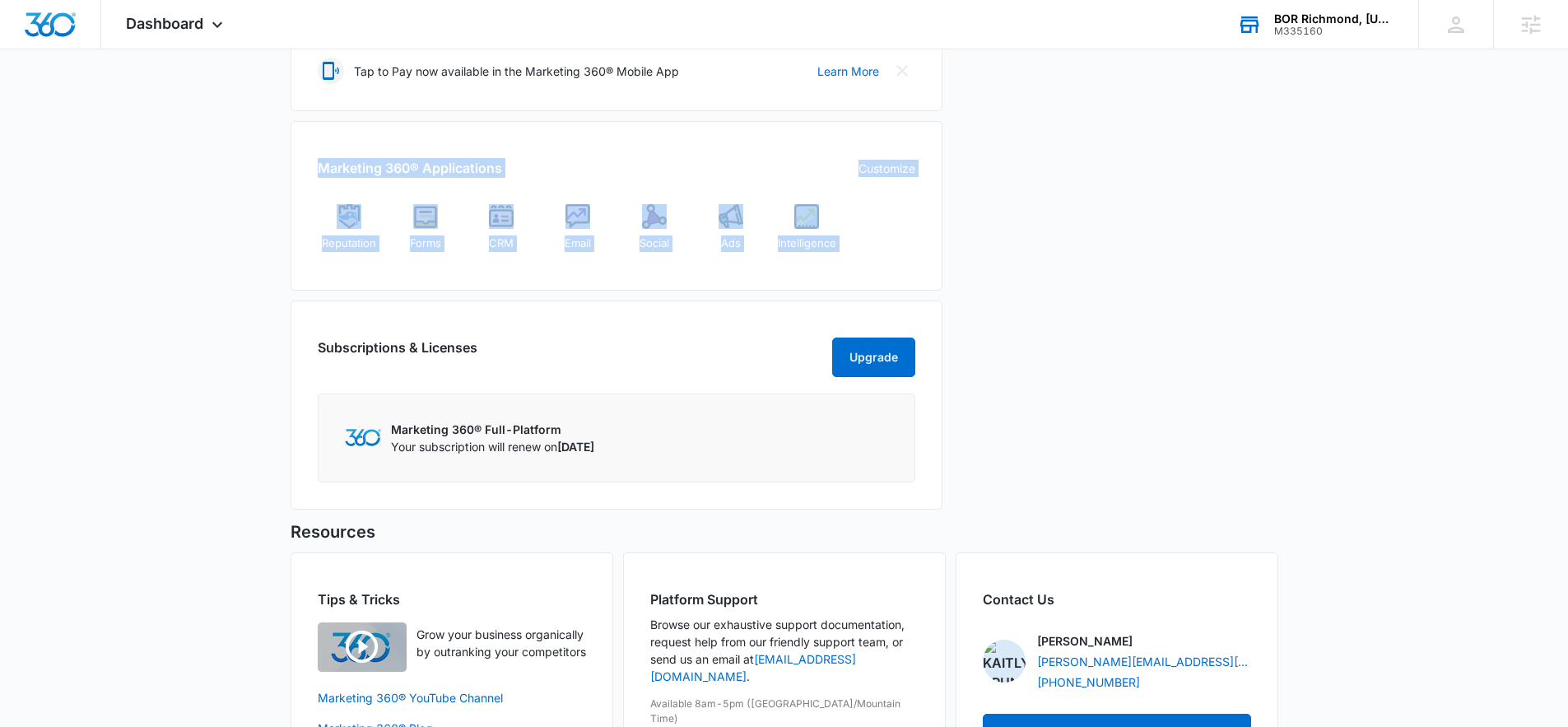
click at [884, 264] on div "Marketing 360® Applications Customize Reputation Forms CRM Email Social Ads Int…" at bounding box center [616, 205] width 652 height 170
drag, startPoint x: 884, startPoint y: 264, endPoint x: 279, endPoint y: 149, distance: 615.8
click at [279, 149] on div "[DATE] is [DATE] Good morning, [PERSON_NAME]! Contacts You have 5 contacts Your…" at bounding box center [784, 162] width 1568 height 1322
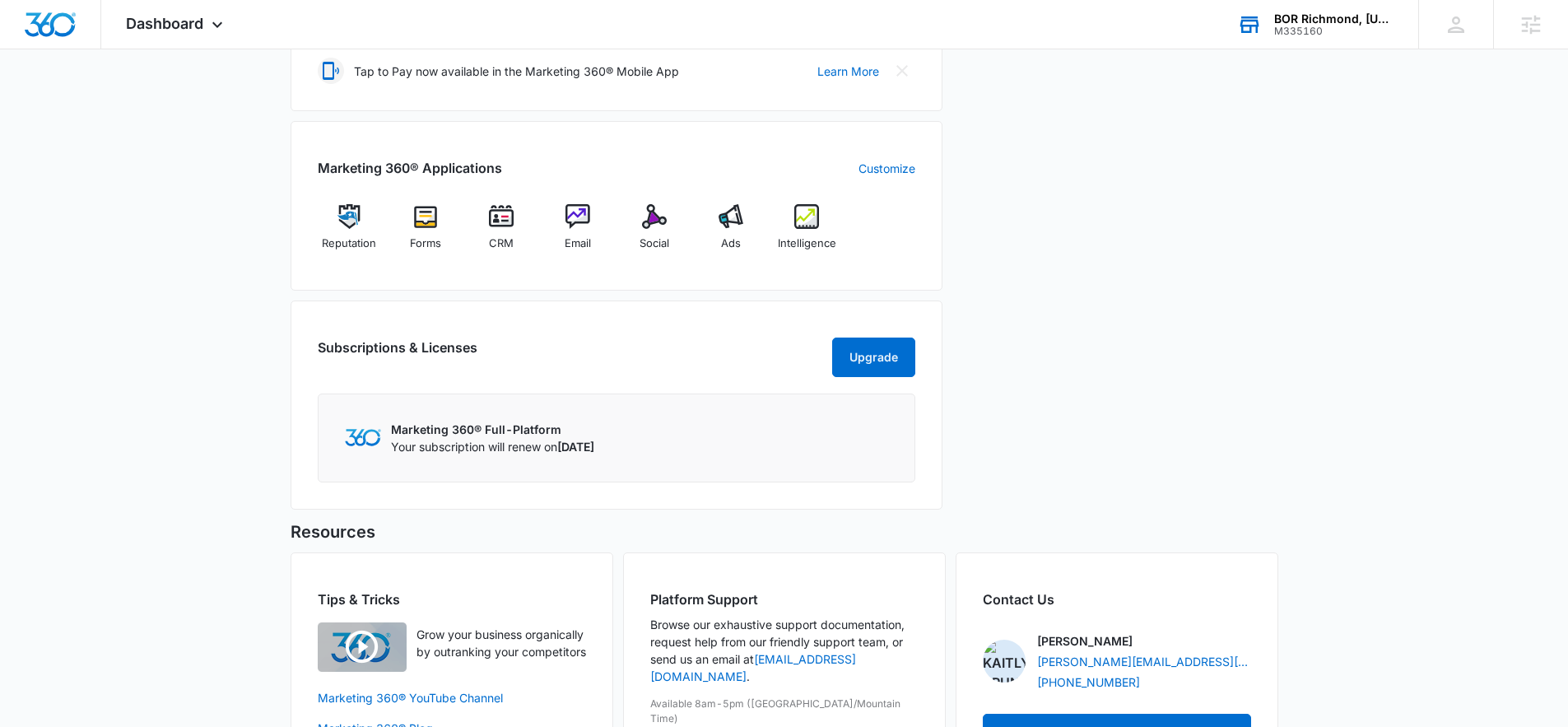
scroll to position [0, 0]
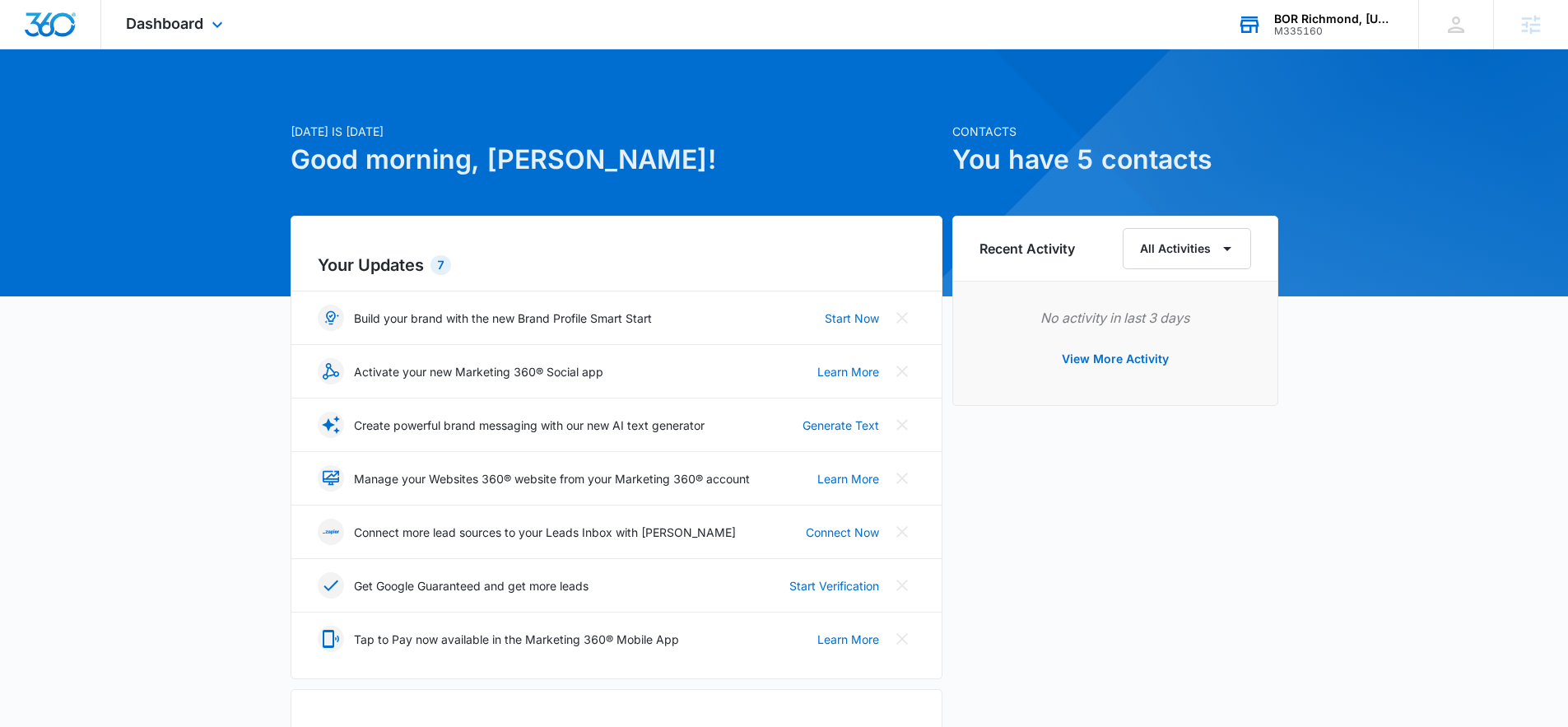
click at [206, 39] on div "Dashboard Apps Reputation Forms CRM Email Social Ads Intelligence Files Brand S…" at bounding box center [176, 24] width 150 height 48
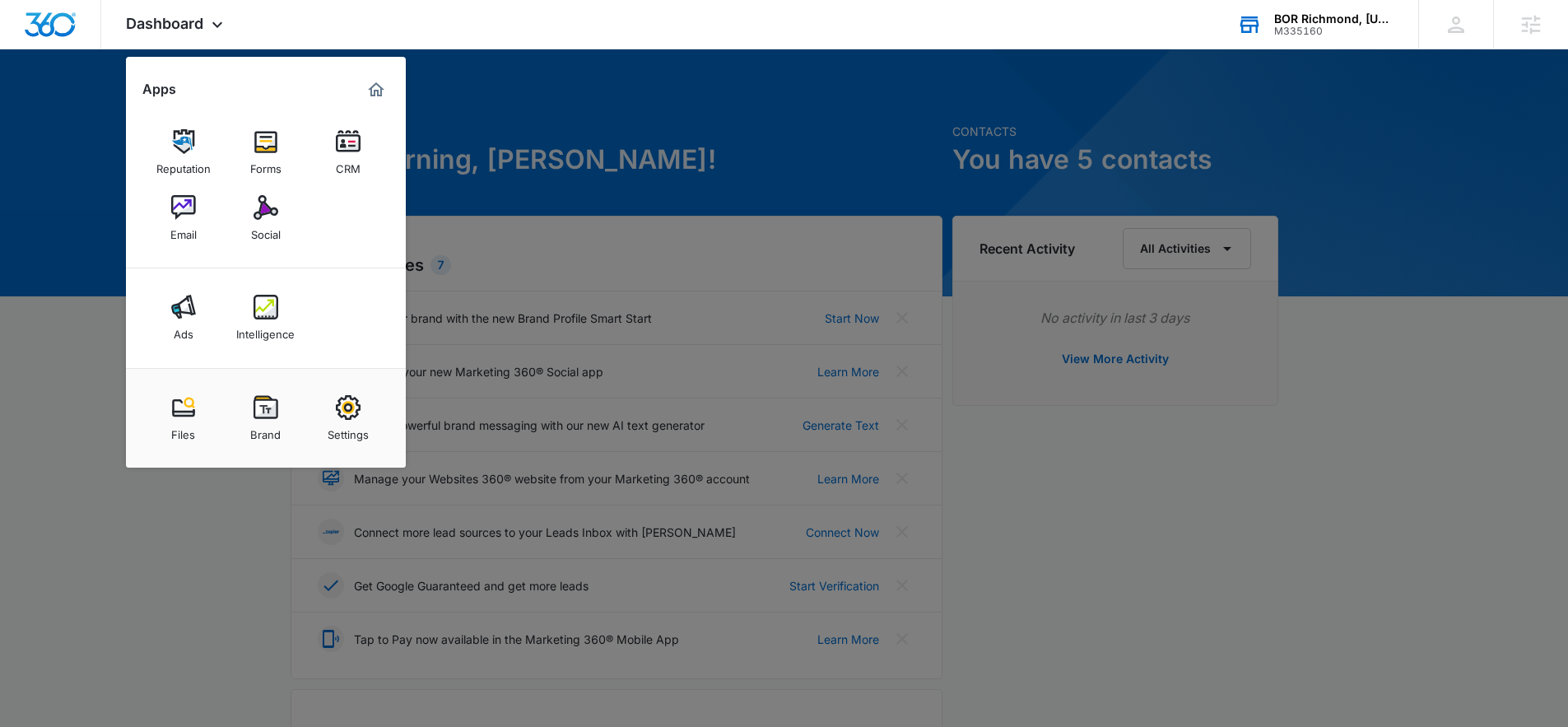
click at [647, 265] on div at bounding box center [784, 363] width 1568 height 727
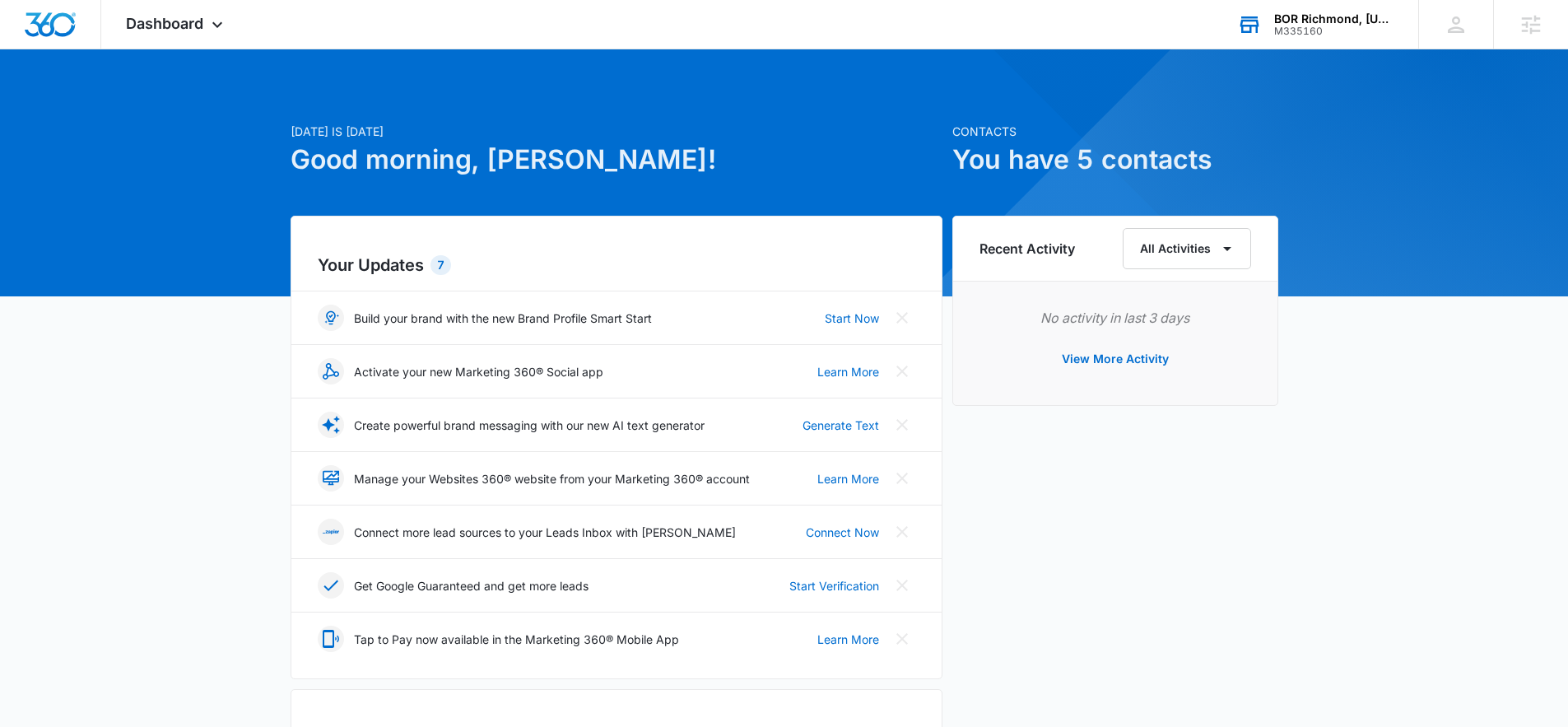
scroll to position [578, 0]
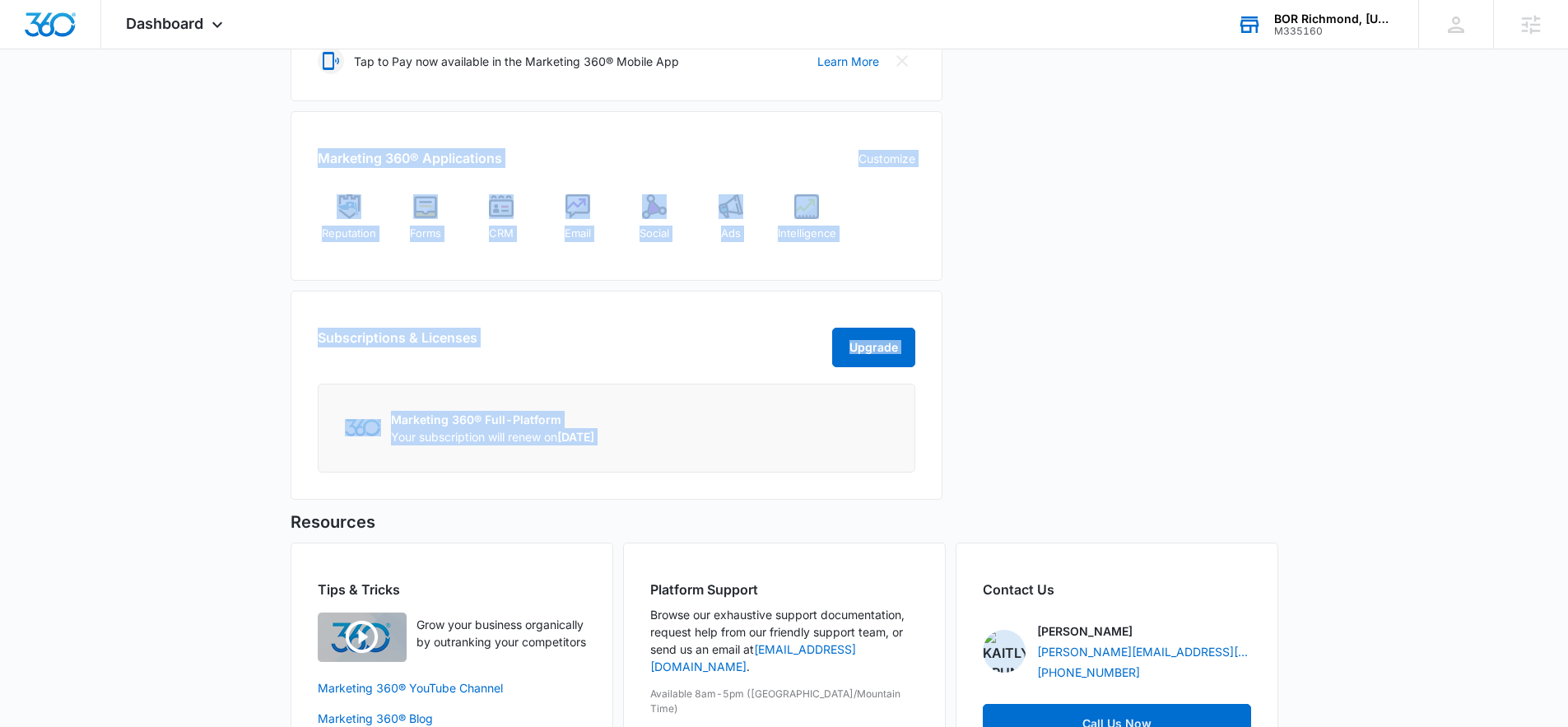
drag, startPoint x: 303, startPoint y: 136, endPoint x: 972, endPoint y: 262, distance: 680.8
click at [972, 262] on div "Your Updates 7 Build your brand with the new Brand Profile Smart Start Start No…" at bounding box center [784, 73] width 988 height 872
click at [972, 262] on div "Recent Activity All Activities No activity in last 3 days View More Activity" at bounding box center [1115, 73] width 326 height 872
drag, startPoint x: 944, startPoint y: 251, endPoint x: 280, endPoint y: 136, distance: 673.9
click at [280, 136] on div "[DATE] is [DATE] Good morning, [PERSON_NAME]! Contacts You have 5 contacts Your…" at bounding box center [784, 153] width 1568 height 1322
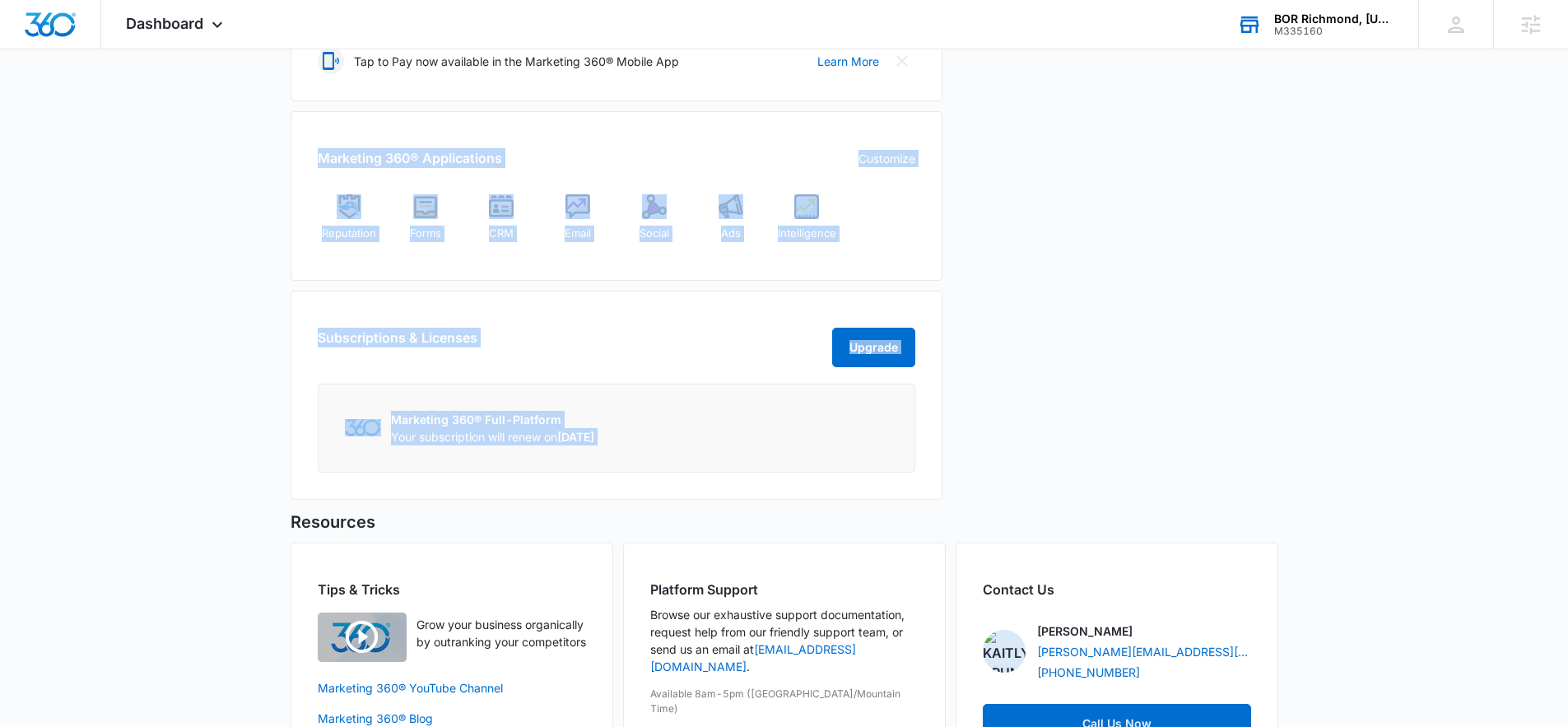
click at [280, 136] on div "[DATE] is [DATE] Good morning, [PERSON_NAME]! Contacts You have 5 contacts Your…" at bounding box center [784, 153] width 1568 height 1322
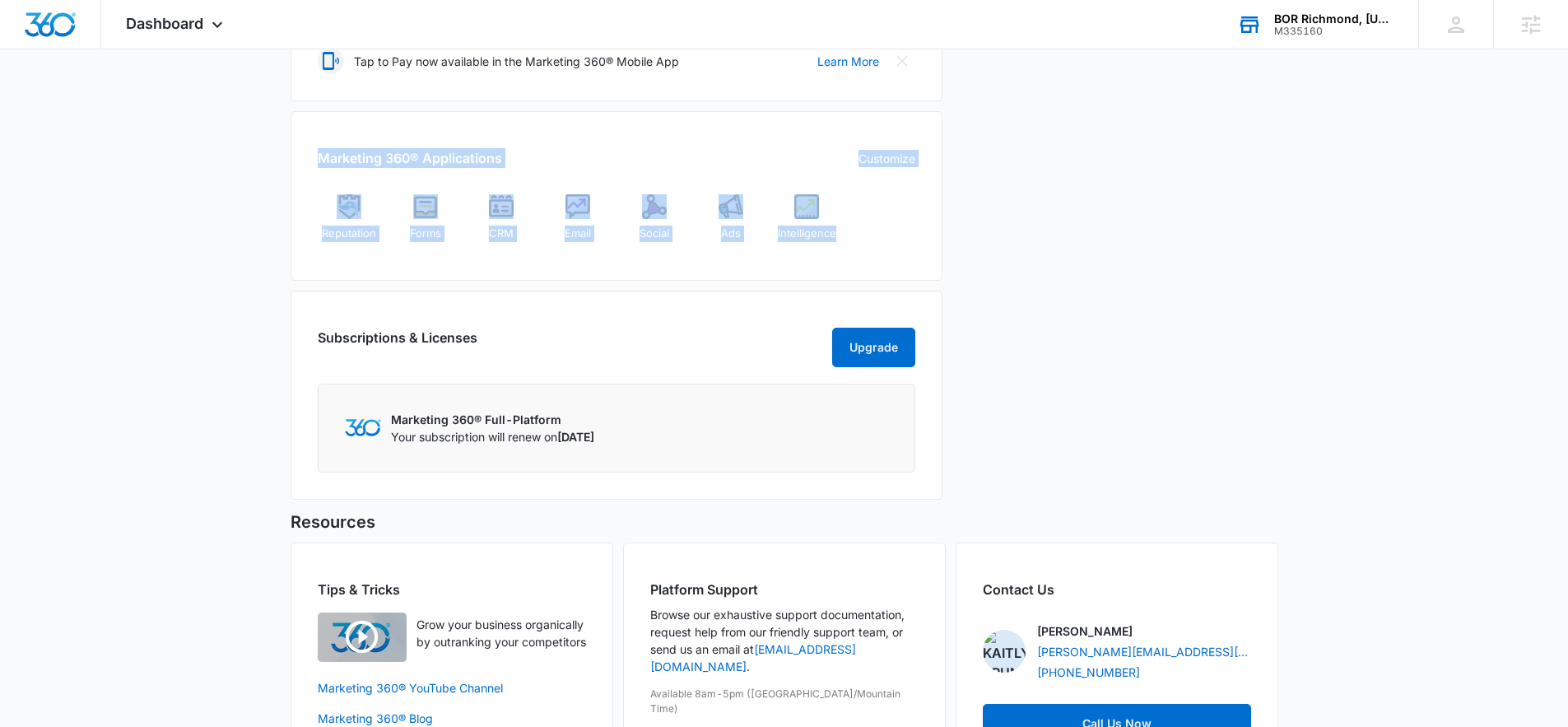
drag, startPoint x: 324, startPoint y: 142, endPoint x: 893, endPoint y: 230, distance: 575.8
click at [893, 230] on div "Marketing 360® Applications Customize Reputation Forms CRM Email Social Ads Int…" at bounding box center [616, 196] width 652 height 170
click at [893, 230] on div "Reputation Forms CRM Email Social Ads Intelligence" at bounding box center [616, 224] width 598 height 59
